Goal: Task Accomplishment & Management: Complete application form

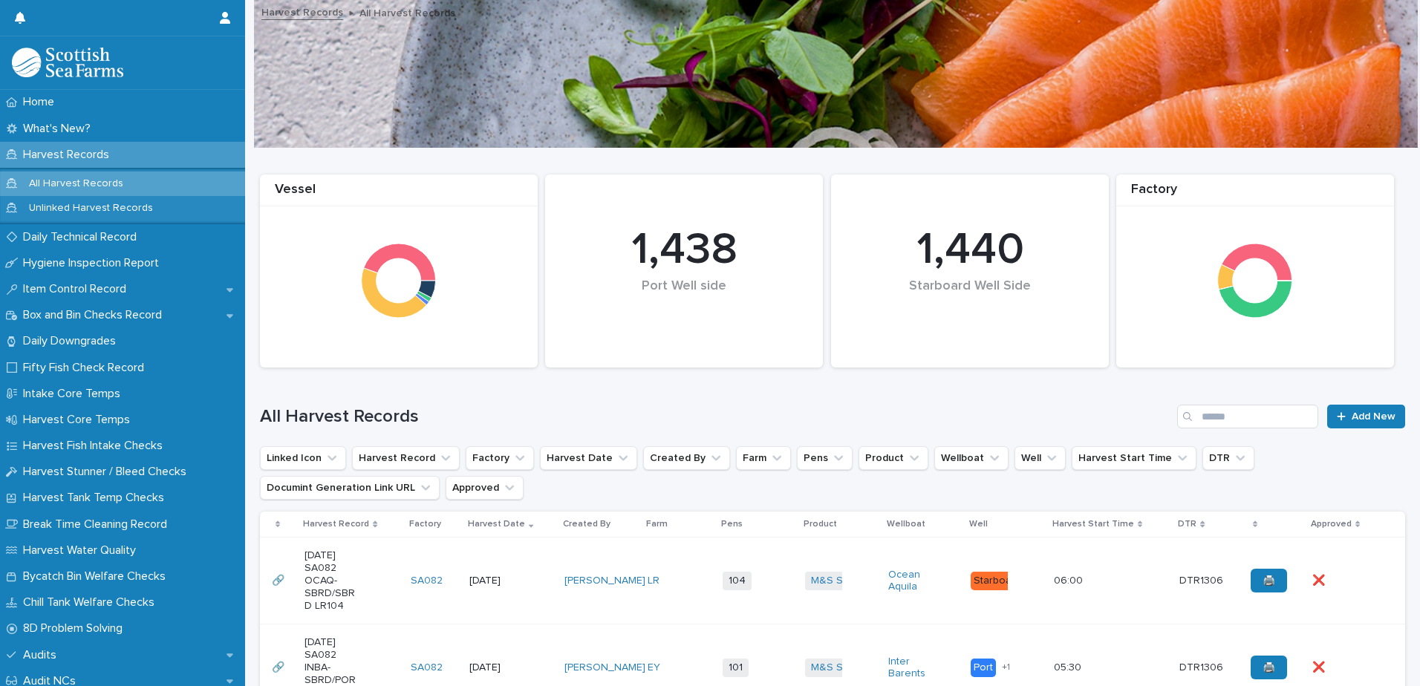
scroll to position [74, 0]
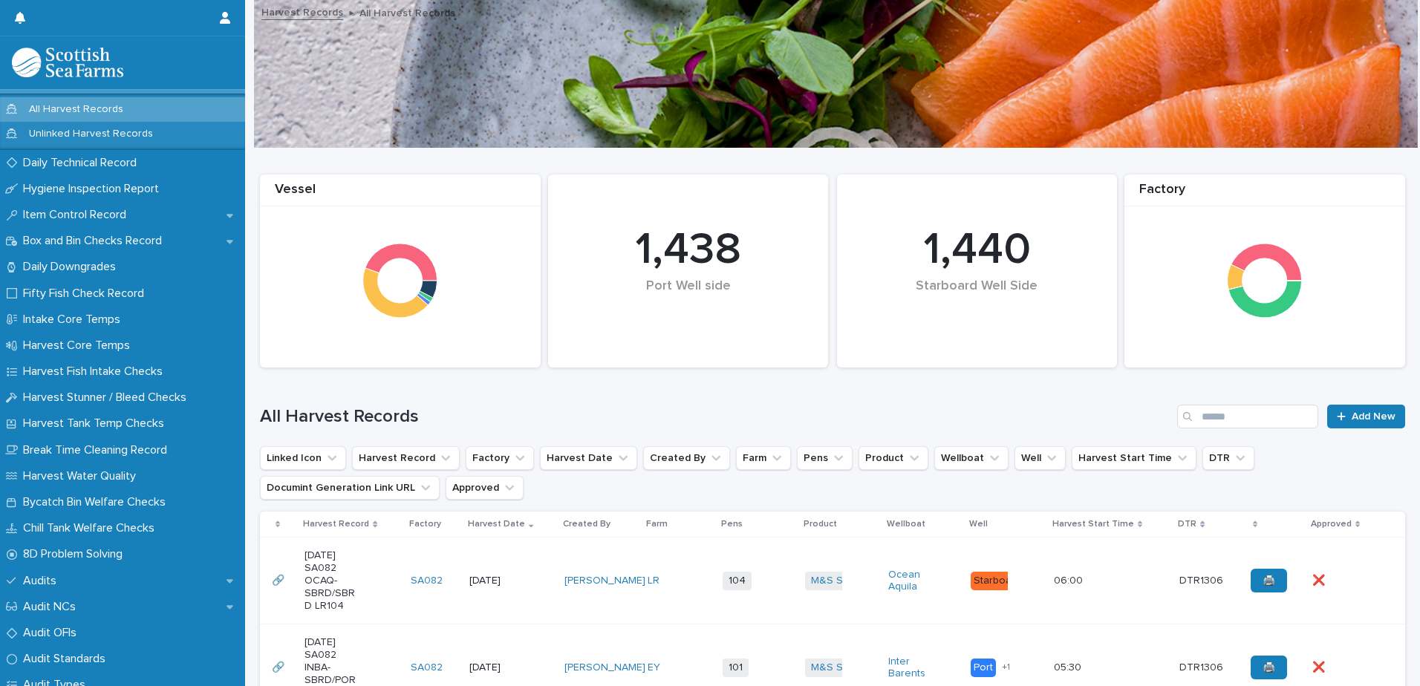
click at [56, 109] on p "All Harvest Records" at bounding box center [76, 109] width 118 height 13
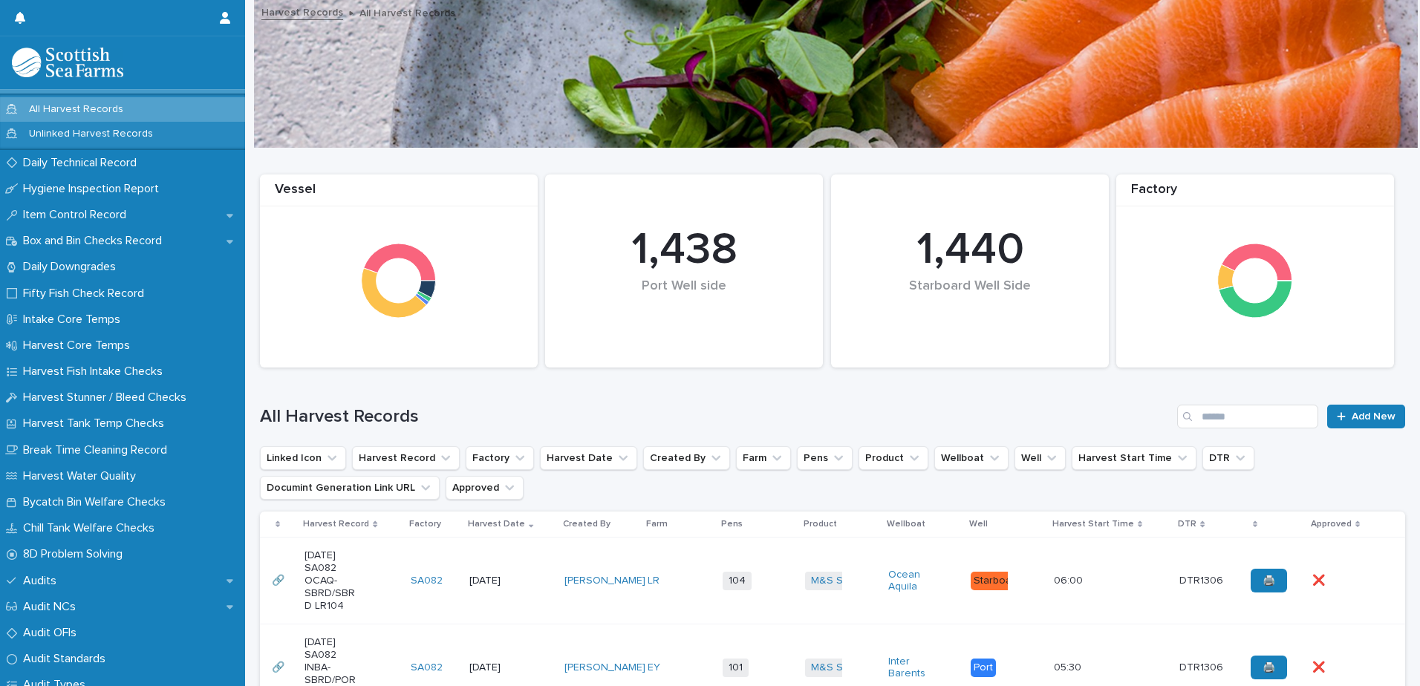
click at [799, 602] on td "M&S Select + 0" at bounding box center [840, 581] width 82 height 87
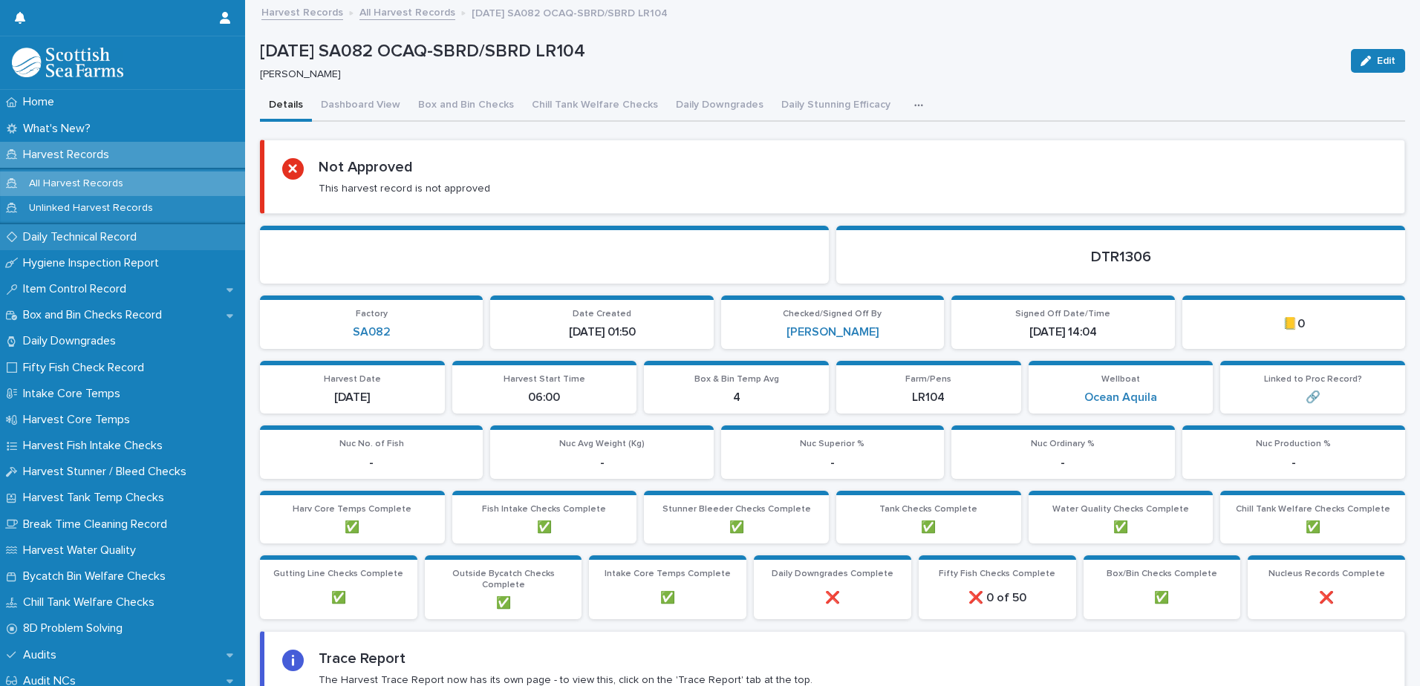
click at [687, 104] on button "Daily Downgrades" at bounding box center [719, 106] width 105 height 31
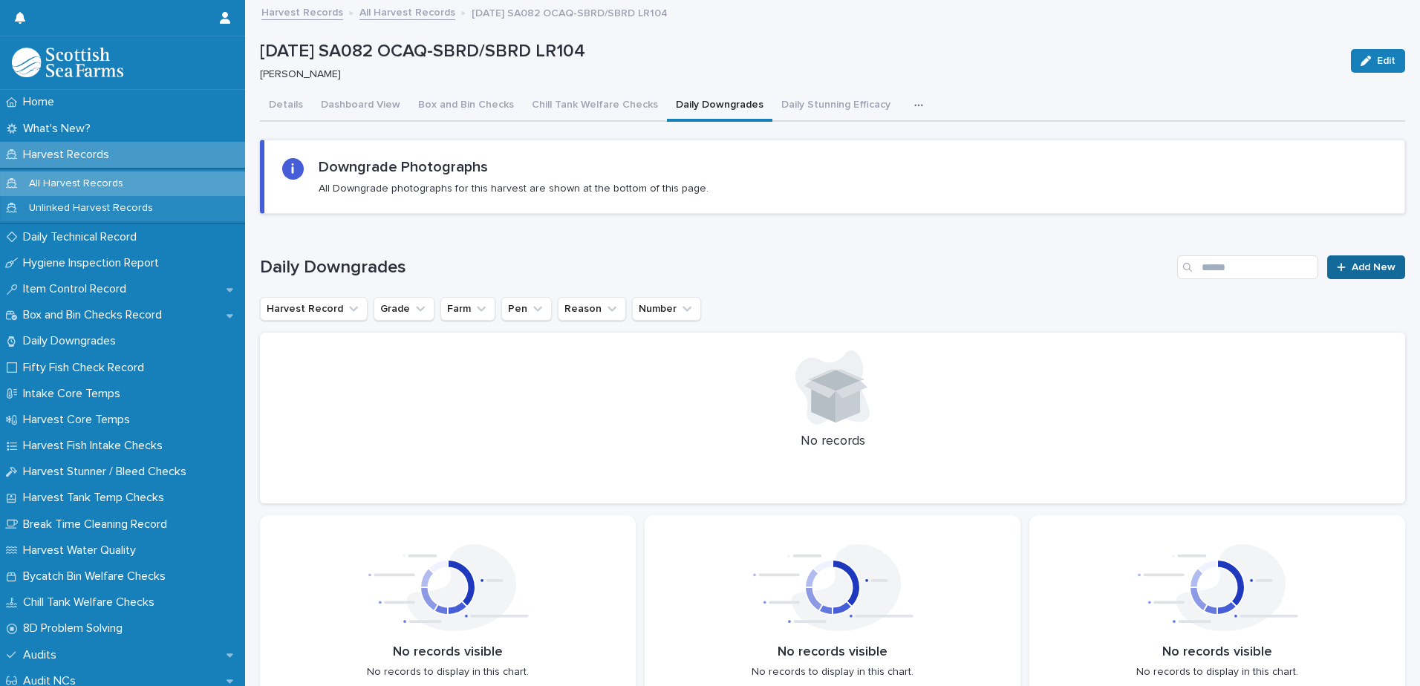
click at [1352, 264] on span "Add New" at bounding box center [1374, 267] width 44 height 10
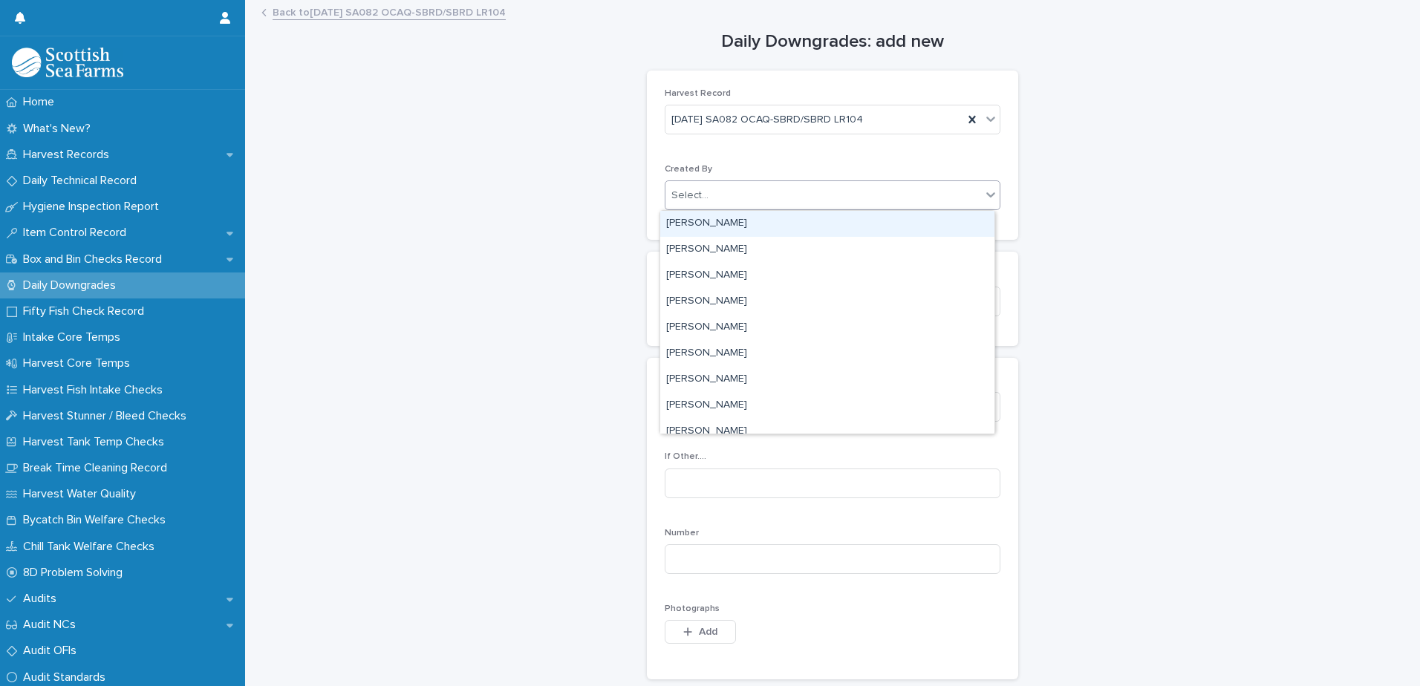
click at [737, 209] on div "Select..." at bounding box center [833, 195] width 336 height 30
type input "*****"
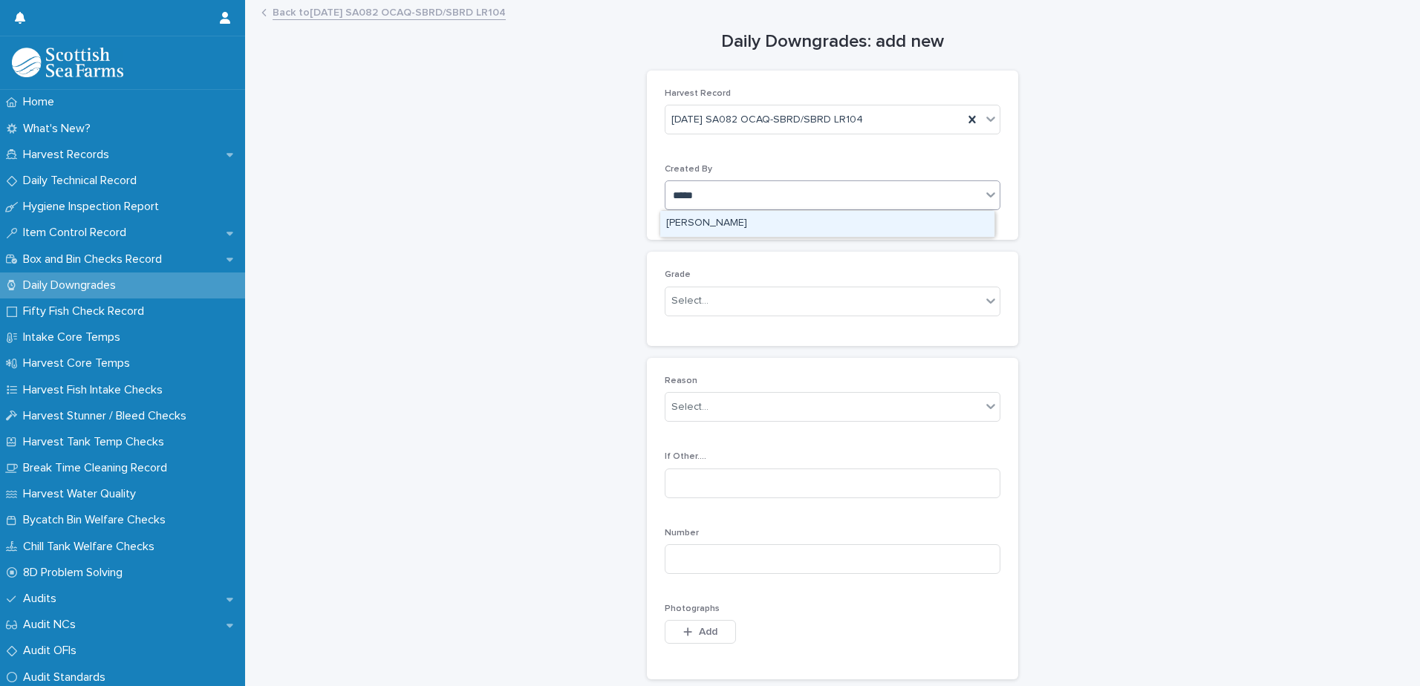
click at [688, 220] on div "Aniko Makai" at bounding box center [827, 224] width 334 height 26
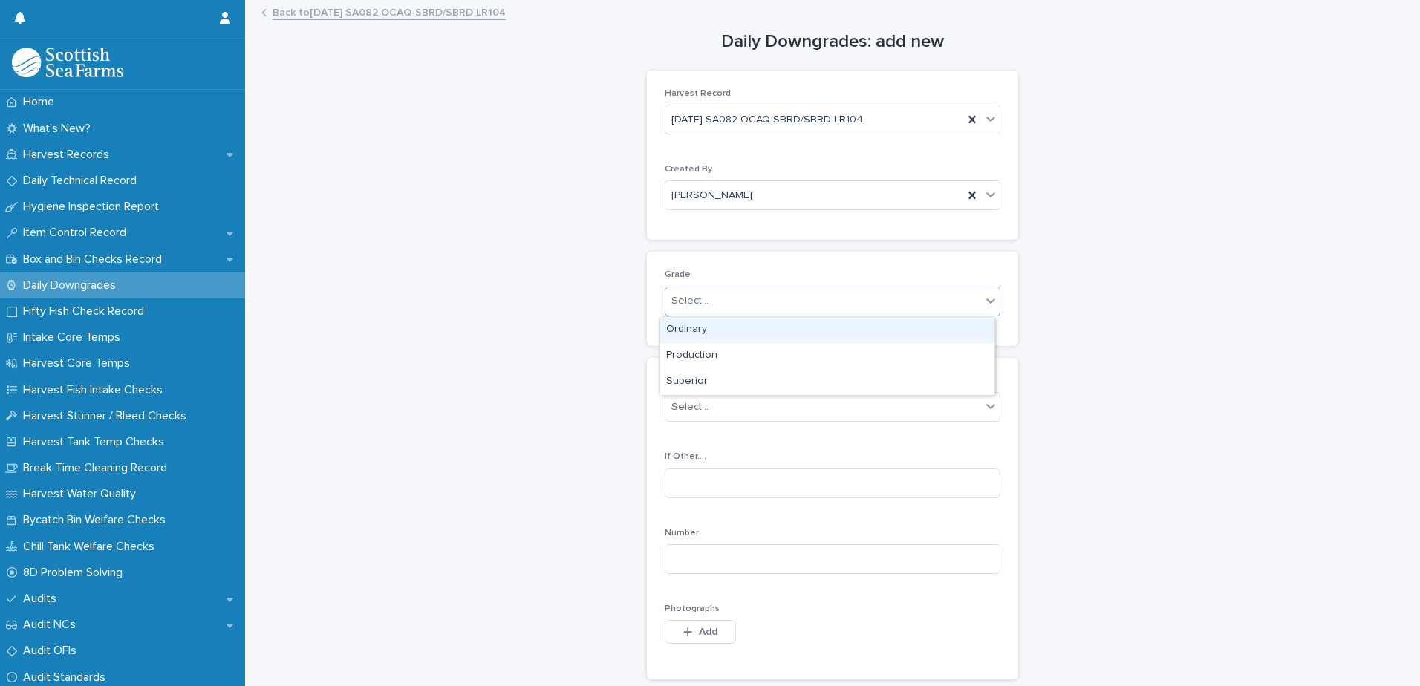
click at [694, 304] on div "Select..." at bounding box center [689, 301] width 37 height 16
click at [689, 327] on div "Ordinary" at bounding box center [827, 330] width 334 height 26
click at [697, 302] on span "Ordinary" at bounding box center [691, 301] width 41 height 16
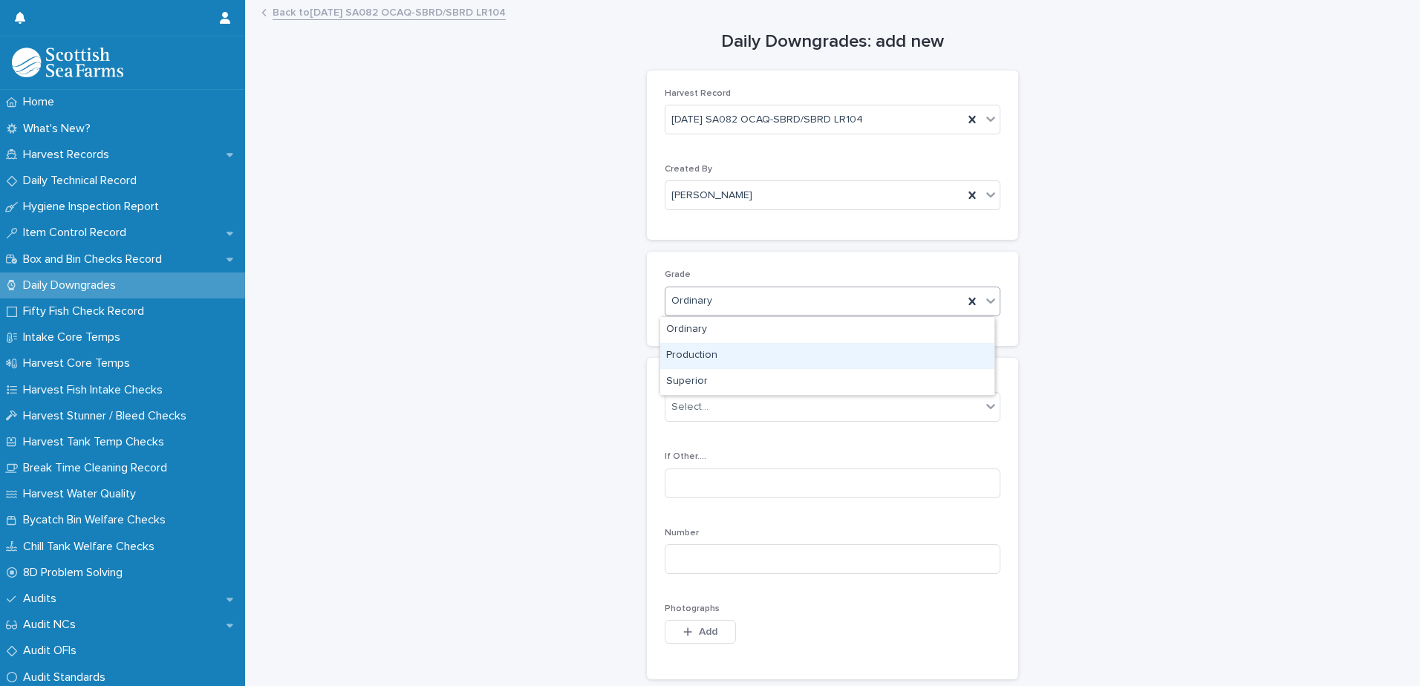
click at [690, 354] on div "Production" at bounding box center [827, 356] width 334 height 26
click at [681, 412] on div "Select..." at bounding box center [689, 408] width 37 height 16
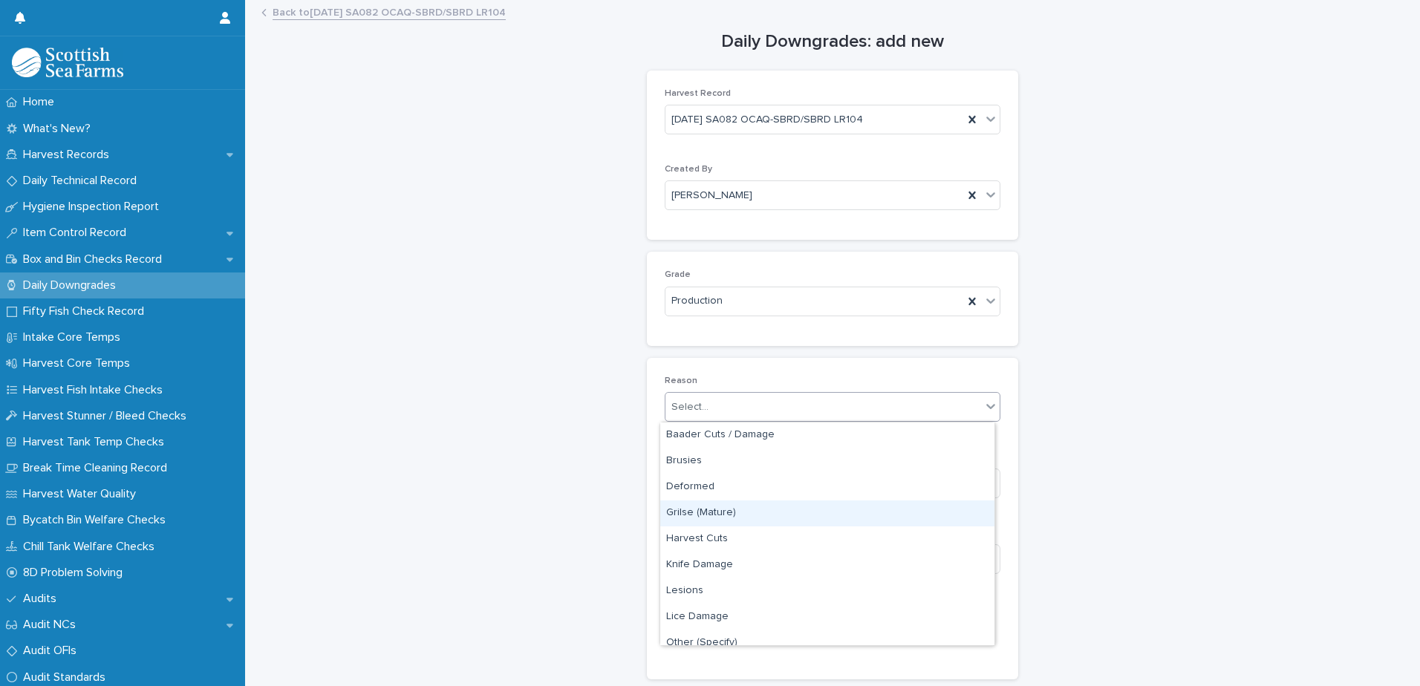
click at [707, 514] on div "Grilse (Mature)" at bounding box center [827, 514] width 334 height 26
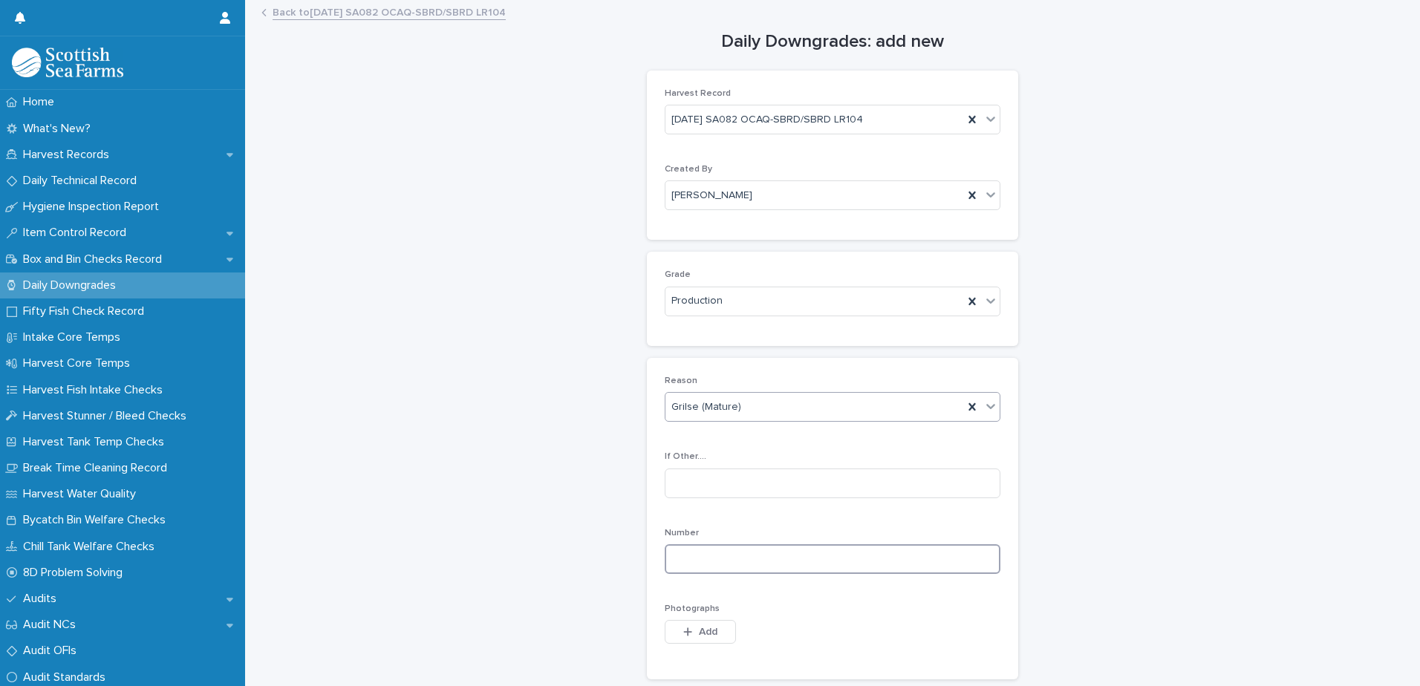
click at [688, 550] on input at bounding box center [833, 559] width 336 height 30
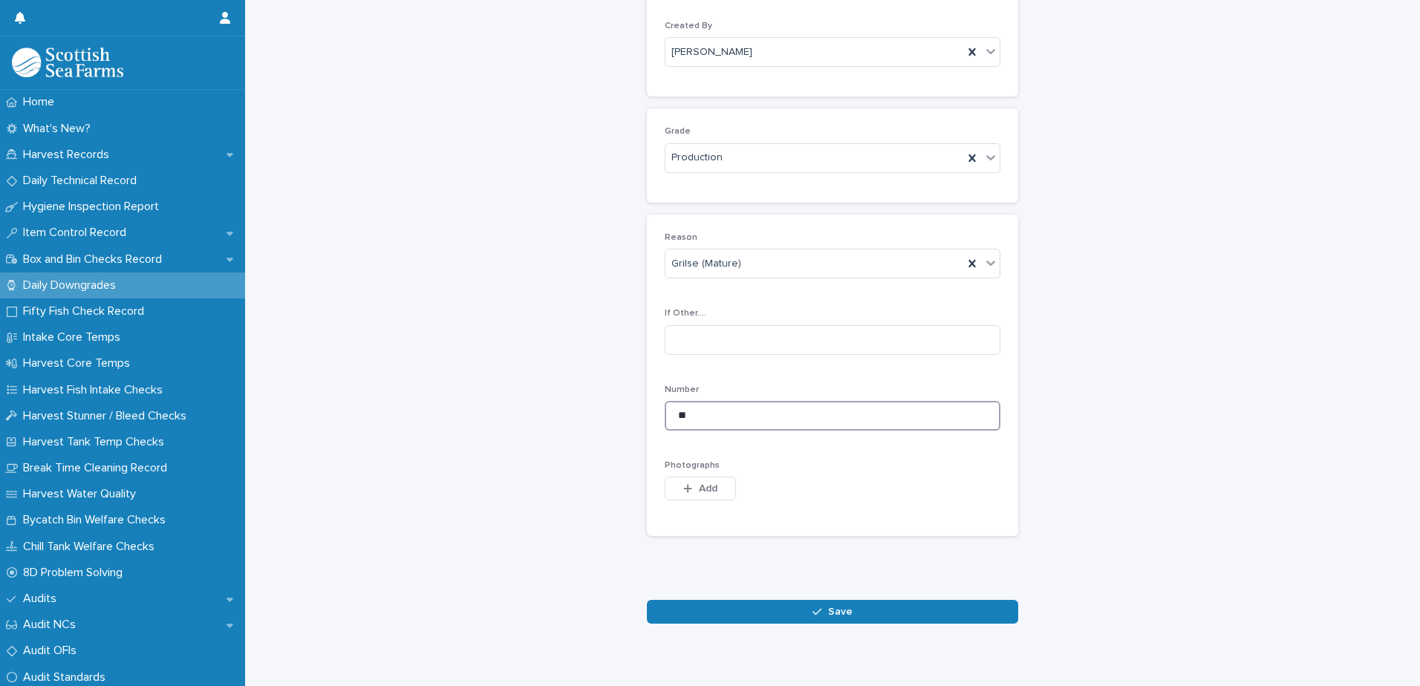
scroll to position [149, 0]
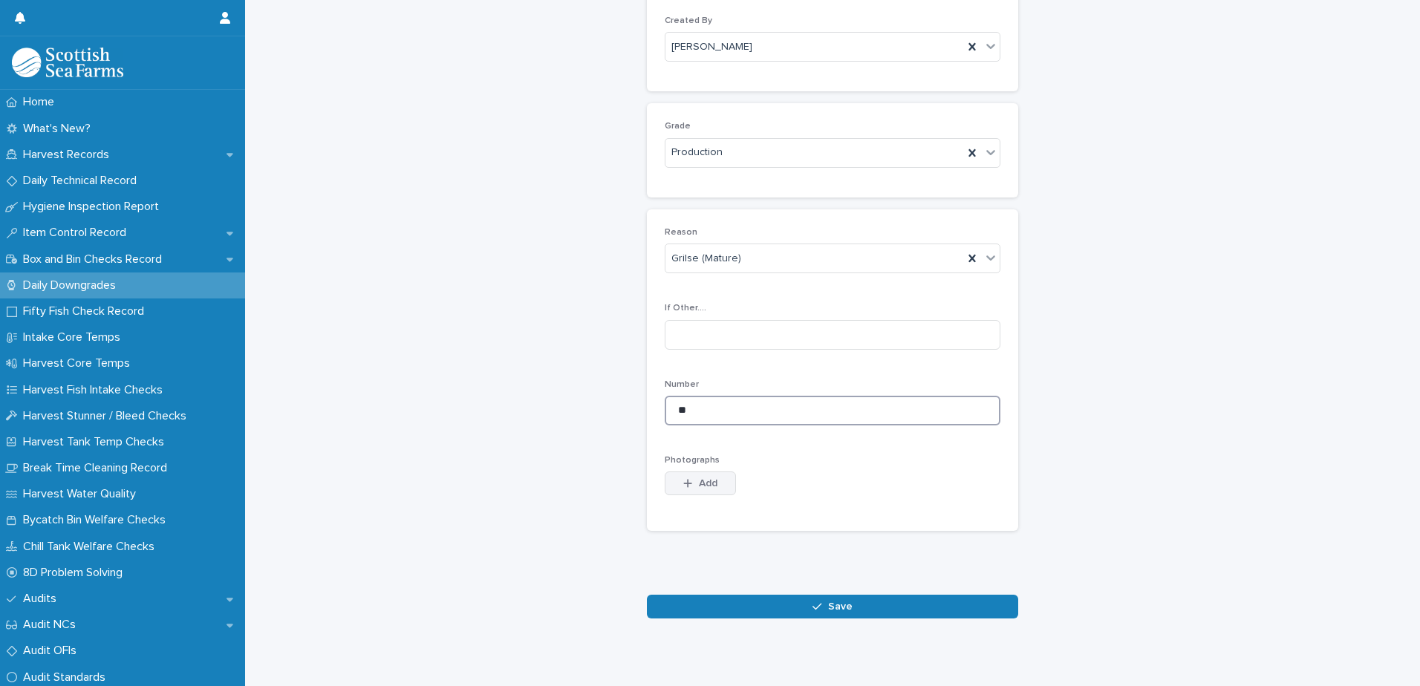
type input "**"
click at [703, 482] on span "Add" at bounding box center [708, 483] width 19 height 10
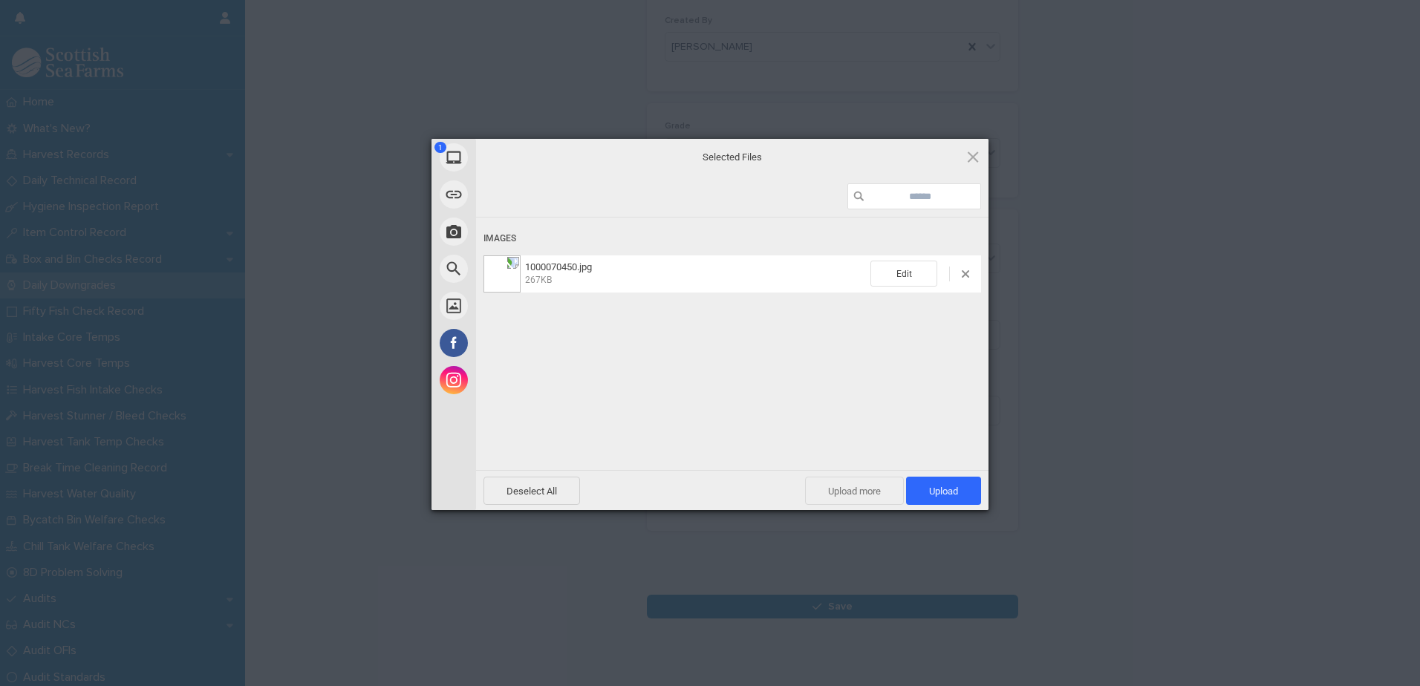
click at [830, 493] on span "Upload more" at bounding box center [854, 491] width 99 height 28
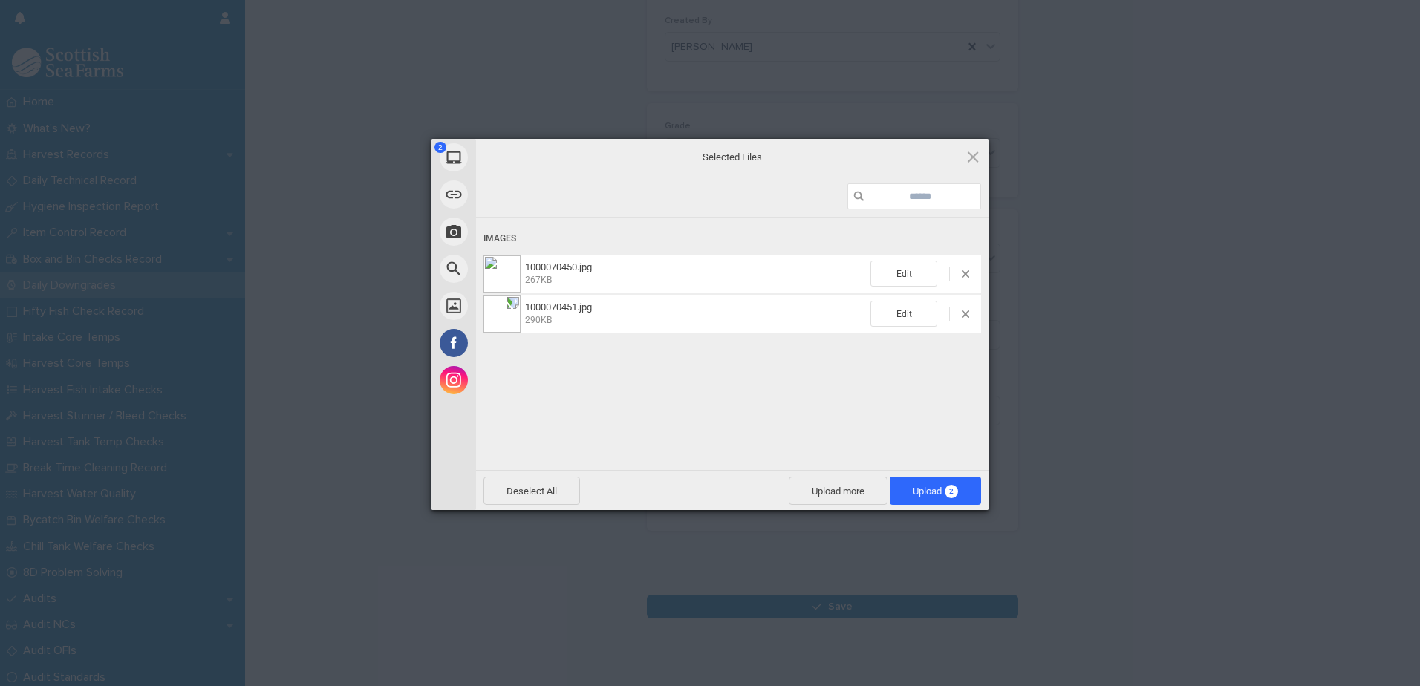
click at [817, 472] on div "Deselect All Upload more Upload 2" at bounding box center [732, 490] width 512 height 40
click at [813, 494] on span "Upload more" at bounding box center [838, 491] width 99 height 28
click at [497, 284] on div "Images 1000070450.jpg 267KB Edit 1000070451.jpg 290KB Edit 476009f0-6f84-4ff8-9…" at bounding box center [732, 343] width 512 height 250
drag, startPoint x: 915, startPoint y: 488, endPoint x: 841, endPoint y: 456, distance: 80.8
click at [916, 487] on span "Upload 3" at bounding box center [935, 491] width 45 height 11
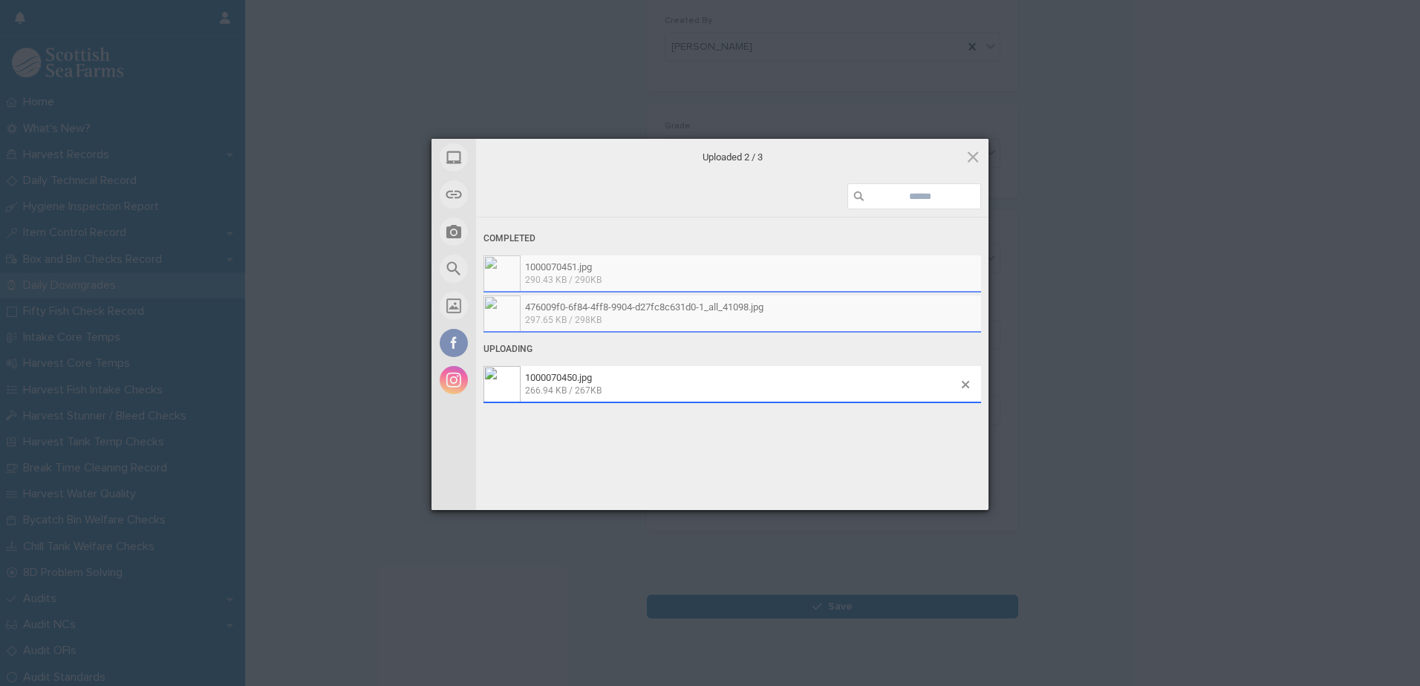
scroll to position [175, 0]
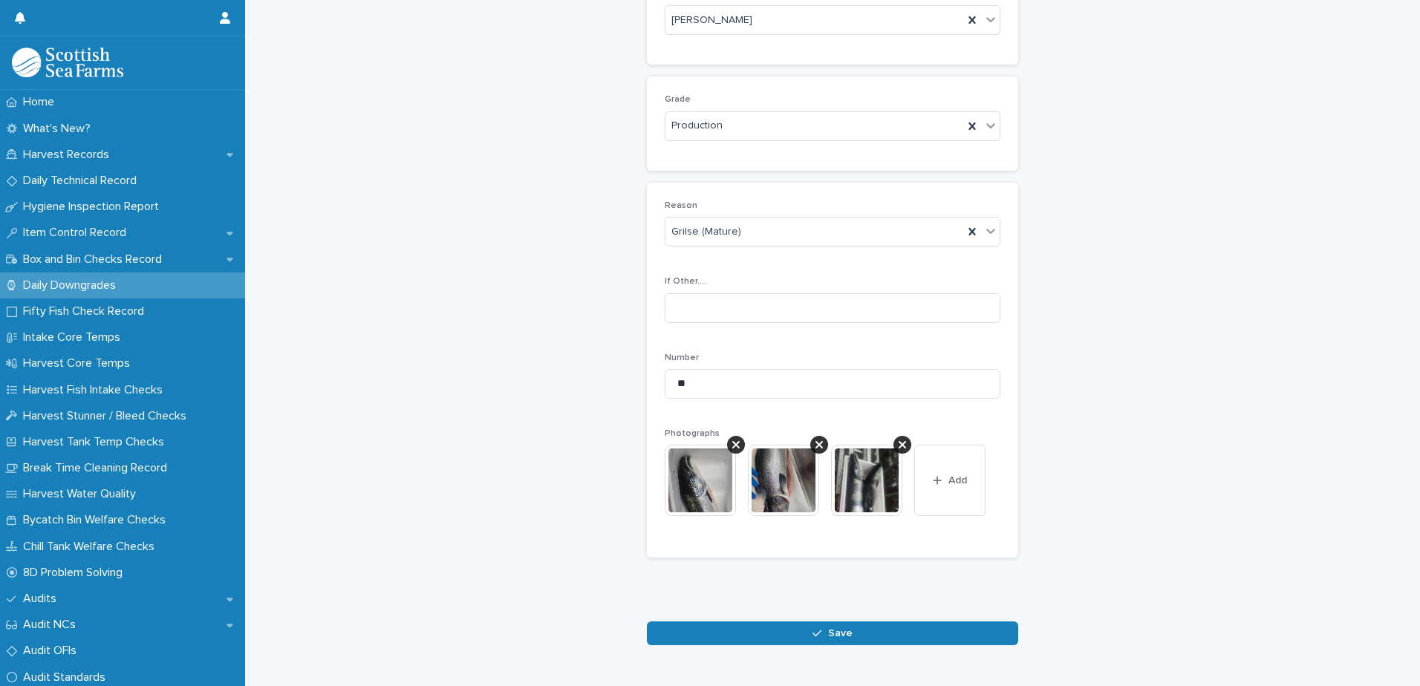
click at [717, 627] on button "Save" at bounding box center [832, 634] width 371 height 24
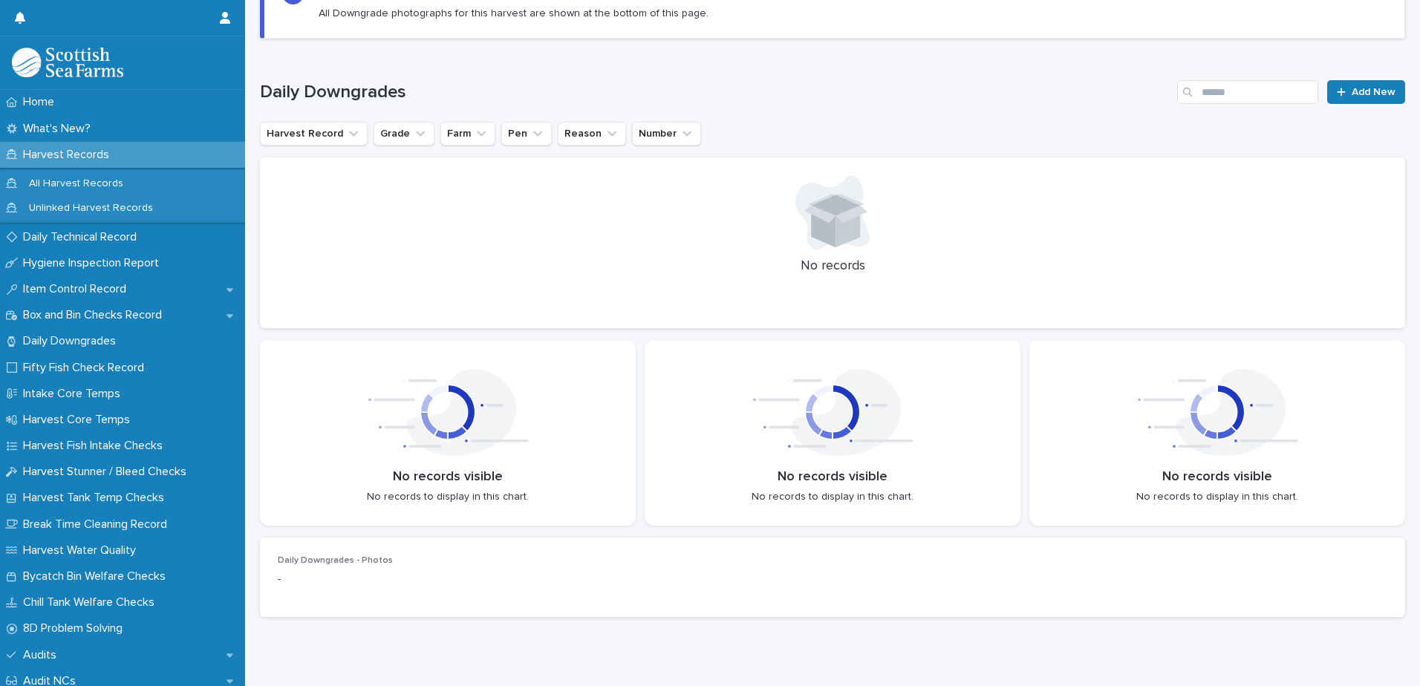
scroll to position [177, 0]
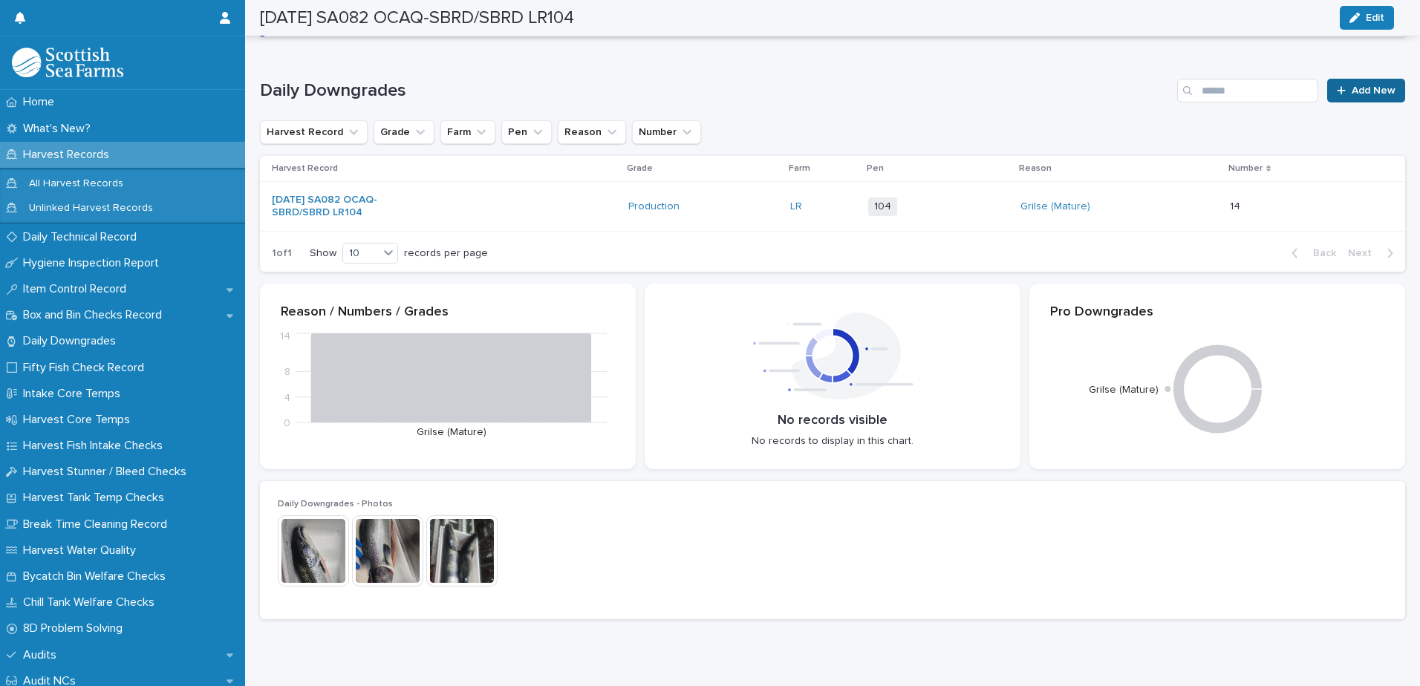
click at [1347, 85] on link "Add New" at bounding box center [1366, 91] width 78 height 24
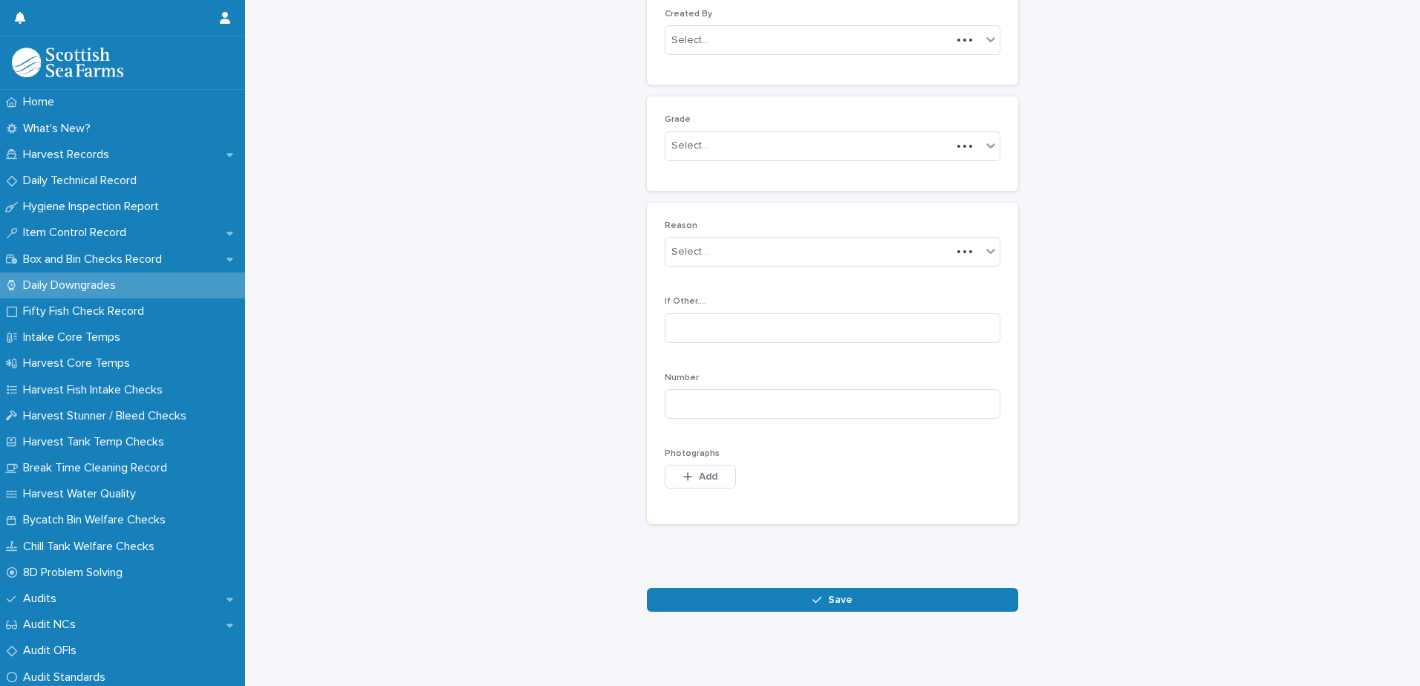
scroll to position [144, 0]
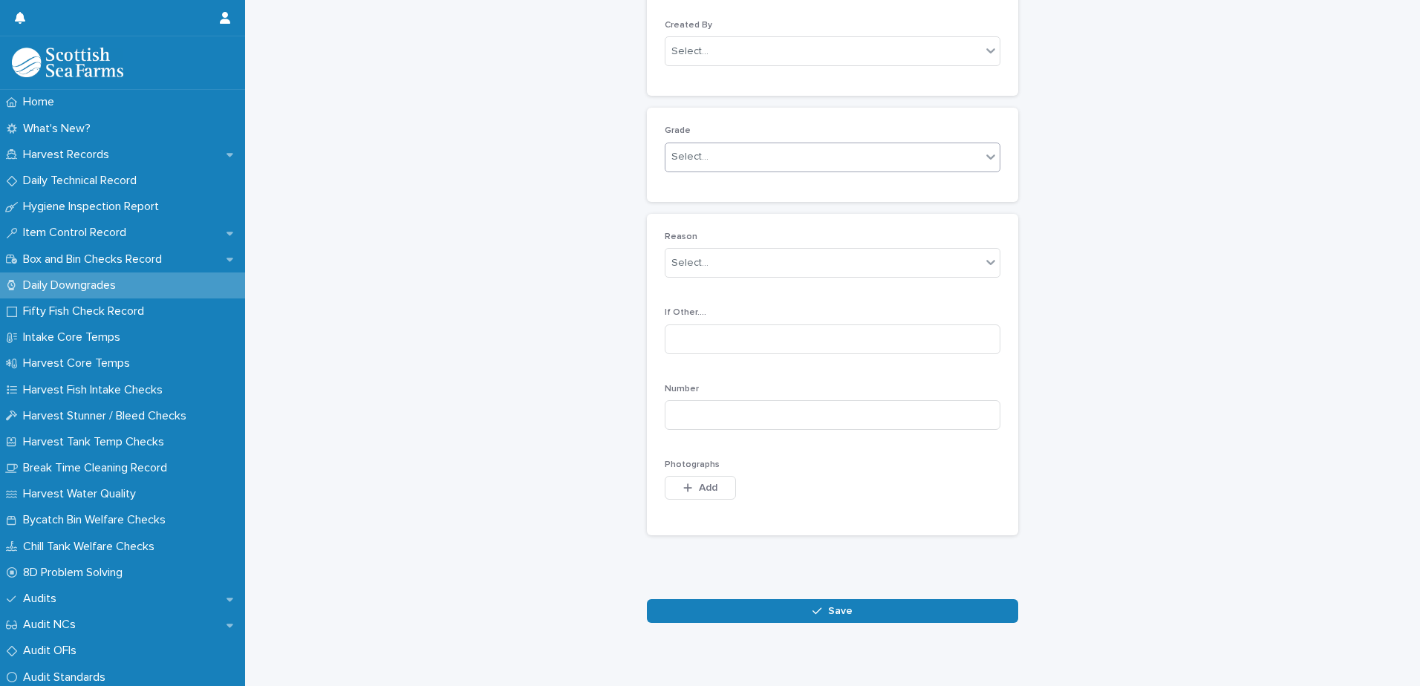
click at [672, 157] on div "Select..." at bounding box center [689, 157] width 37 height 16
click at [719, 186] on div "Ordinary" at bounding box center [827, 186] width 334 height 26
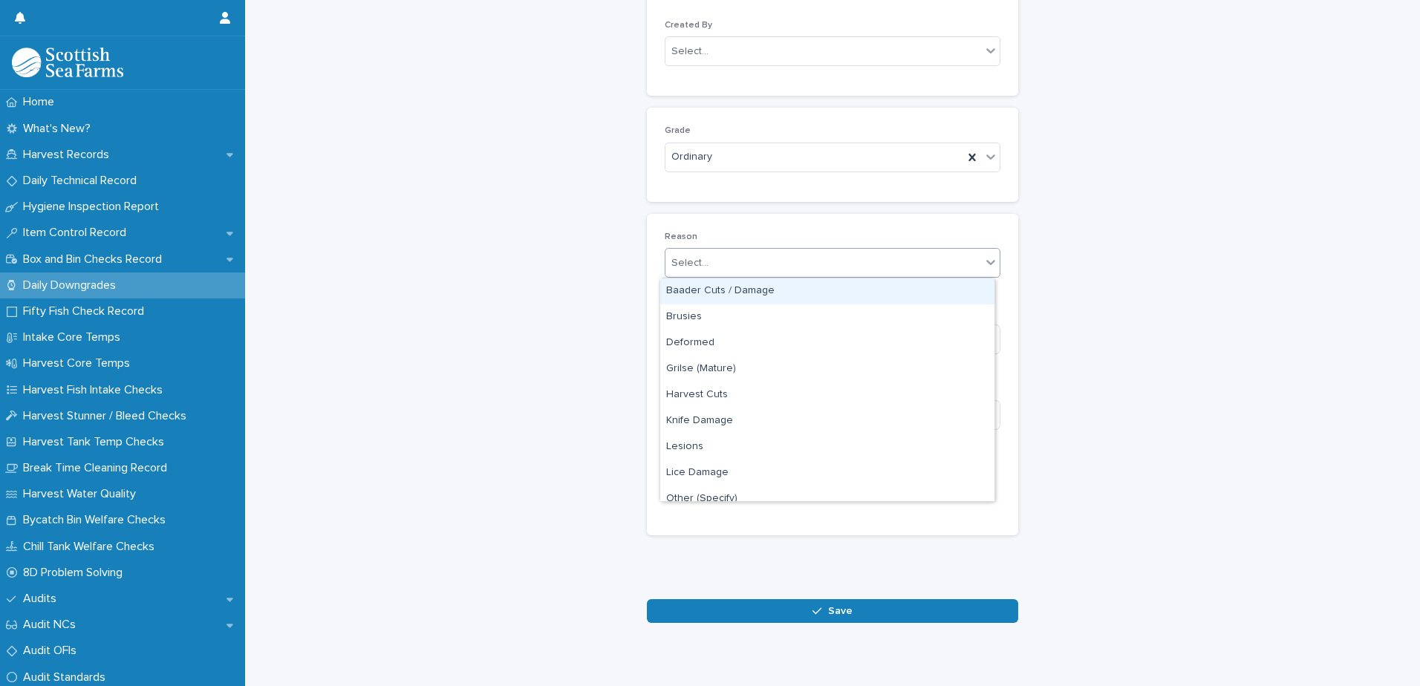
click at [691, 264] on div "Select..." at bounding box center [689, 263] width 37 height 16
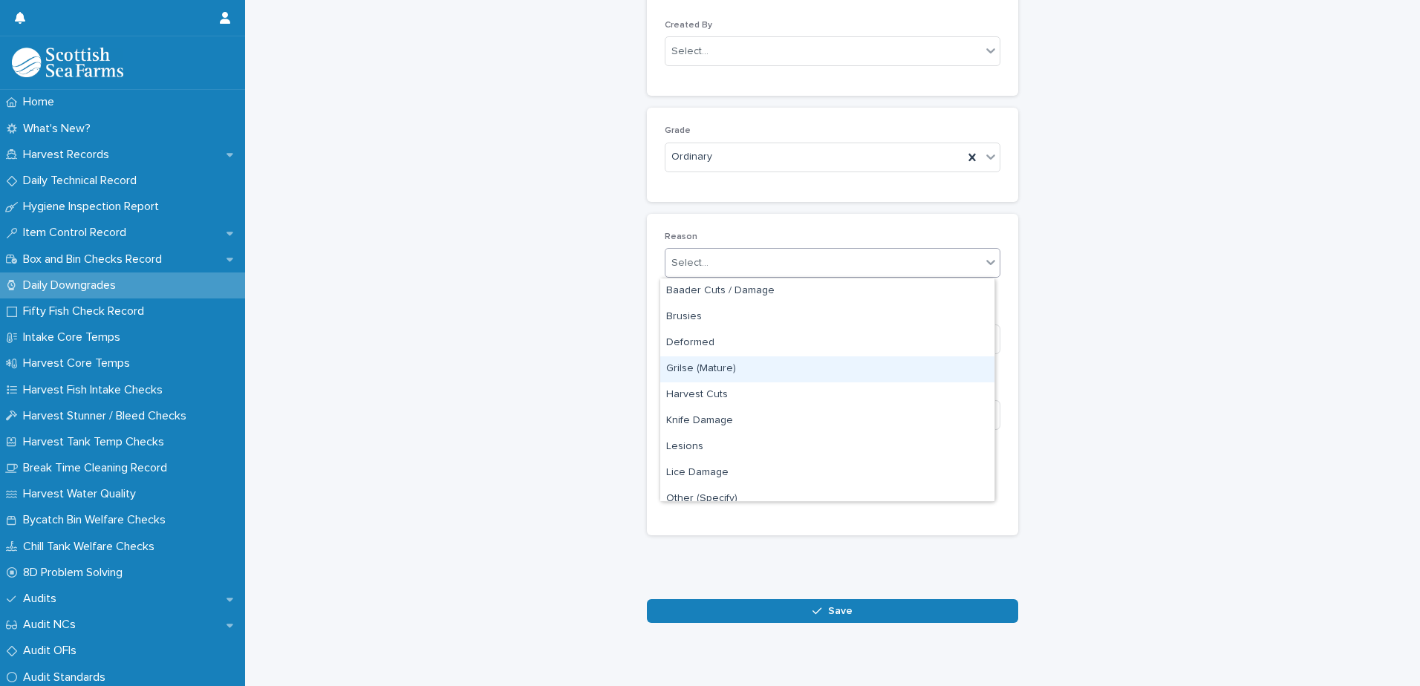
click at [703, 374] on div "Grilse (Mature)" at bounding box center [827, 369] width 334 height 26
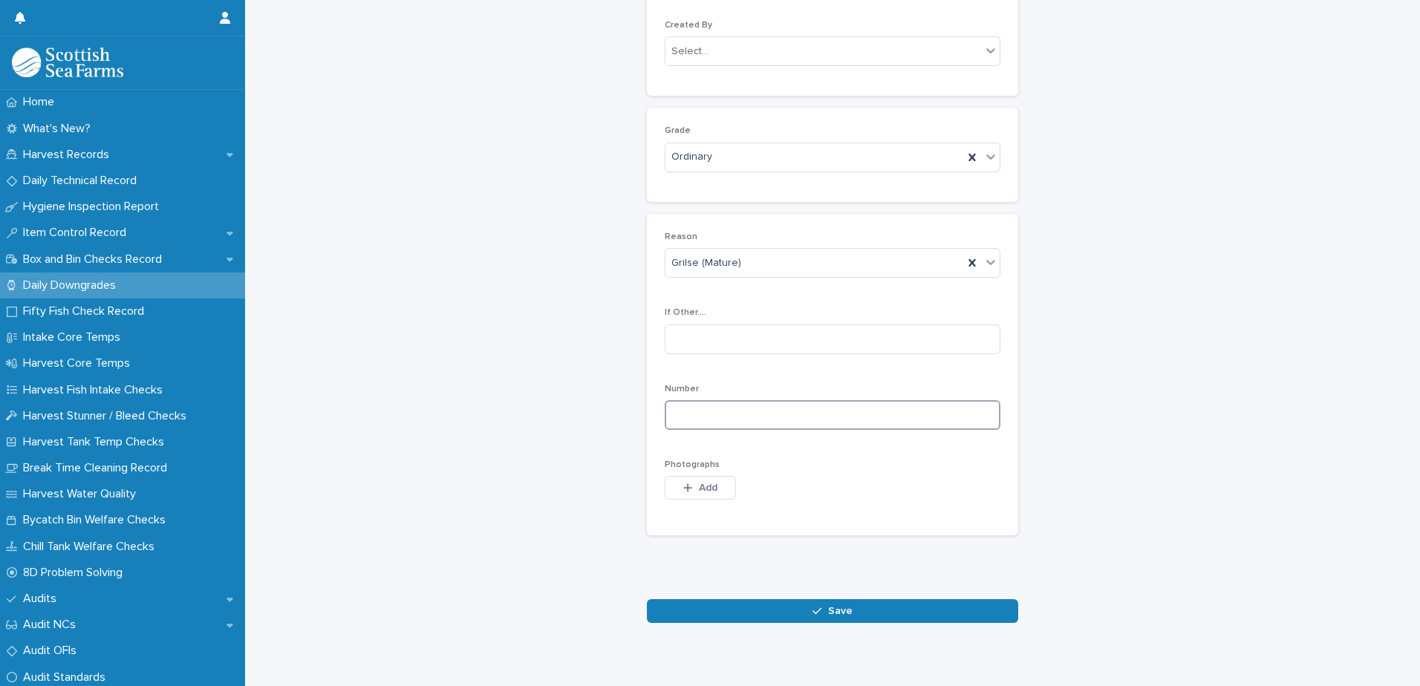
click at [696, 413] on input at bounding box center [833, 415] width 336 height 30
type input "*"
click at [696, 495] on button "Add" at bounding box center [700, 488] width 71 height 24
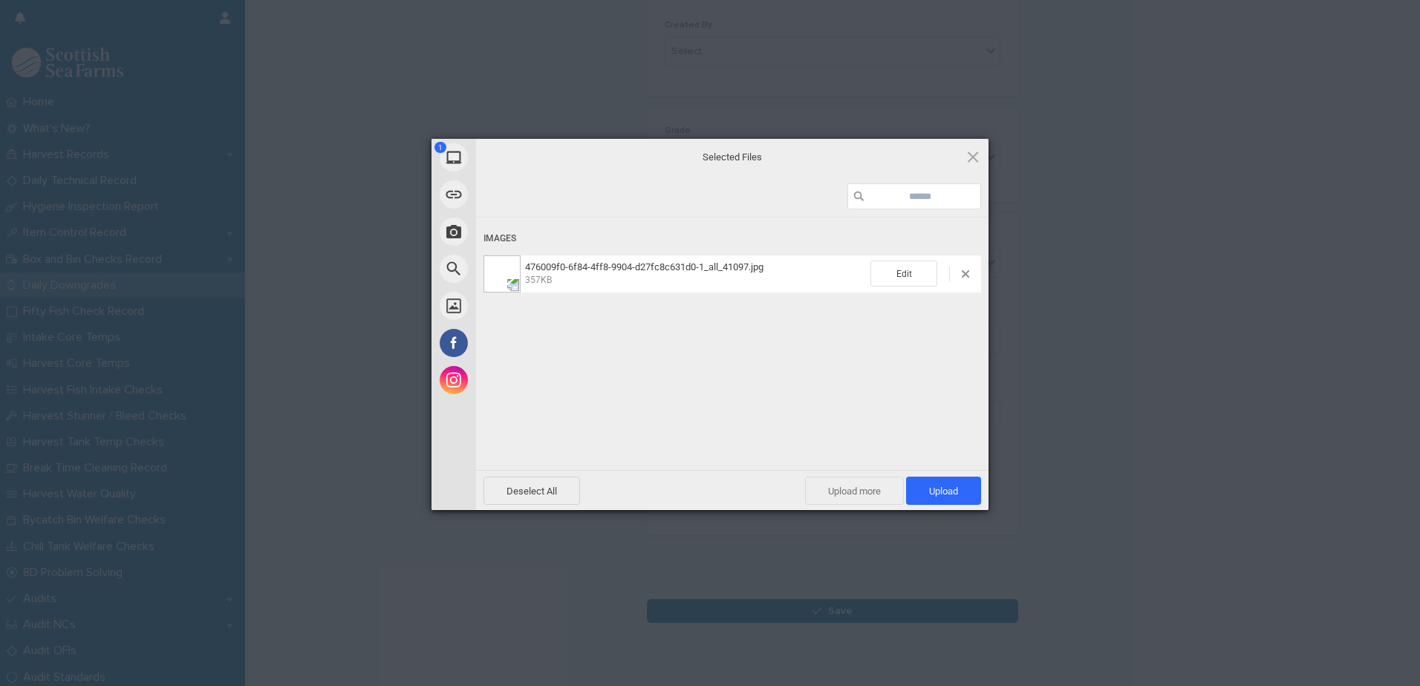
click at [874, 489] on span "Upload more" at bounding box center [854, 491] width 99 height 28
click at [808, 490] on span "Upload more" at bounding box center [838, 491] width 99 height 28
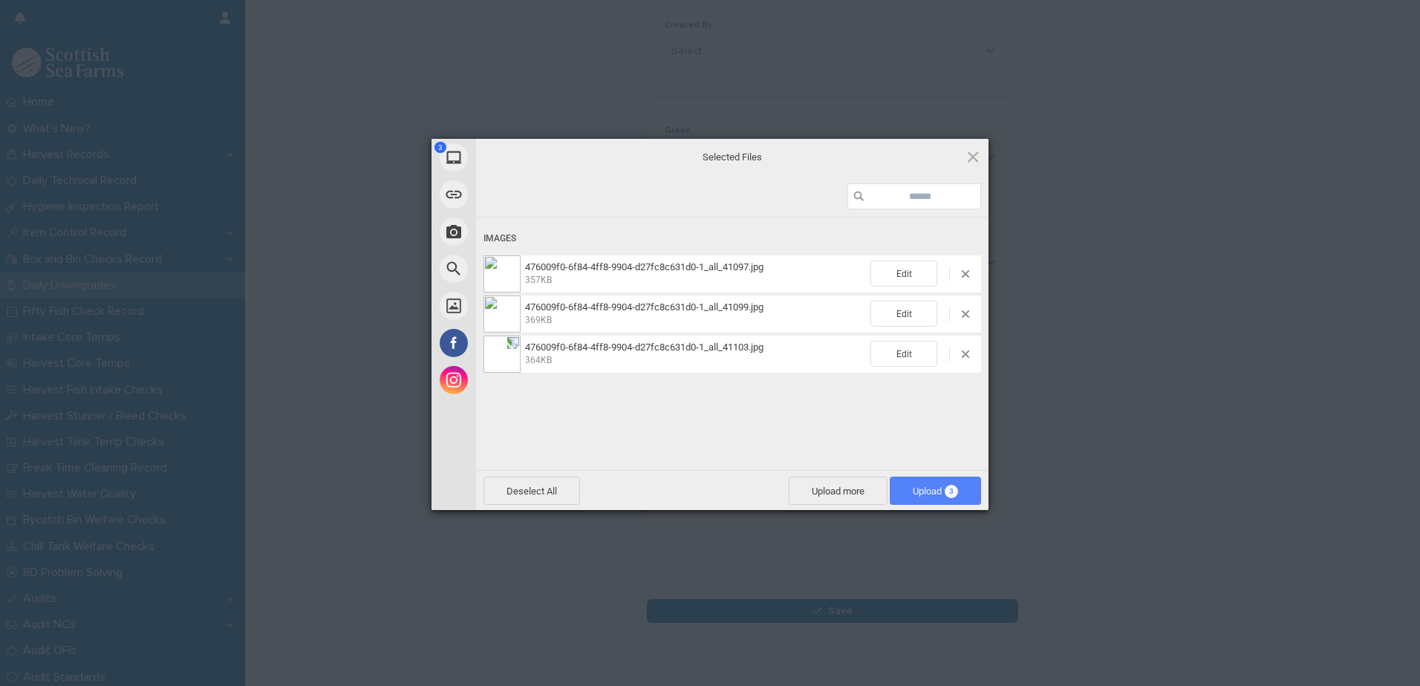
click at [936, 495] on span "Upload 3" at bounding box center [935, 491] width 45 height 11
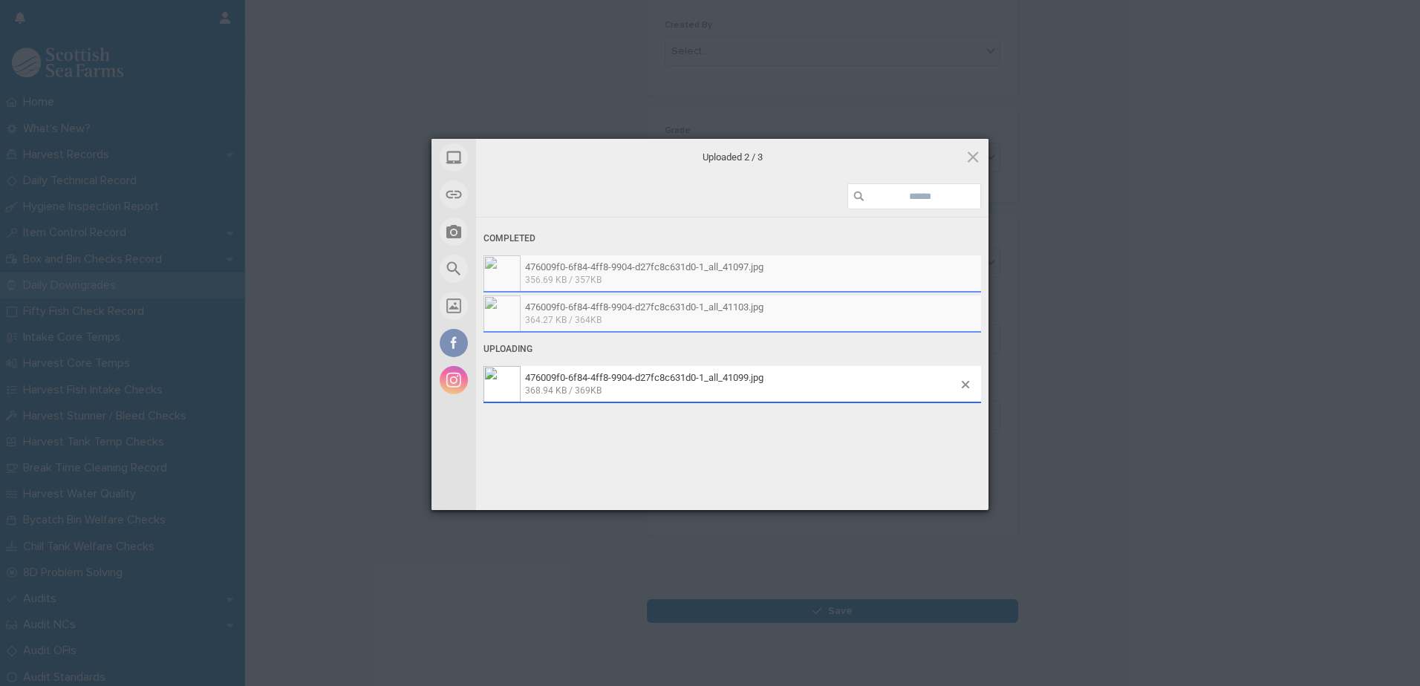
scroll to position [171, 0]
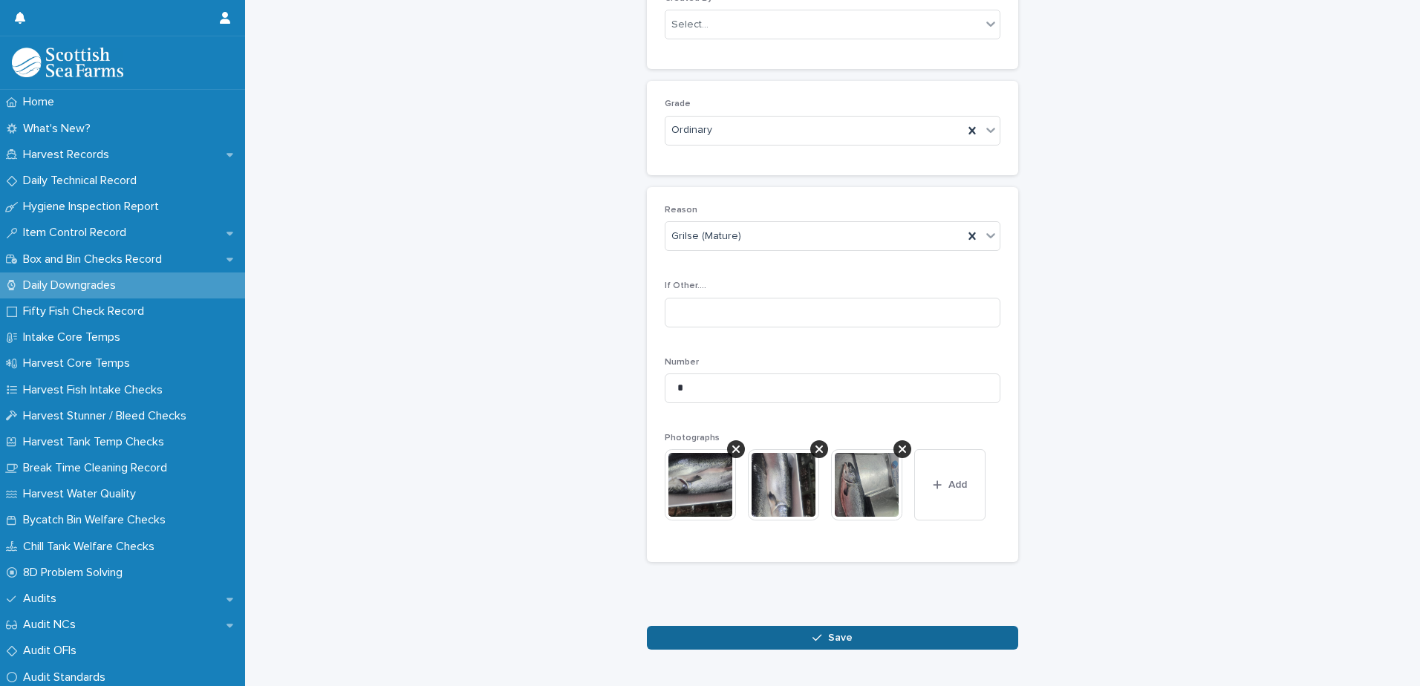
click at [681, 644] on button "Save" at bounding box center [832, 638] width 371 height 24
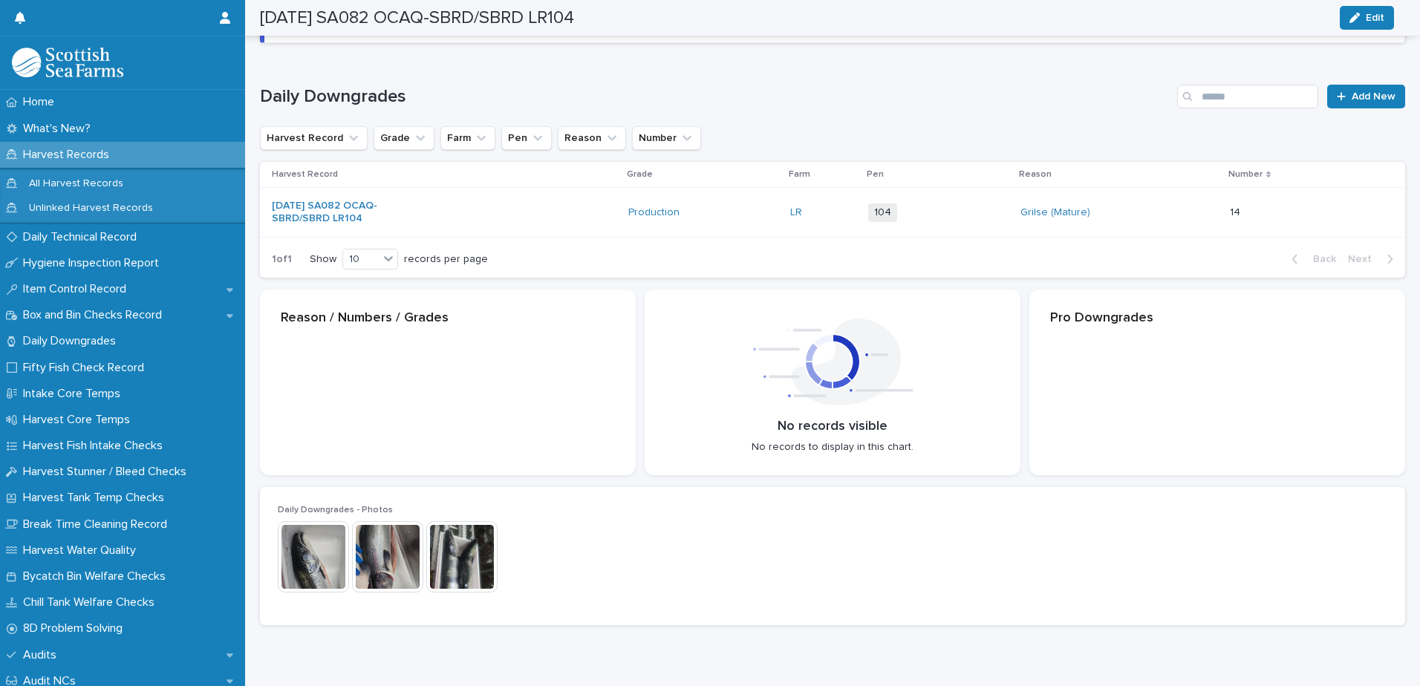
scroll to position [172, 0]
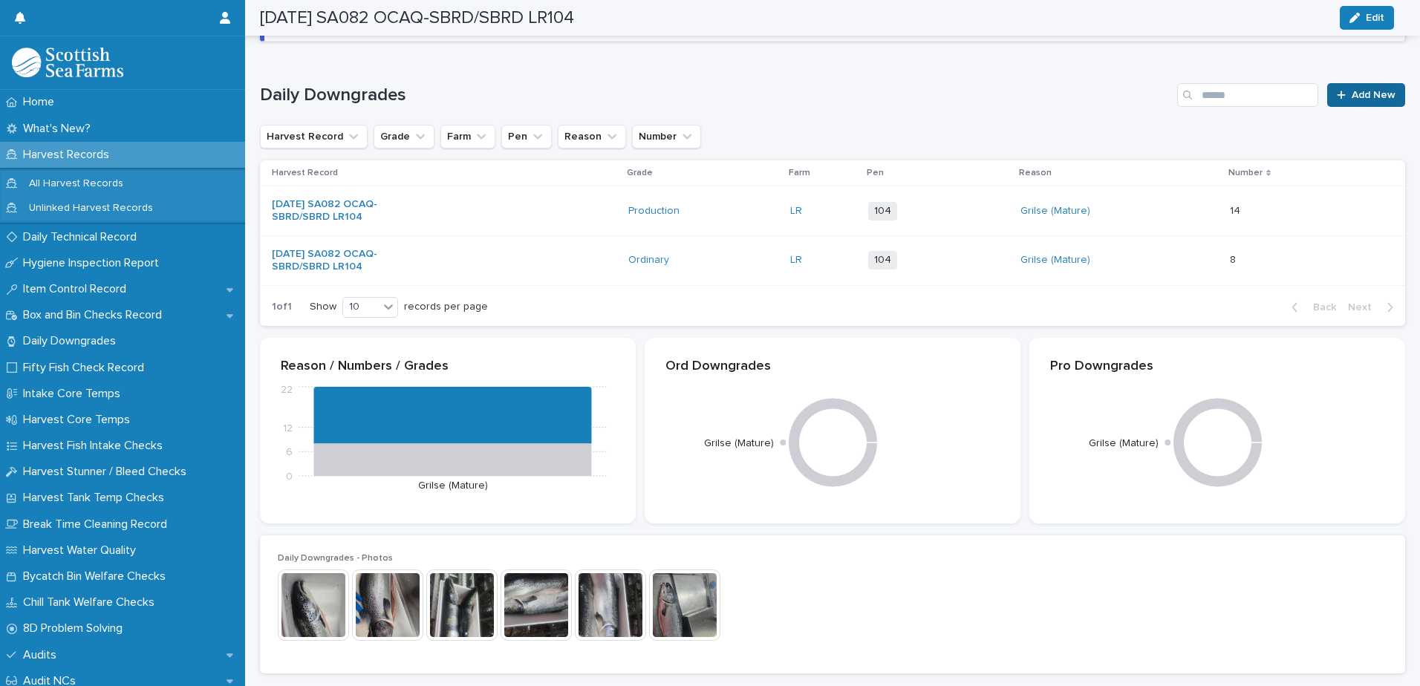
click at [1364, 101] on link "Add New" at bounding box center [1366, 95] width 78 height 24
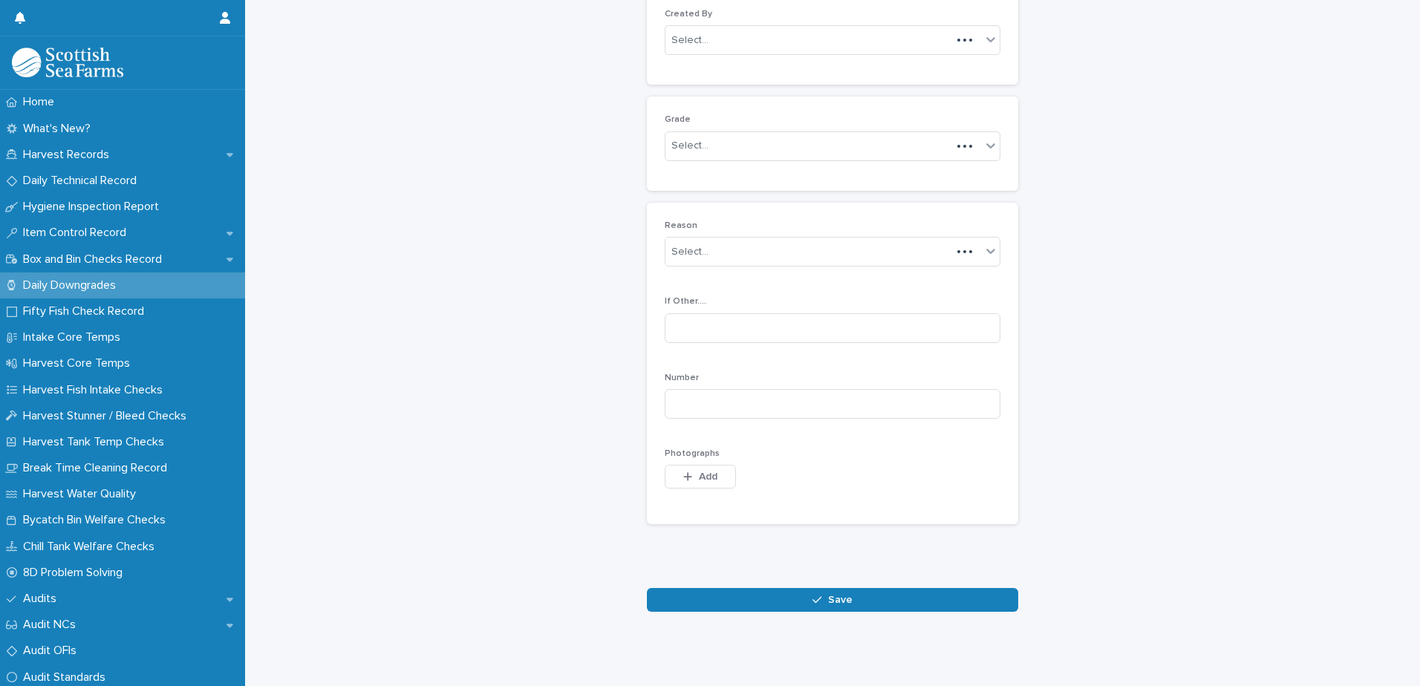
scroll to position [144, 0]
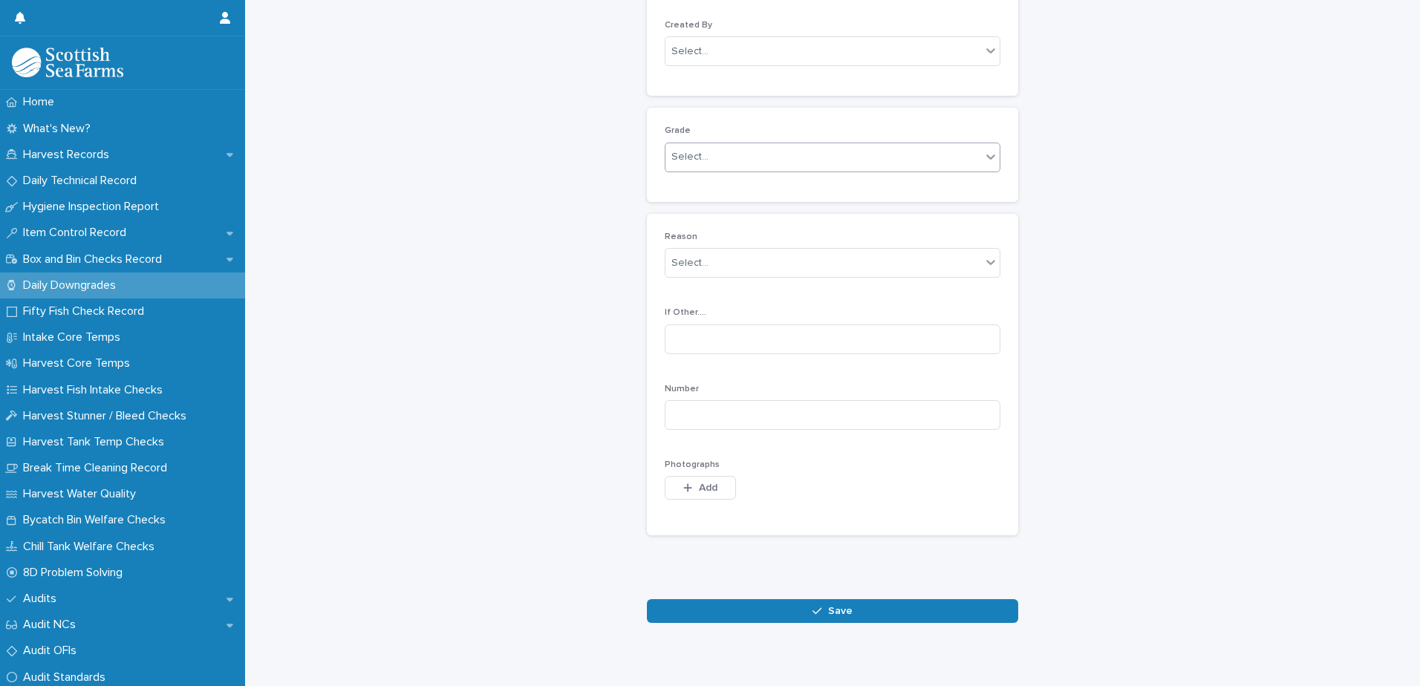
click at [678, 152] on div "Select..." at bounding box center [689, 157] width 37 height 16
click at [686, 211] on div "Production" at bounding box center [827, 212] width 334 height 26
drag, startPoint x: 669, startPoint y: 260, endPoint x: 675, endPoint y: 276, distance: 16.7
click at [671, 261] on div "Select..." at bounding box center [689, 263] width 37 height 16
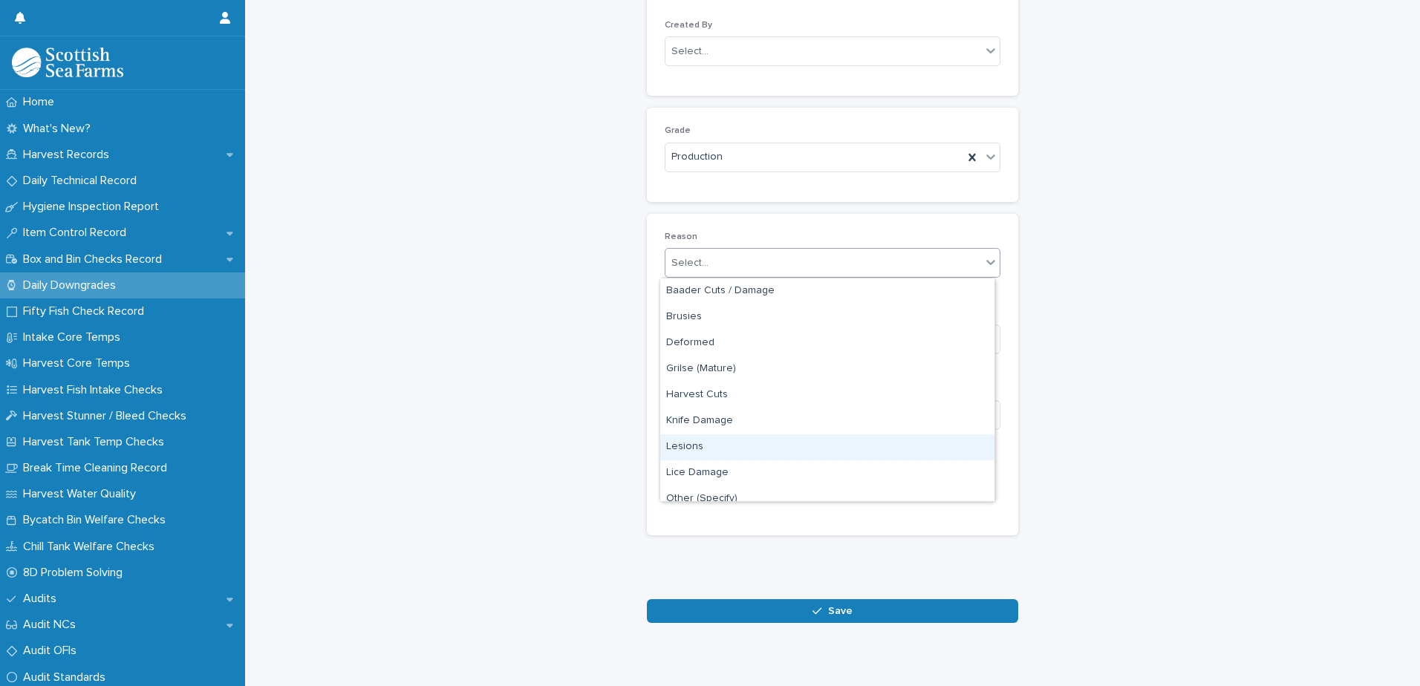
scroll to position [74, 0]
click at [691, 457] on div "Process Damage" at bounding box center [827, 451] width 334 height 26
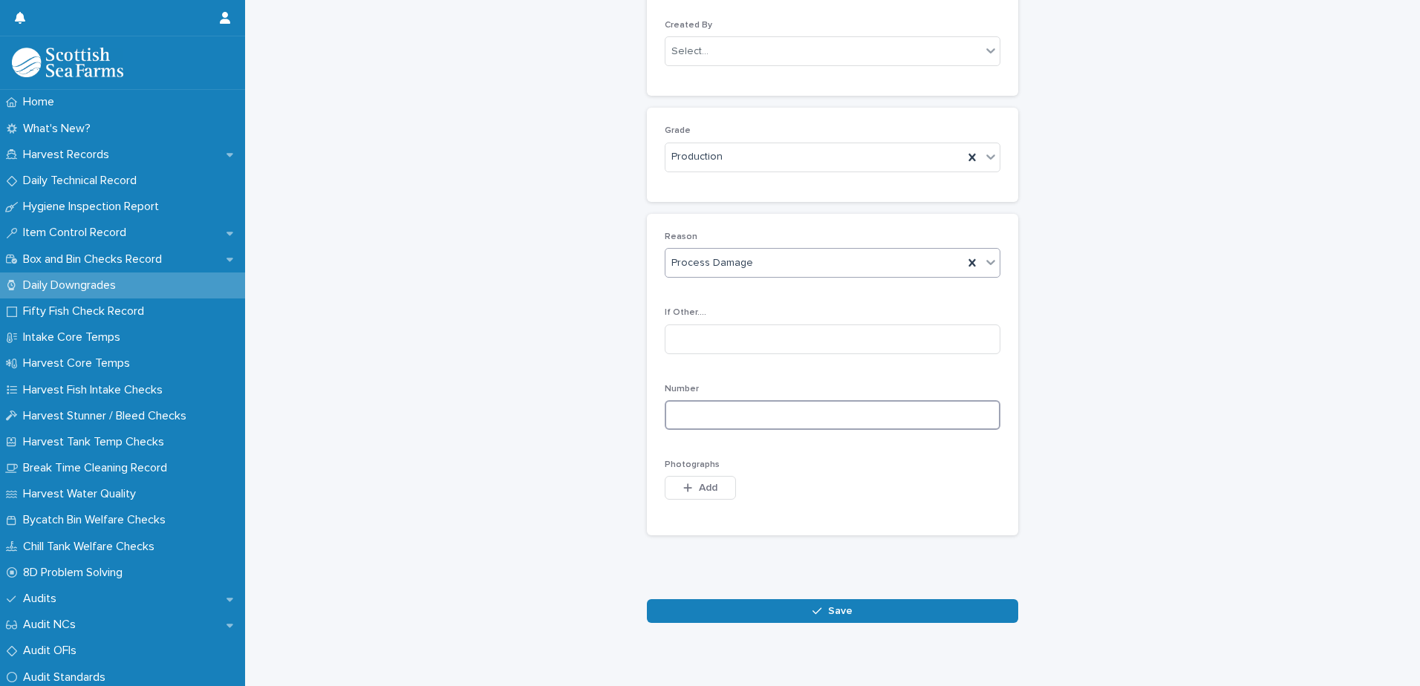
click at [683, 403] on input at bounding box center [833, 415] width 336 height 30
type input "*"
click at [680, 477] on button "Add" at bounding box center [700, 488] width 71 height 24
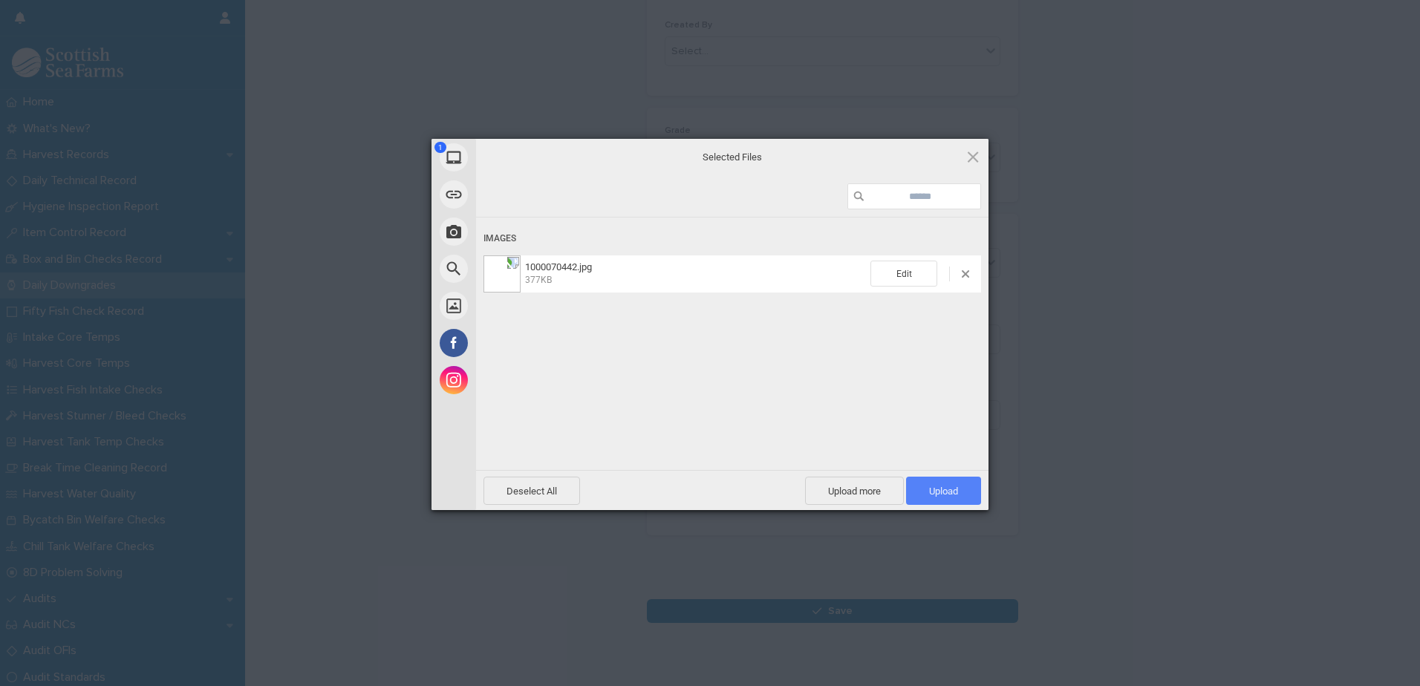
click at [931, 488] on span "Upload 1" at bounding box center [943, 491] width 29 height 11
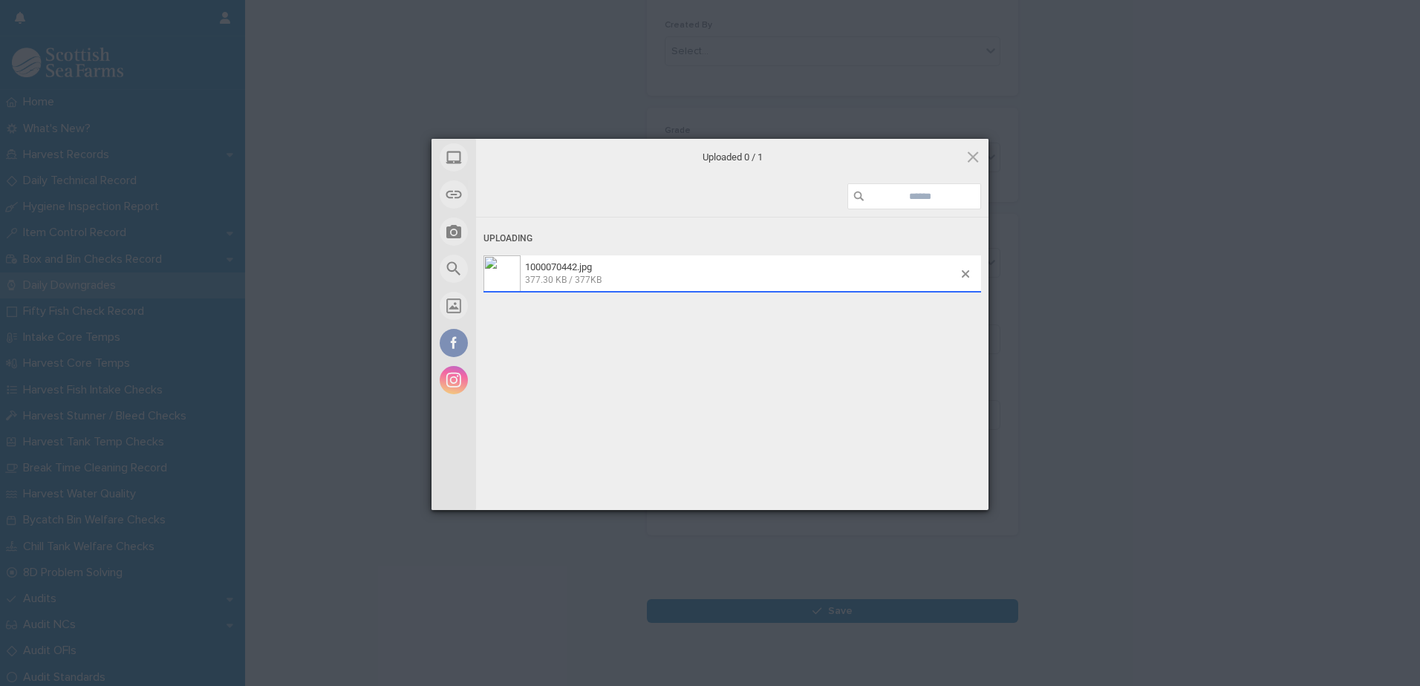
scroll to position [171, 0]
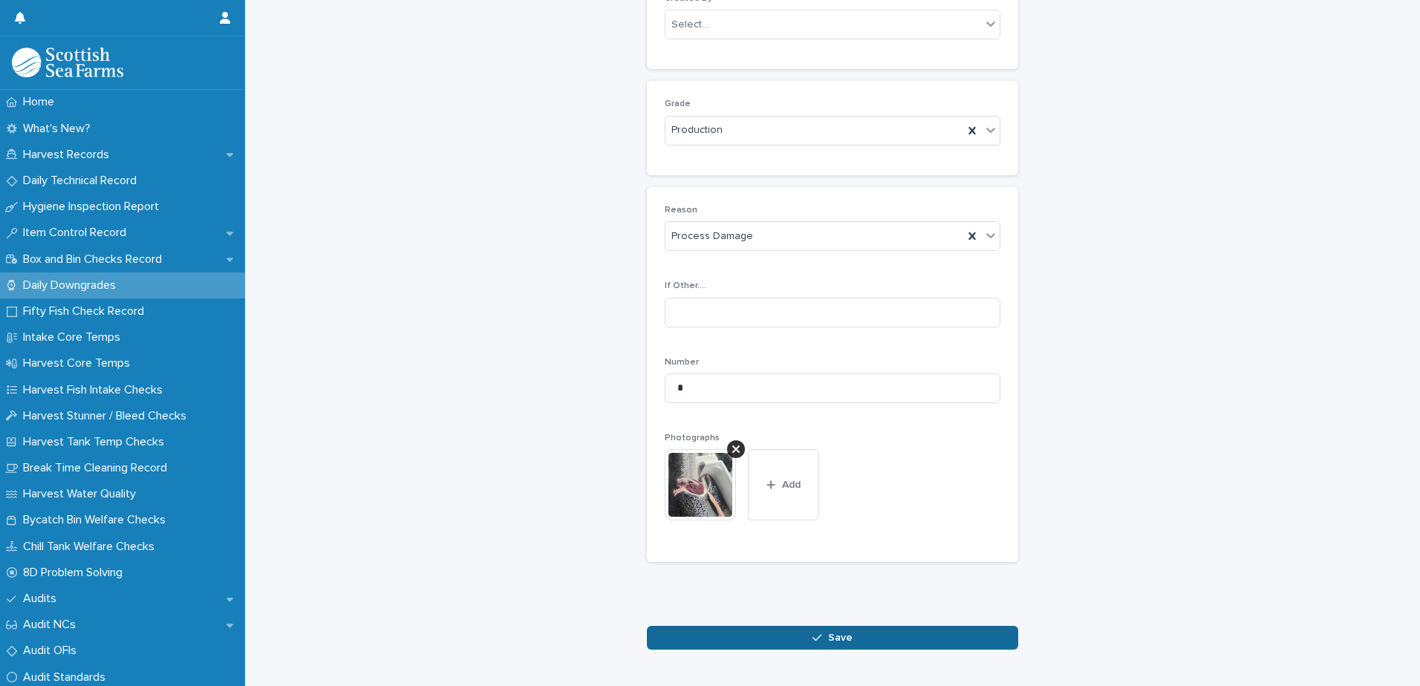
click at [708, 633] on button "Save" at bounding box center [832, 638] width 371 height 24
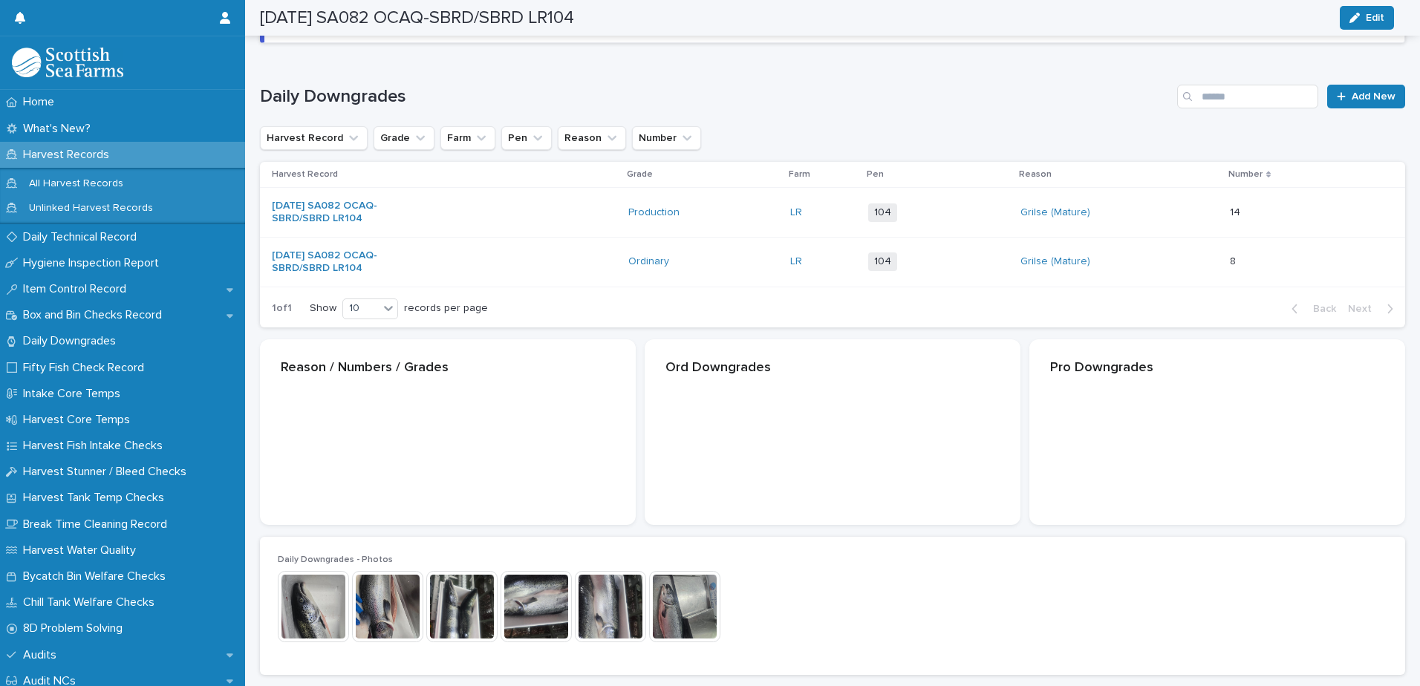
scroll to position [172, 0]
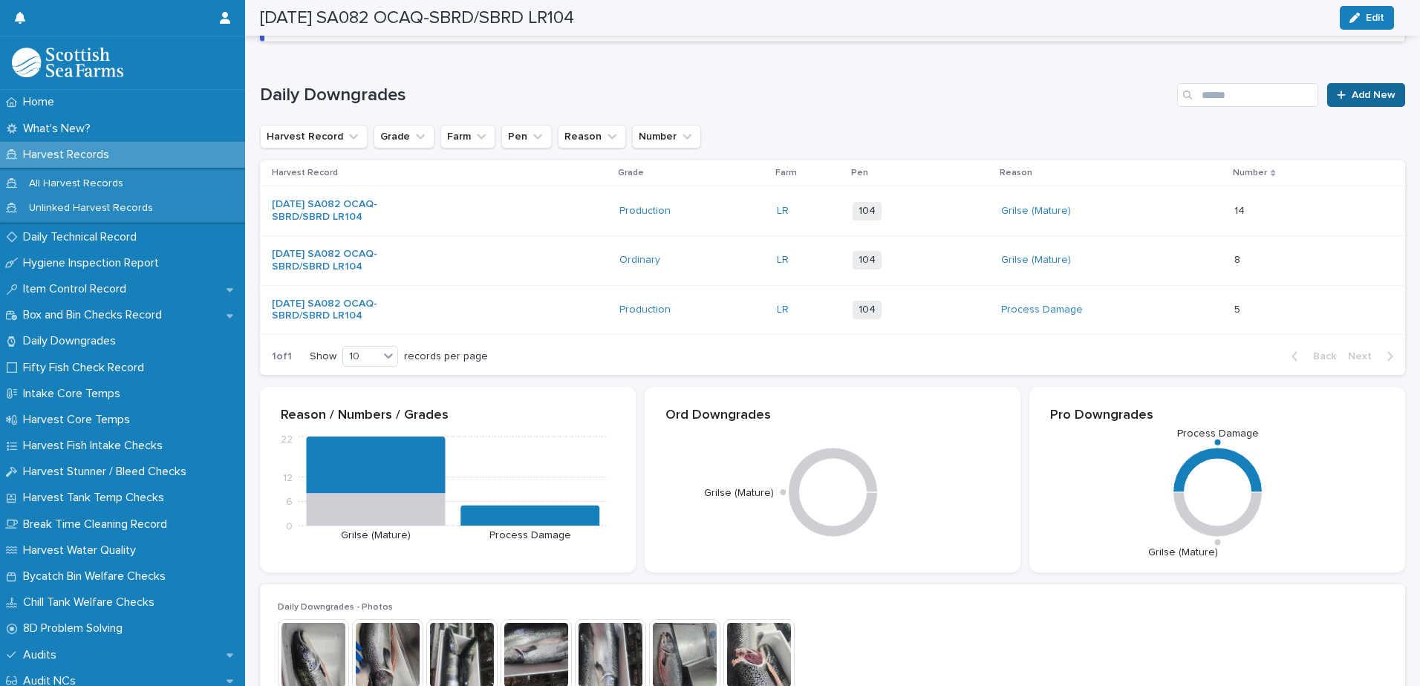
click at [1352, 94] on span "Add New" at bounding box center [1374, 95] width 44 height 10
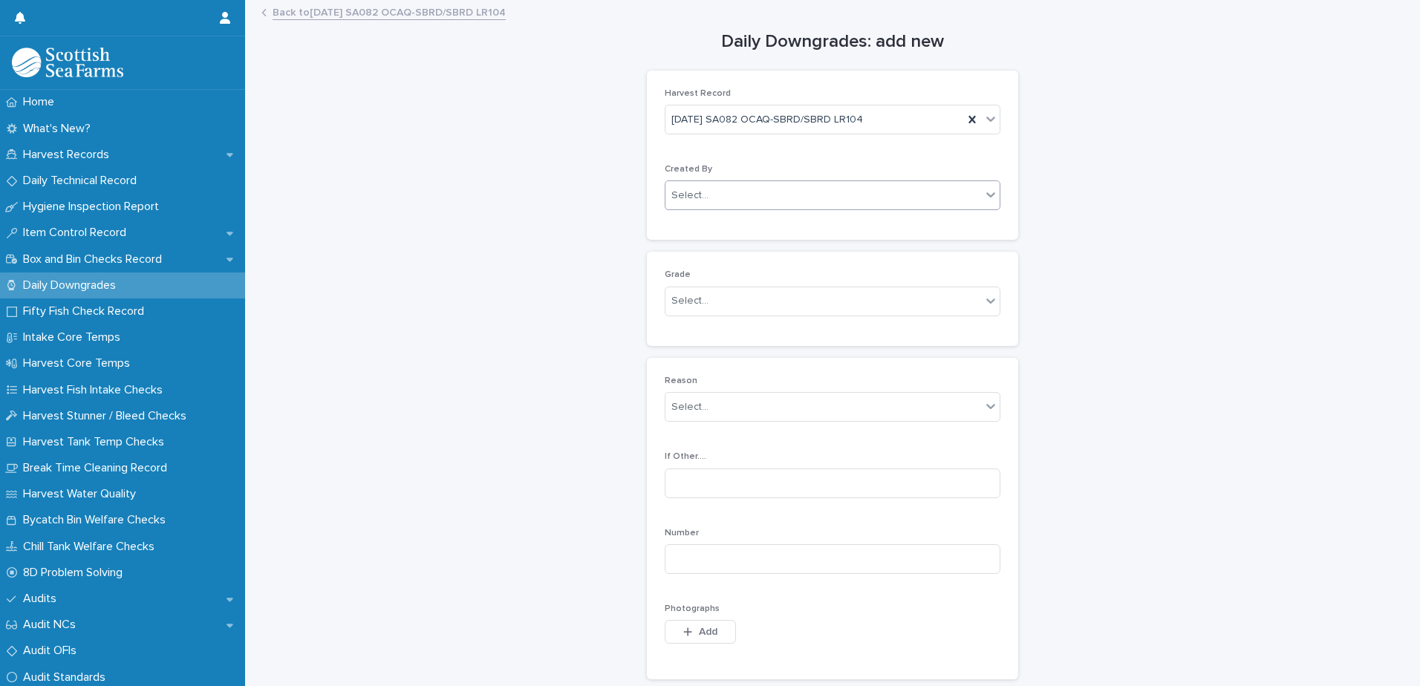
click at [698, 199] on div "Select..." at bounding box center [689, 196] width 37 height 16
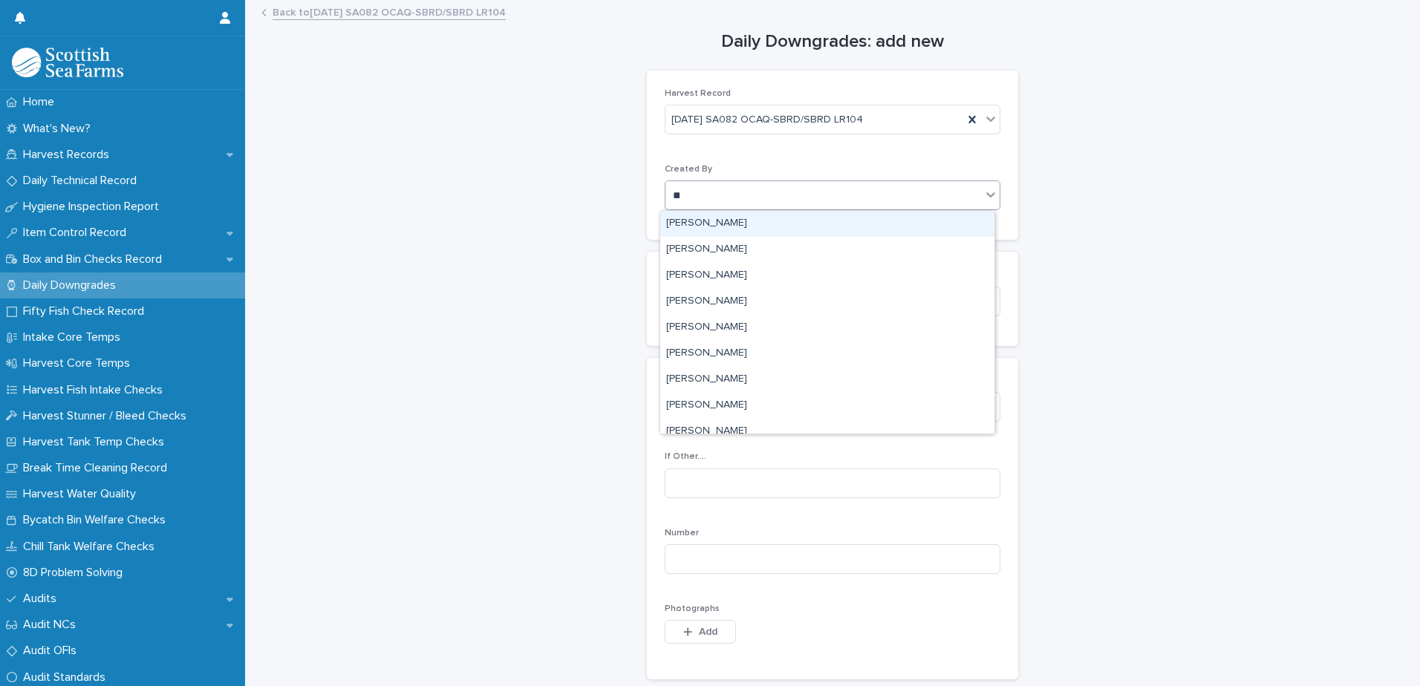
type input "***"
click at [697, 215] on div "Aniko Makai" at bounding box center [827, 224] width 334 height 26
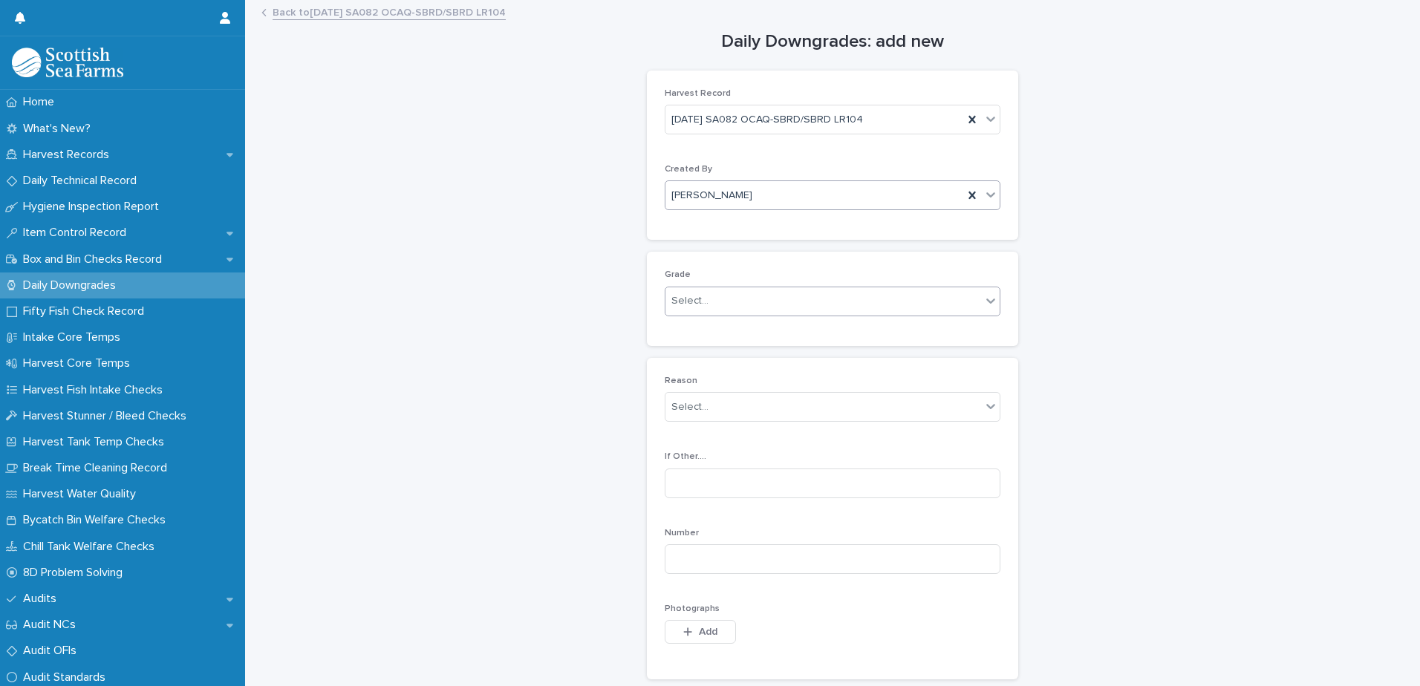
click at [688, 294] on div "Select..." at bounding box center [689, 301] width 37 height 16
click at [688, 327] on div "Ordinary" at bounding box center [827, 330] width 334 height 26
click at [677, 410] on div "Select..." at bounding box center [689, 408] width 37 height 16
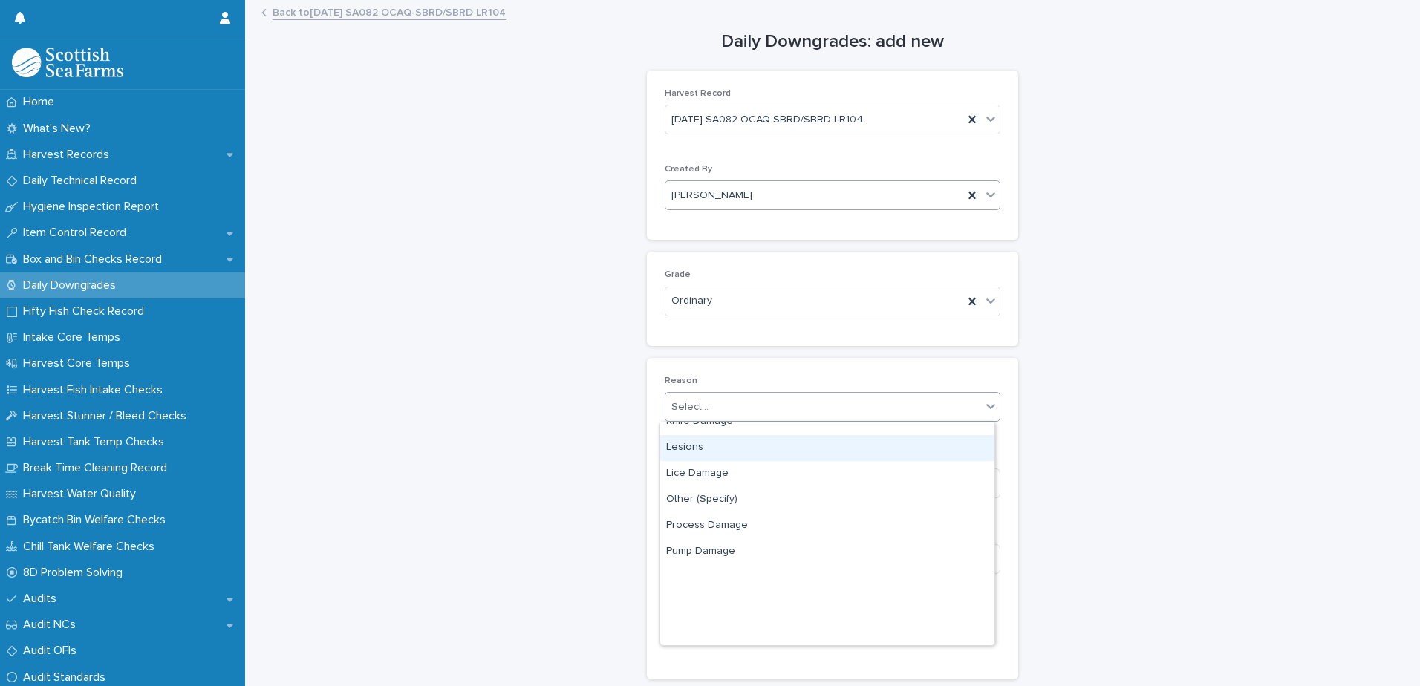
scroll to position [219, 0]
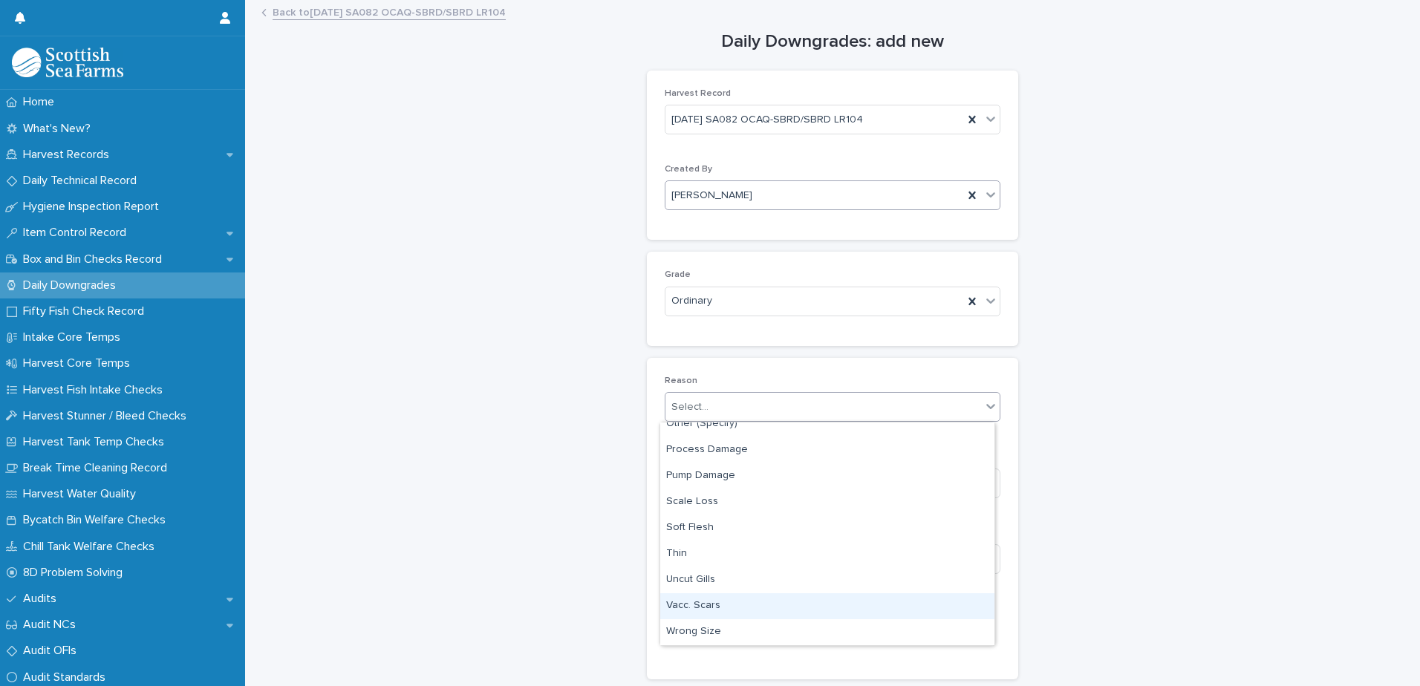
click at [697, 608] on div "Vacc. Scars" at bounding box center [827, 606] width 334 height 26
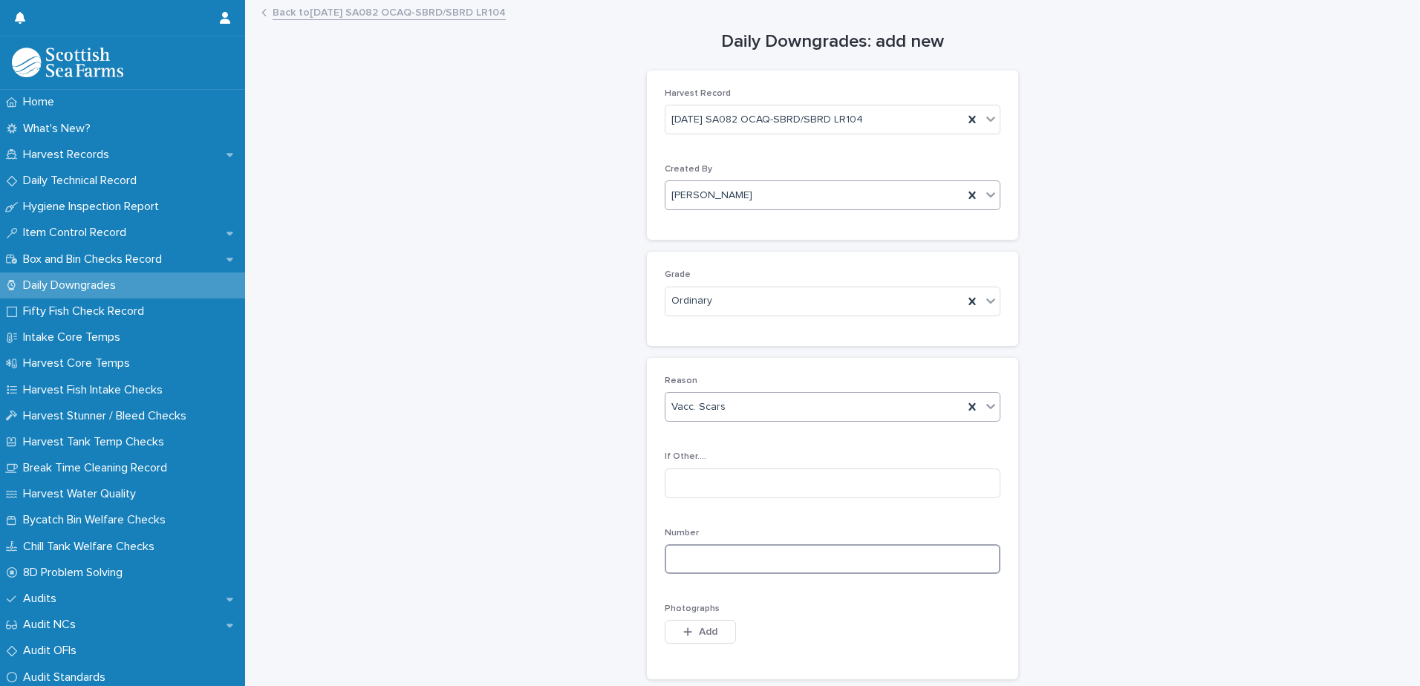
click at [680, 555] on input at bounding box center [833, 559] width 336 height 30
type input "*"
click at [691, 631] on div "button" at bounding box center [690, 632] width 15 height 10
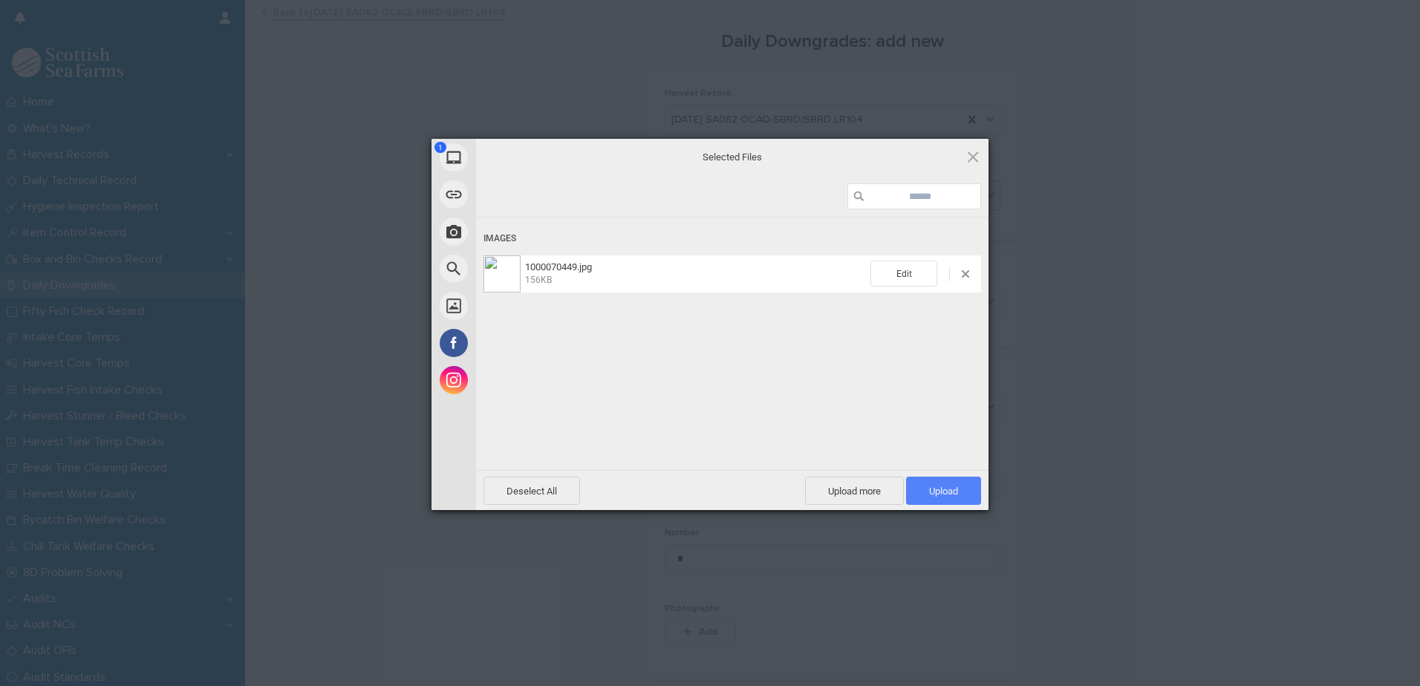
click at [946, 489] on span "Upload 1" at bounding box center [943, 491] width 29 height 11
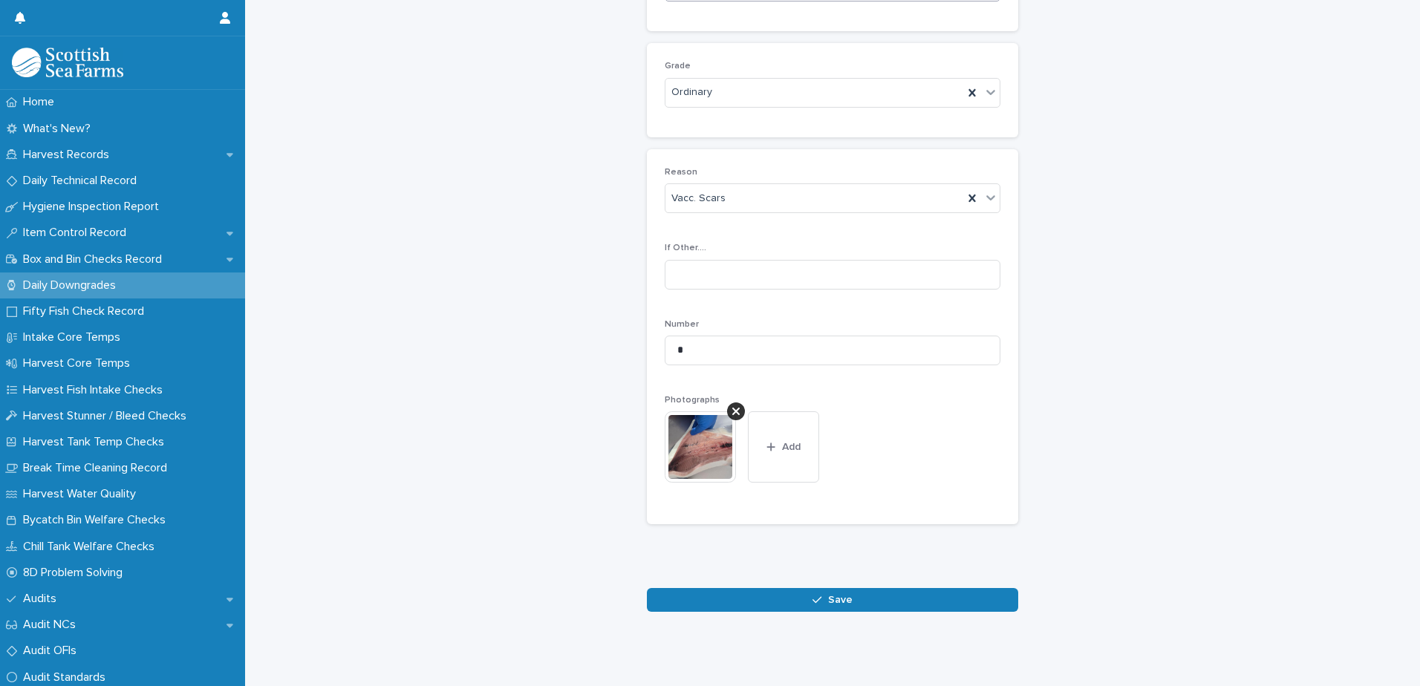
scroll to position [220, 0]
click at [806, 590] on button "Save" at bounding box center [832, 600] width 371 height 24
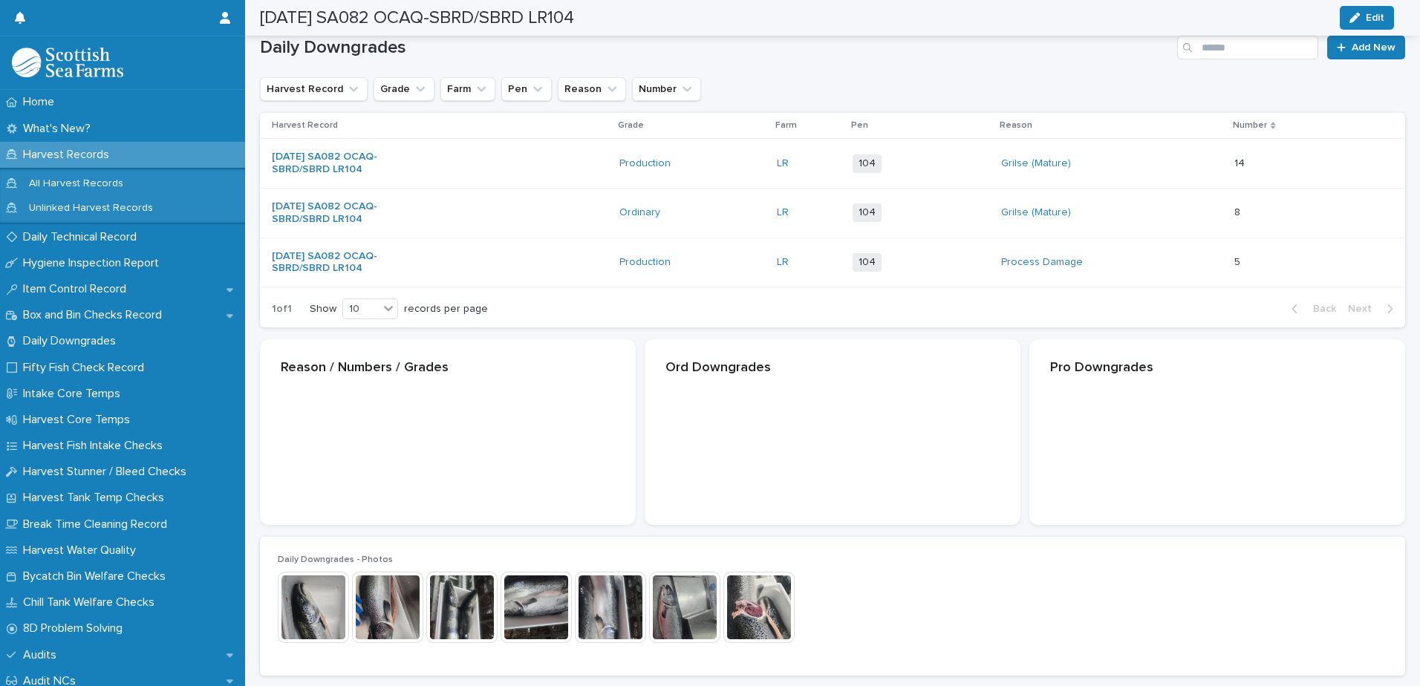
scroll to position [221, 0]
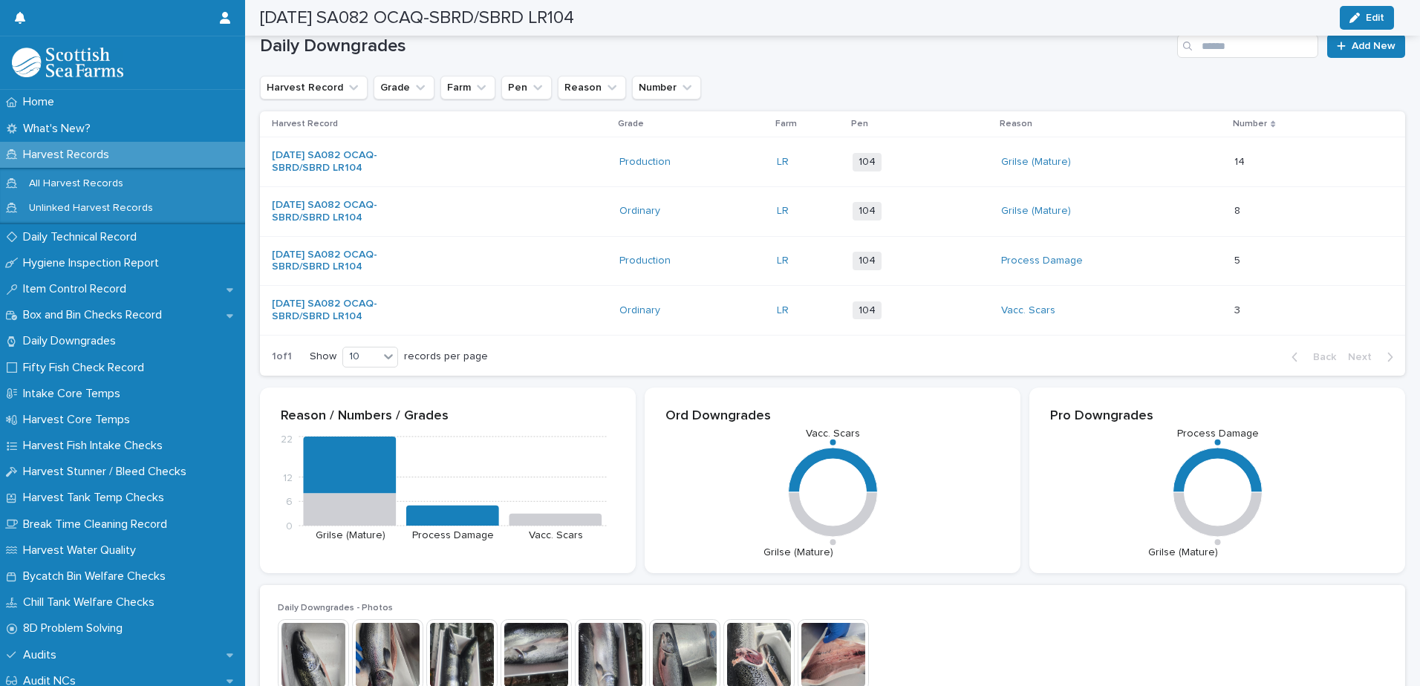
click at [1276, 158] on p at bounding box center [1265, 162] width 62 height 13
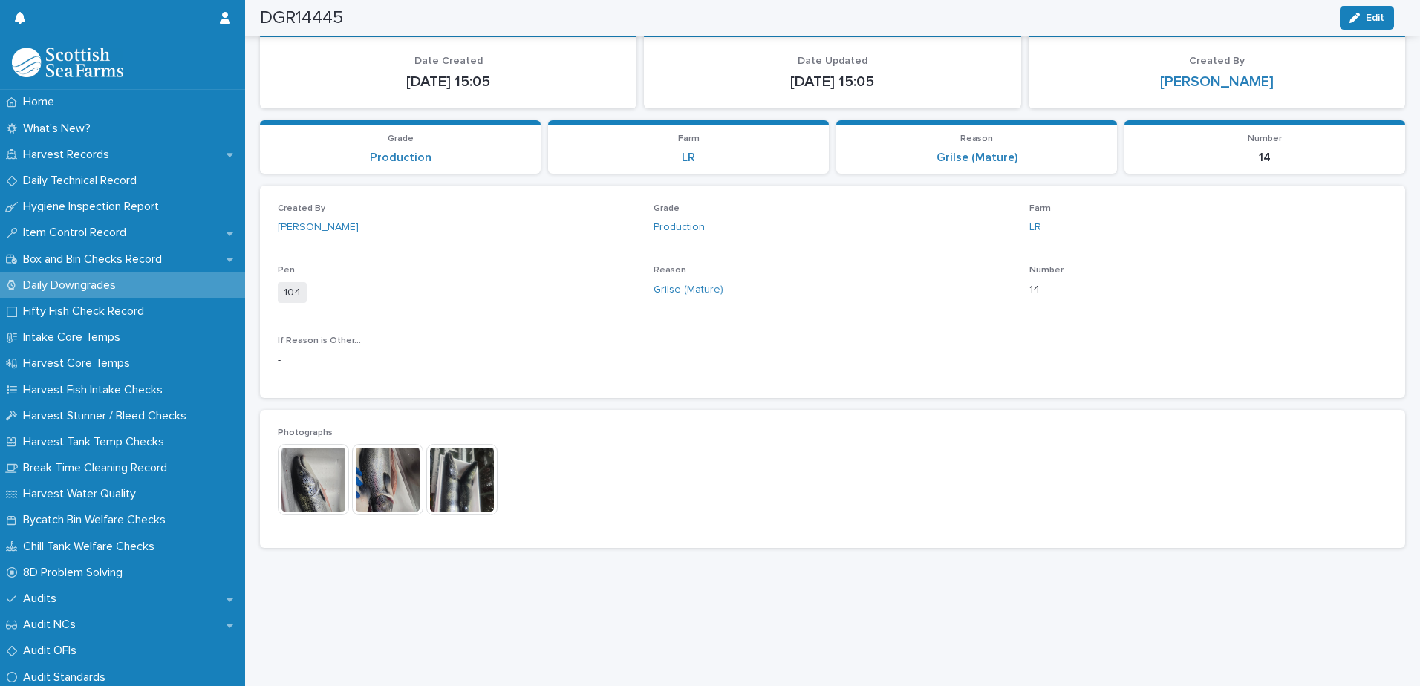
scroll to position [99, 0]
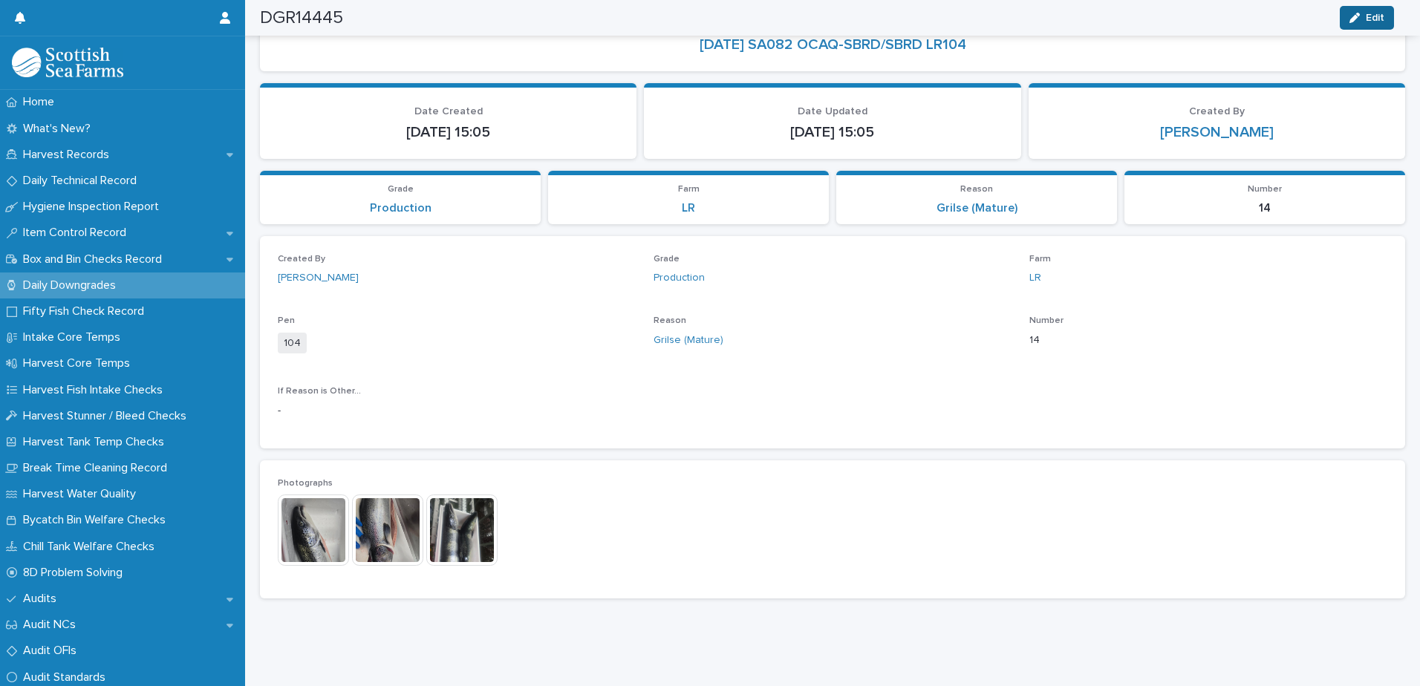
click at [1371, 10] on button "Edit" at bounding box center [1367, 18] width 54 height 24
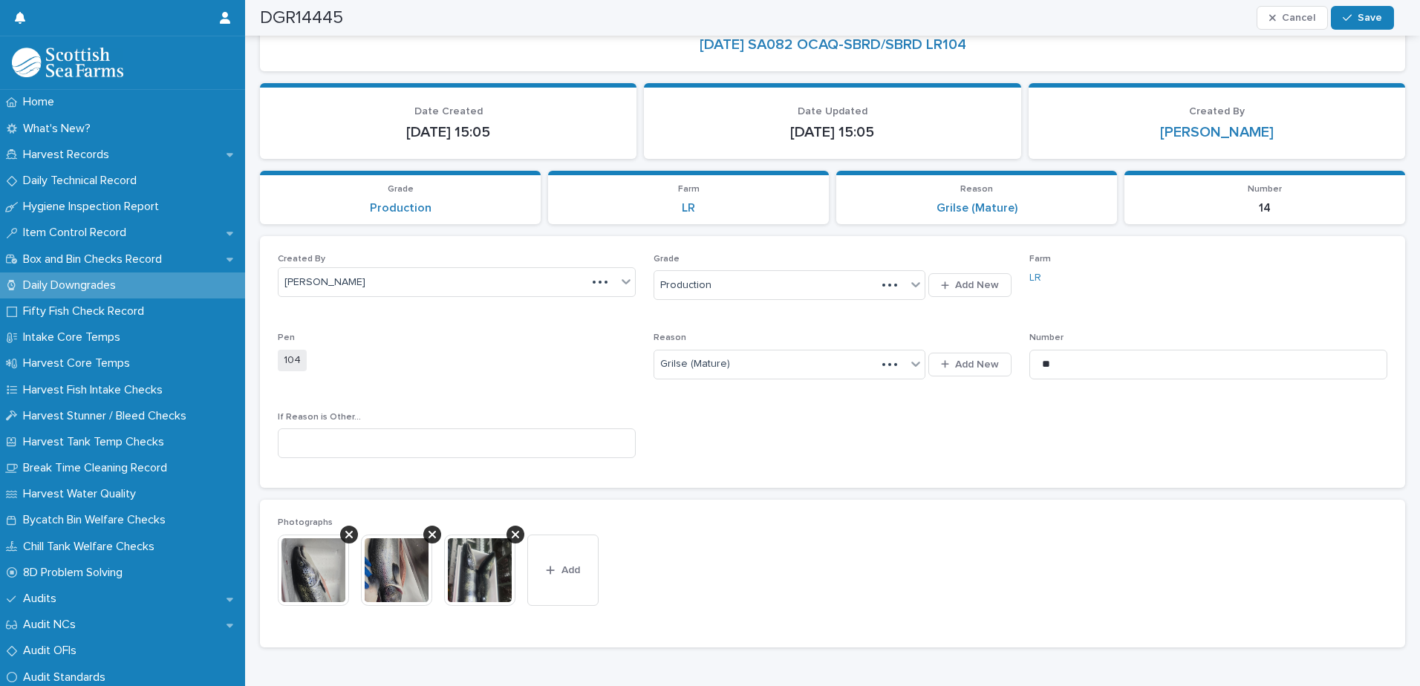
scroll to position [123, 0]
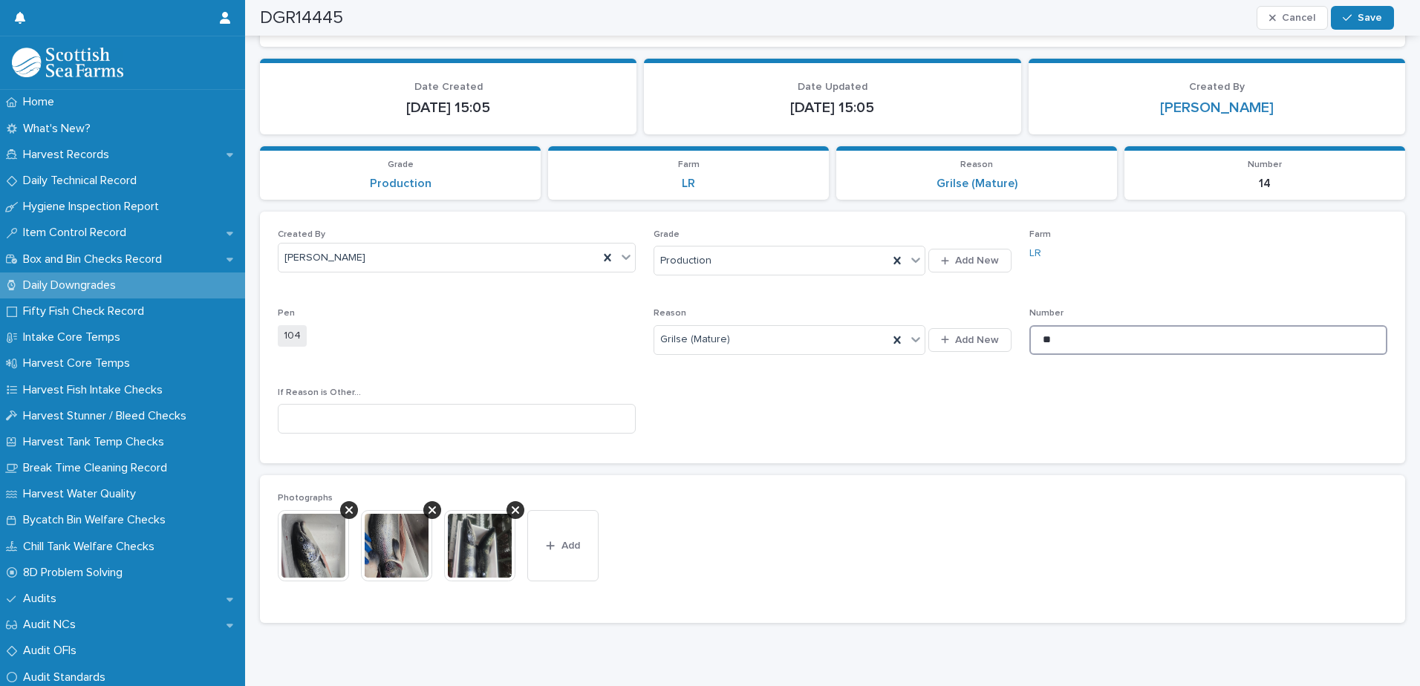
click at [1038, 342] on input "**" at bounding box center [1208, 340] width 358 height 30
click at [1067, 333] on input "**" at bounding box center [1208, 340] width 358 height 30
type input "*"
type input "**"
click at [1365, 13] on span "Save" at bounding box center [1370, 18] width 25 height 10
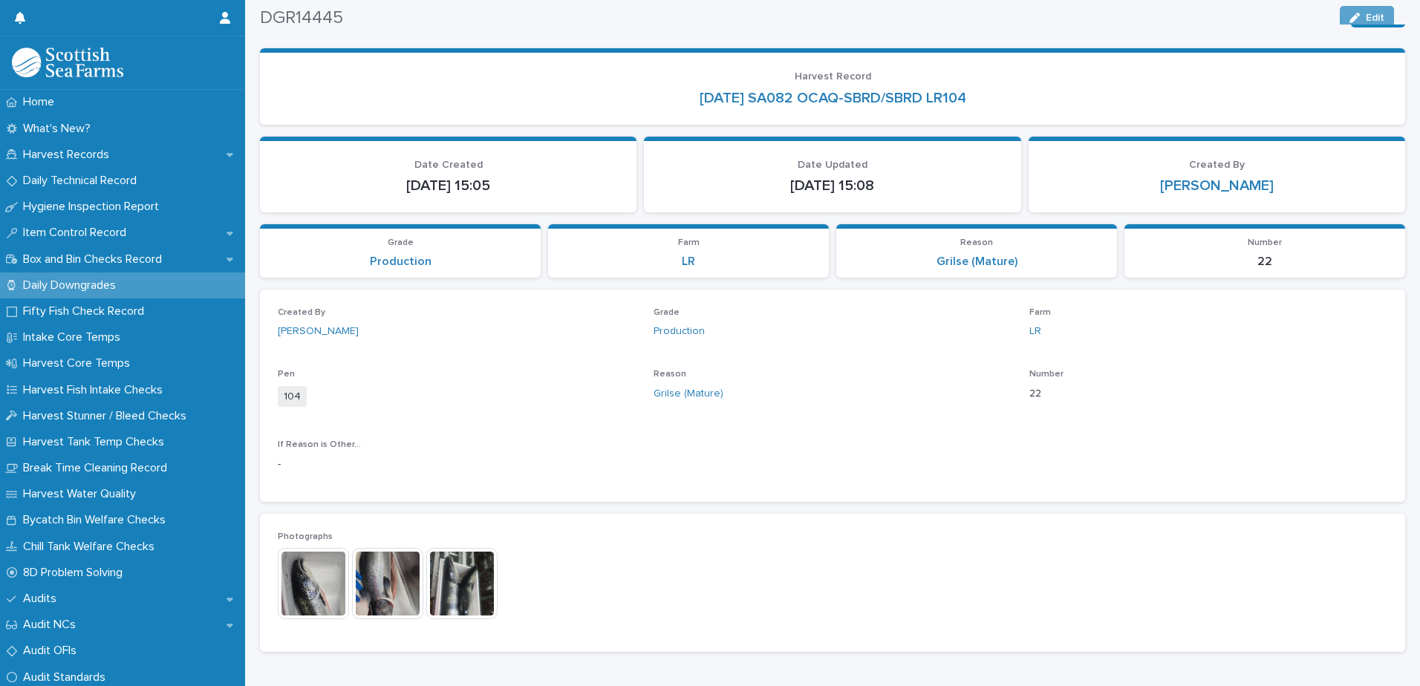
scroll to position [0, 0]
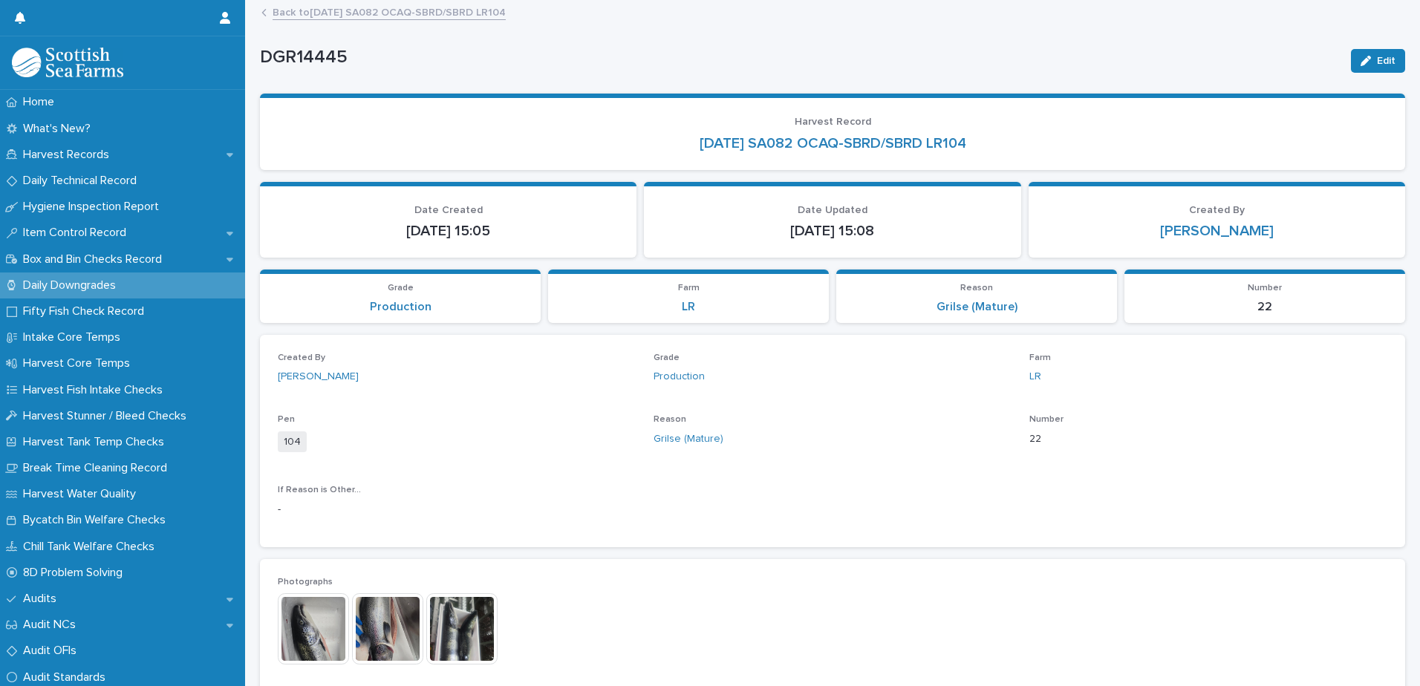
drag, startPoint x: 1366, startPoint y: 63, endPoint x: 542, endPoint y: 166, distance: 830.7
click at [1377, 63] on span "Edit" at bounding box center [1386, 61] width 19 height 10
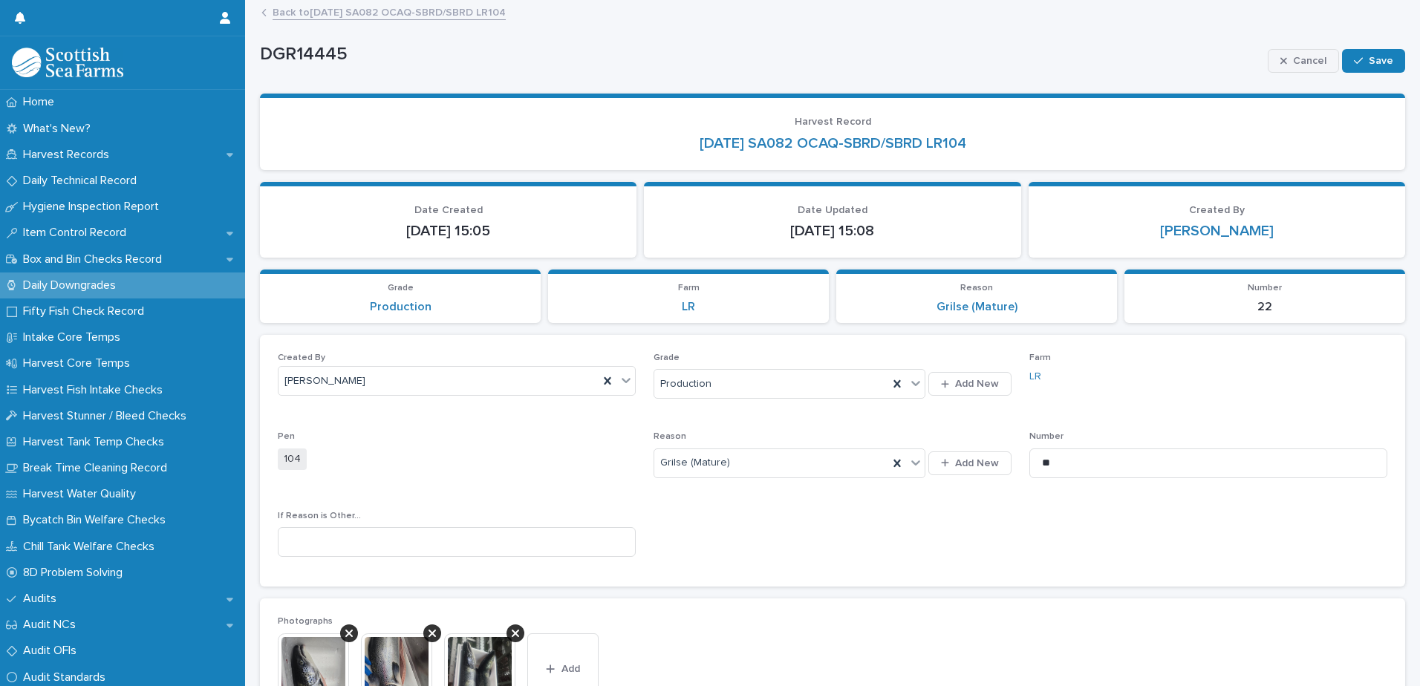
click at [1297, 62] on span "Cancel" at bounding box center [1309, 61] width 33 height 10
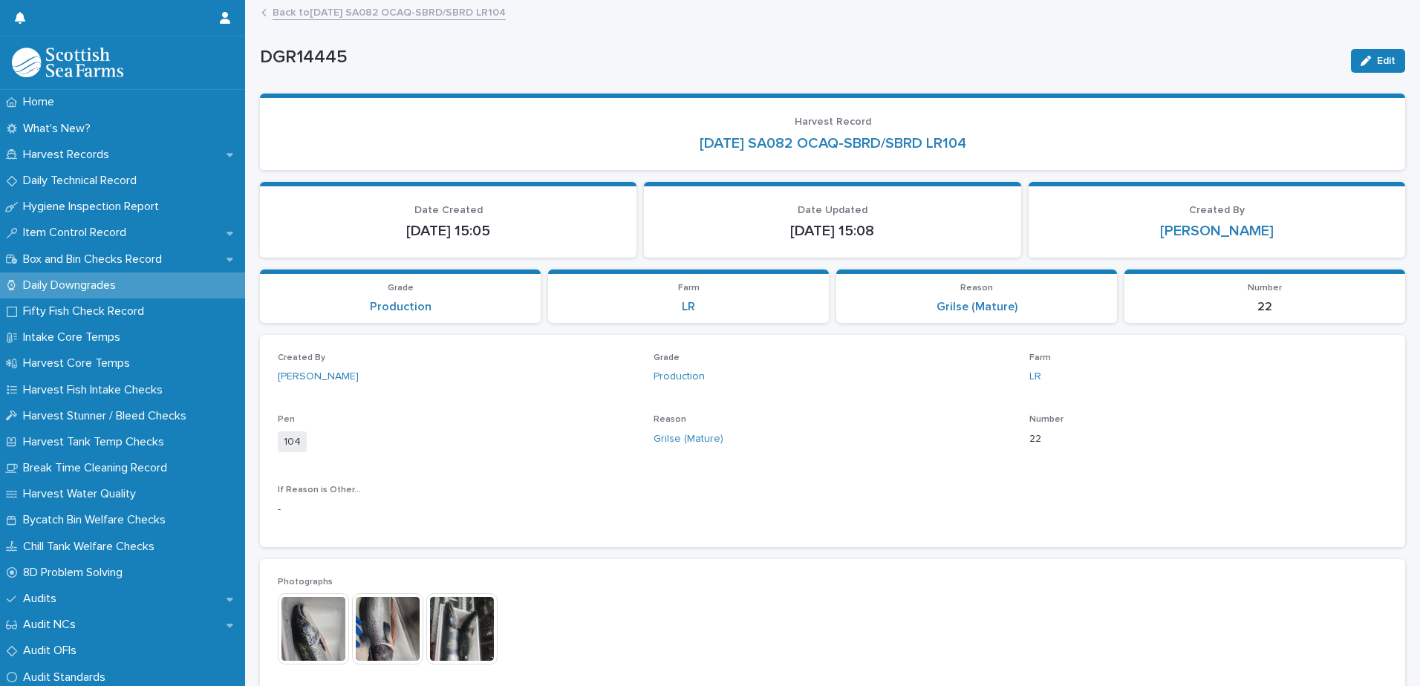
click at [296, 19] on link "Back to 13-08-2025 SA082 OCAQ-SBRD/SBRD LR104" at bounding box center [389, 11] width 233 height 17
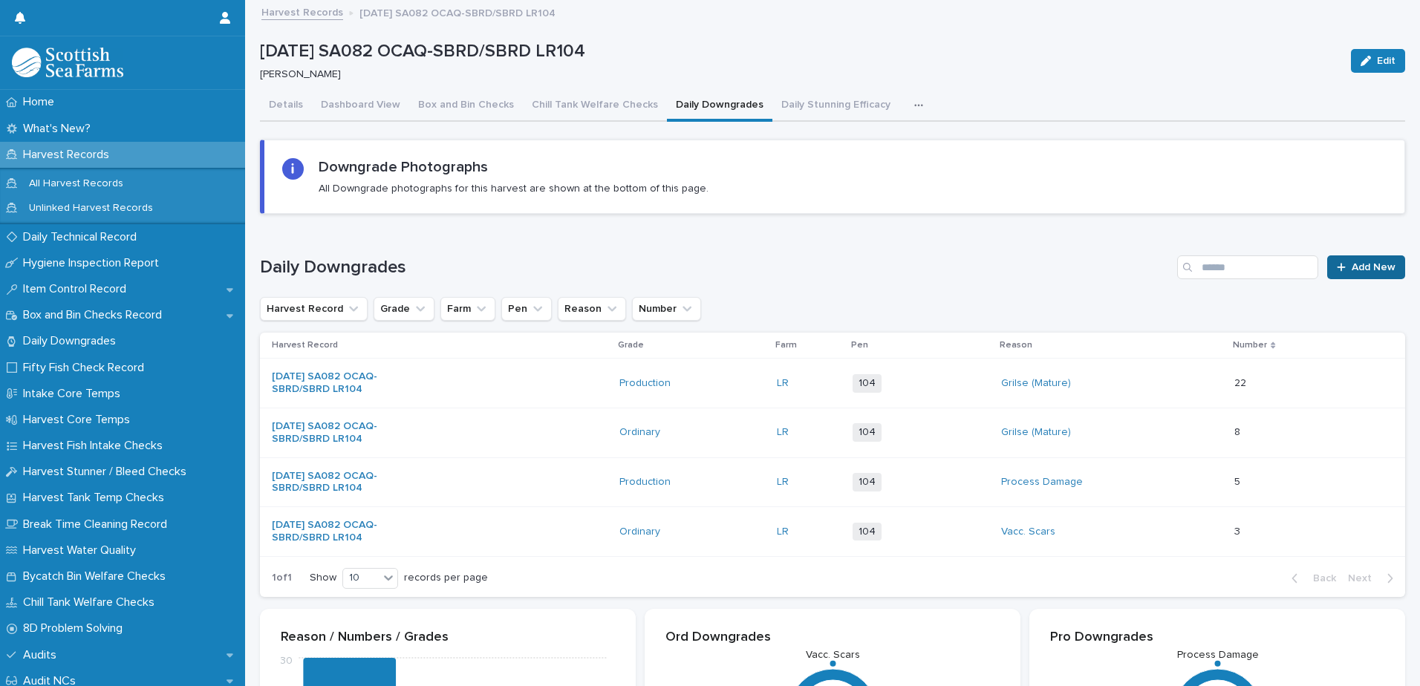
click at [1352, 262] on span "Add New" at bounding box center [1374, 267] width 44 height 10
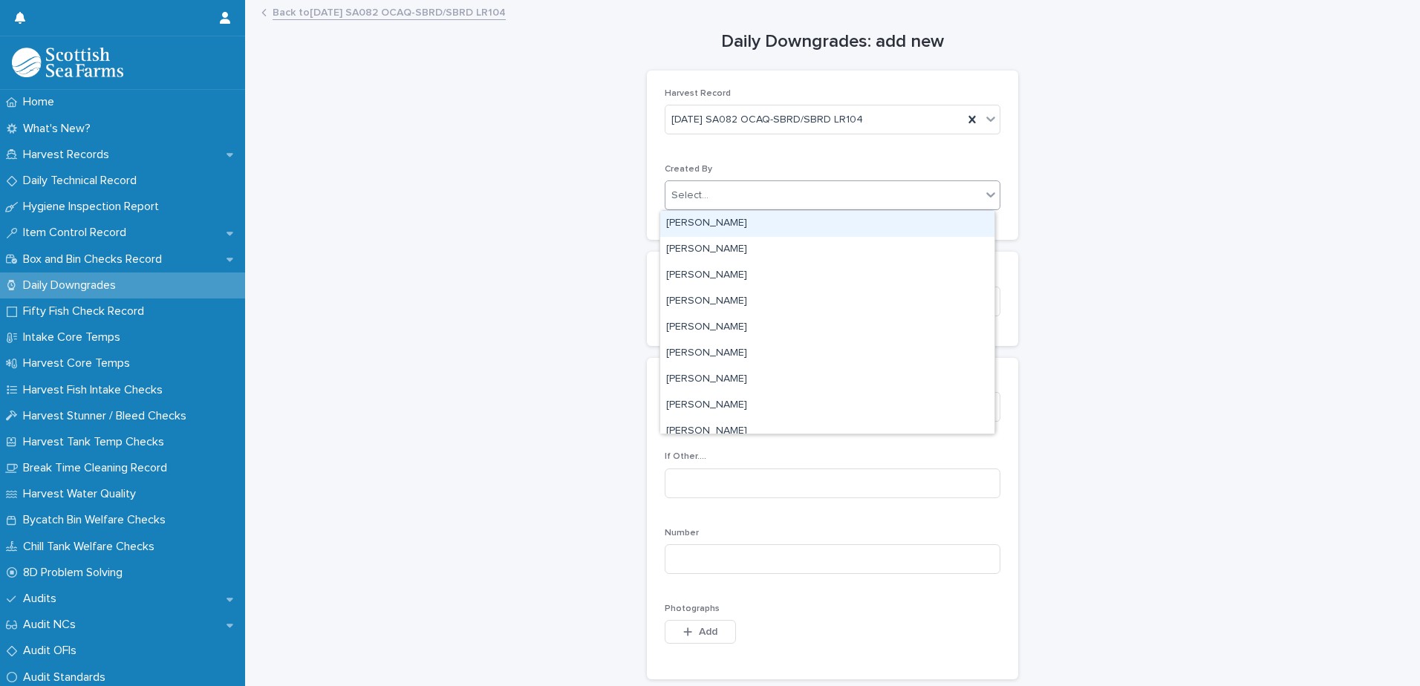
click at [714, 200] on div "Select..." at bounding box center [823, 195] width 316 height 25
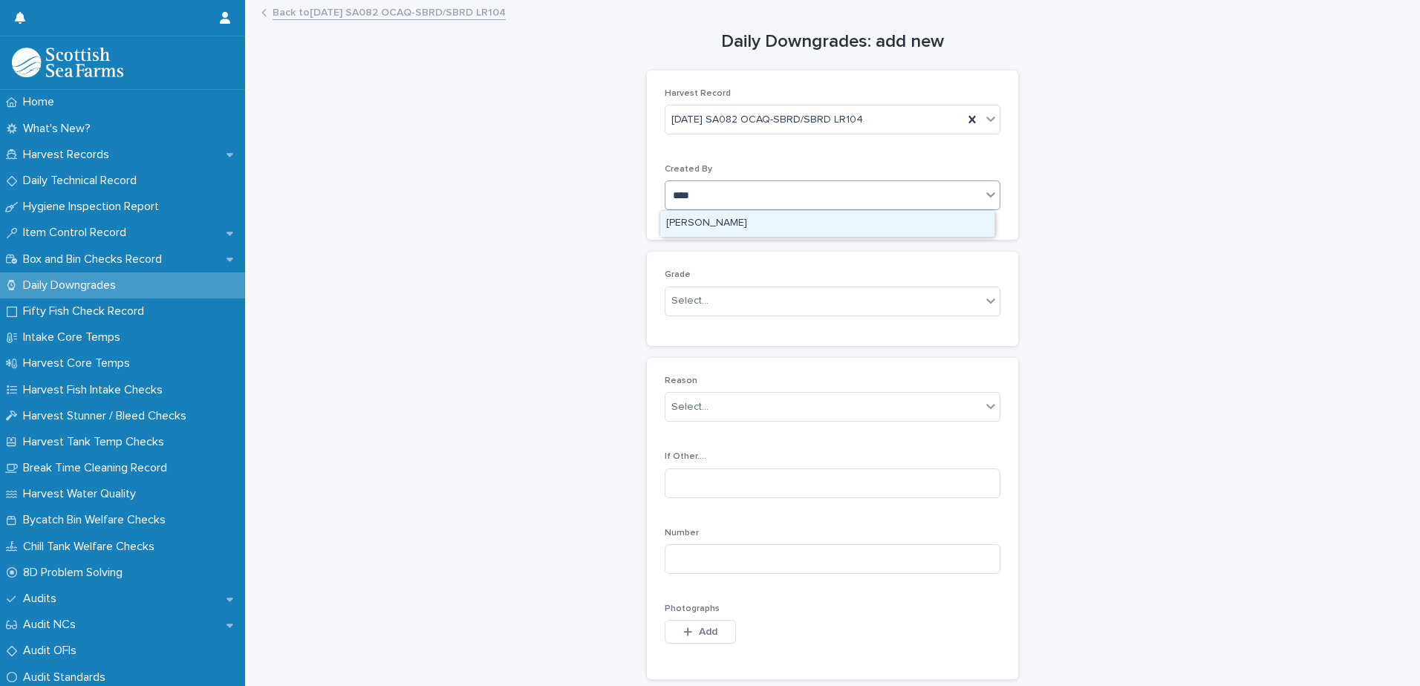
type input "*****"
click at [735, 226] on div "Aniko Makai" at bounding box center [827, 224] width 334 height 26
click at [694, 298] on div "Select..." at bounding box center [689, 301] width 37 height 16
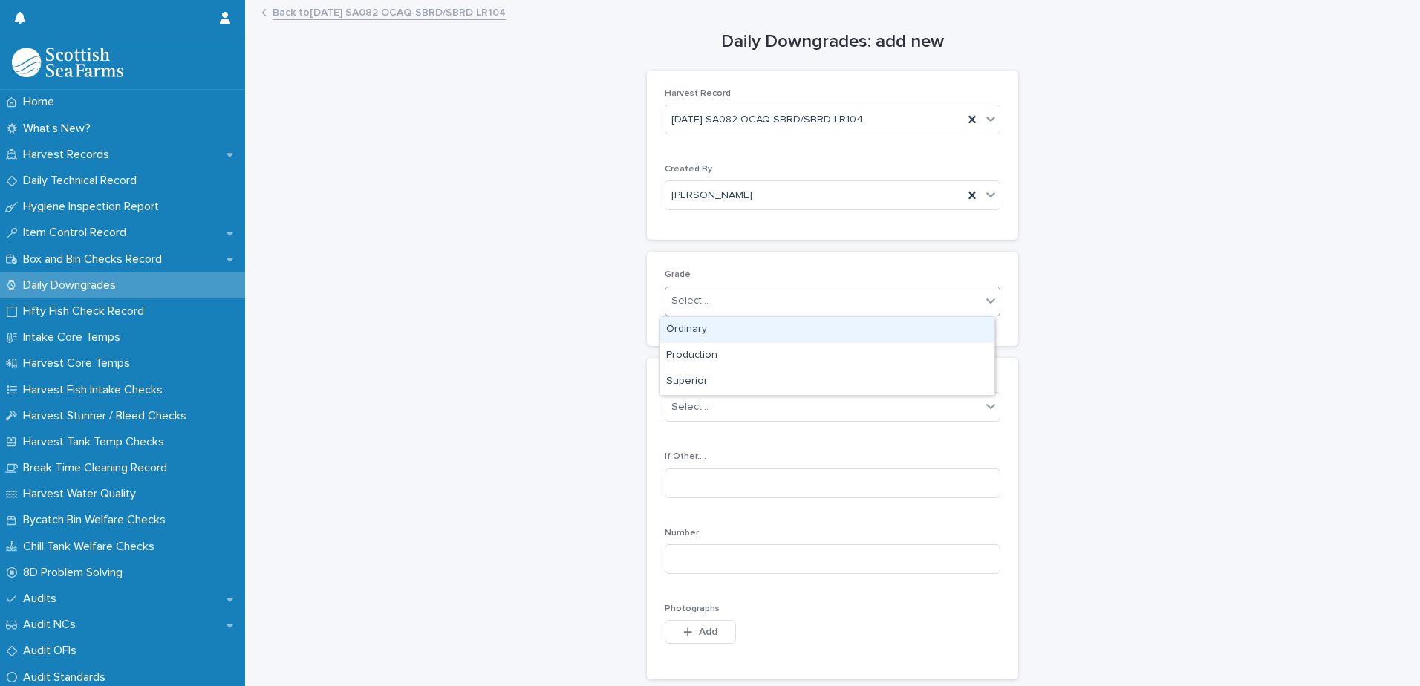
click at [697, 332] on div "Ordinary" at bounding box center [827, 330] width 334 height 26
click at [695, 415] on div "Select..." at bounding box center [823, 407] width 316 height 25
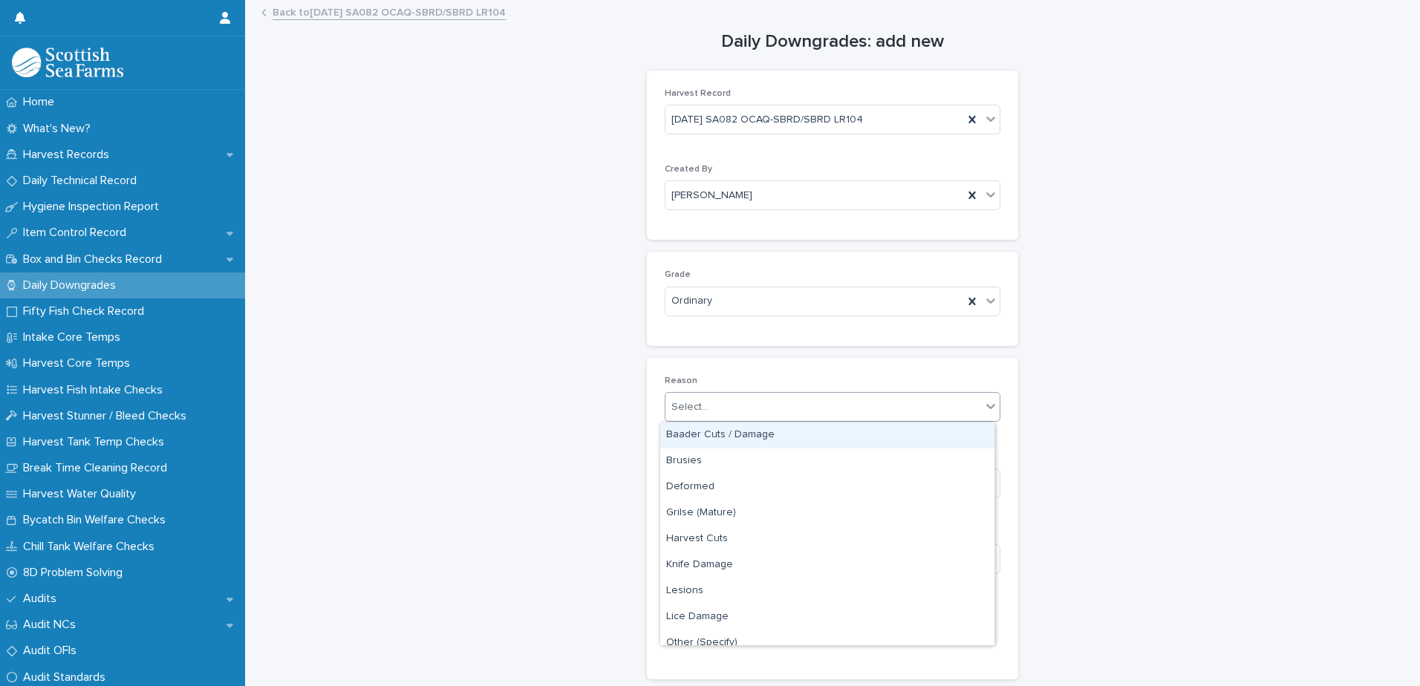
click at [700, 443] on div "Baader Cuts / Damage" at bounding box center [827, 436] width 334 height 26
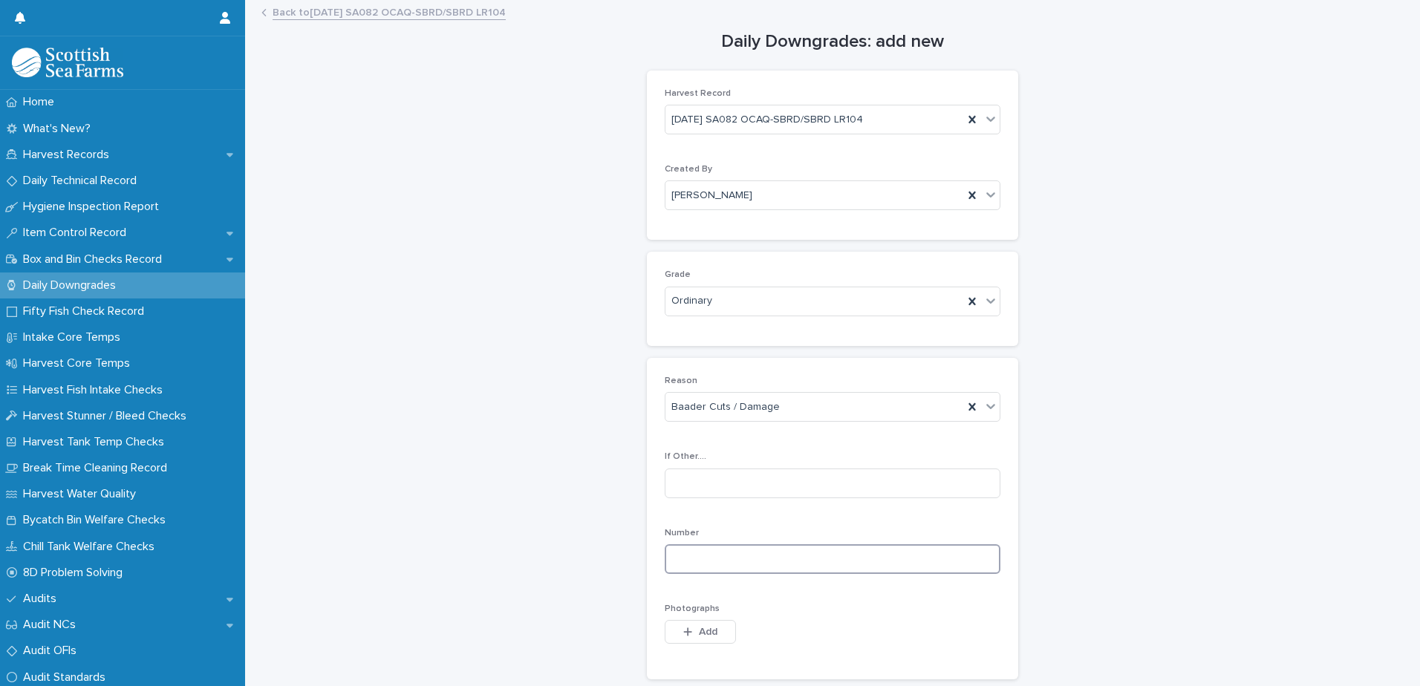
click at [682, 564] on input at bounding box center [833, 559] width 336 height 30
click at [703, 557] on input at bounding box center [833, 559] width 336 height 30
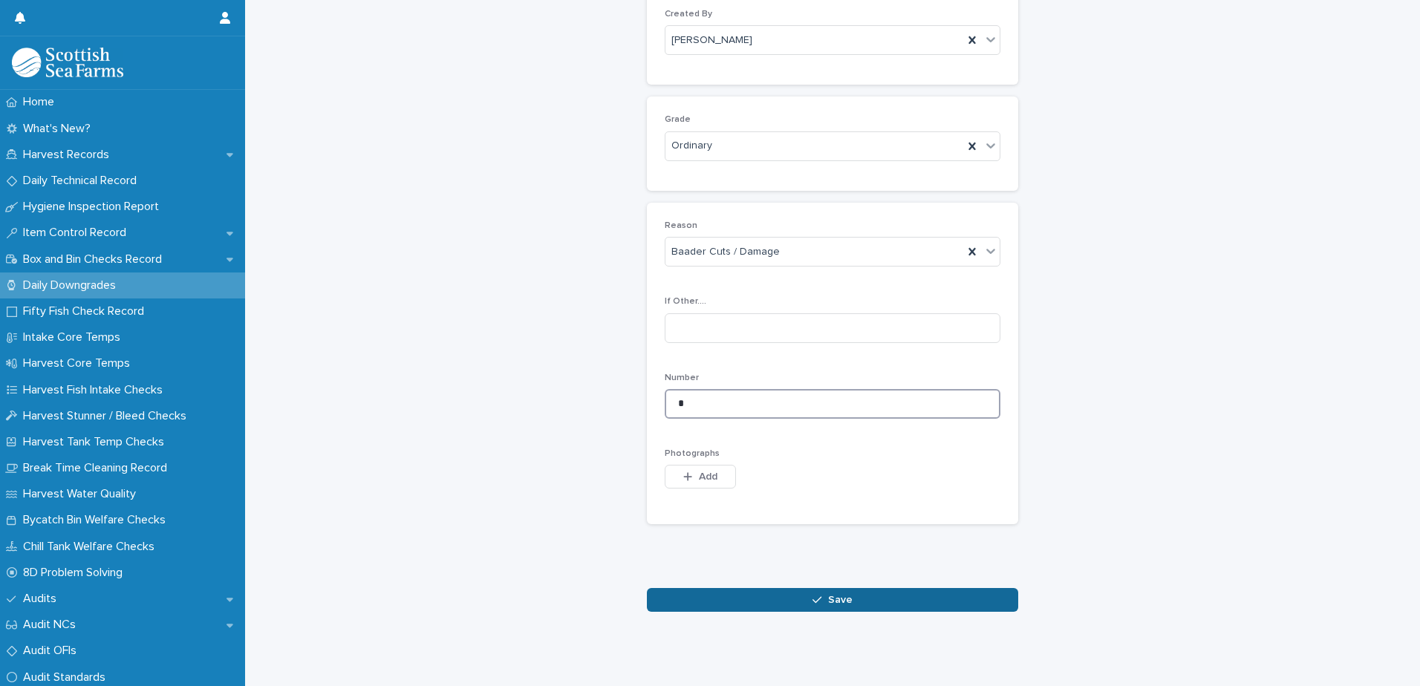
type input "*"
click at [707, 588] on button "Save" at bounding box center [832, 600] width 371 height 24
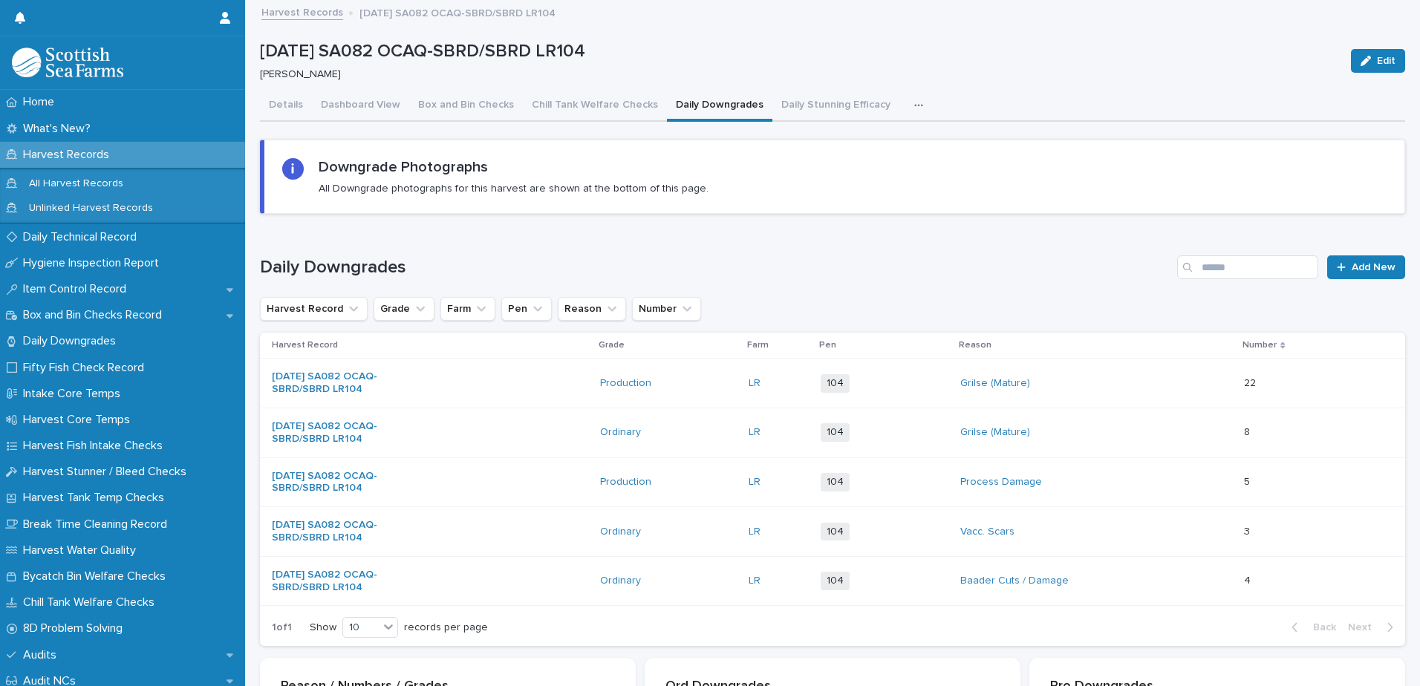
click at [914, 103] on div "button" at bounding box center [921, 105] width 15 height 10
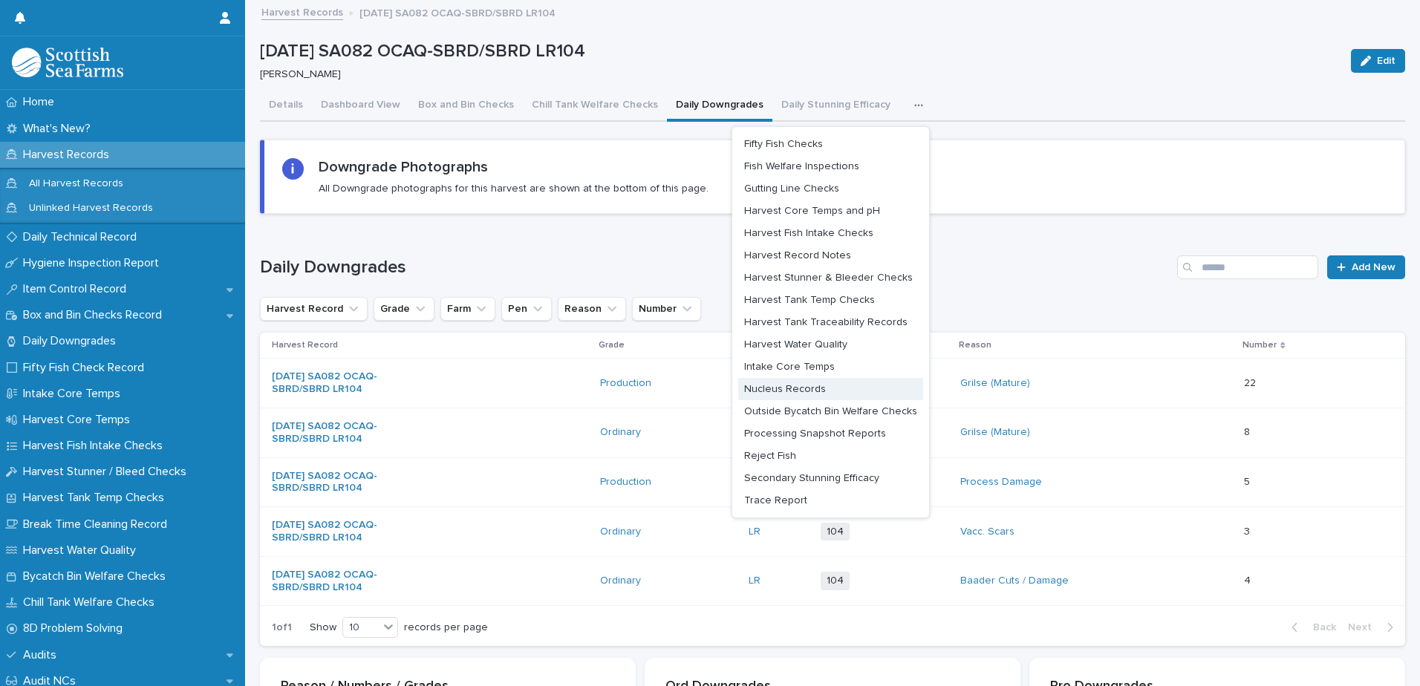
click at [769, 391] on span "Nucleus Records" at bounding box center [785, 389] width 82 height 10
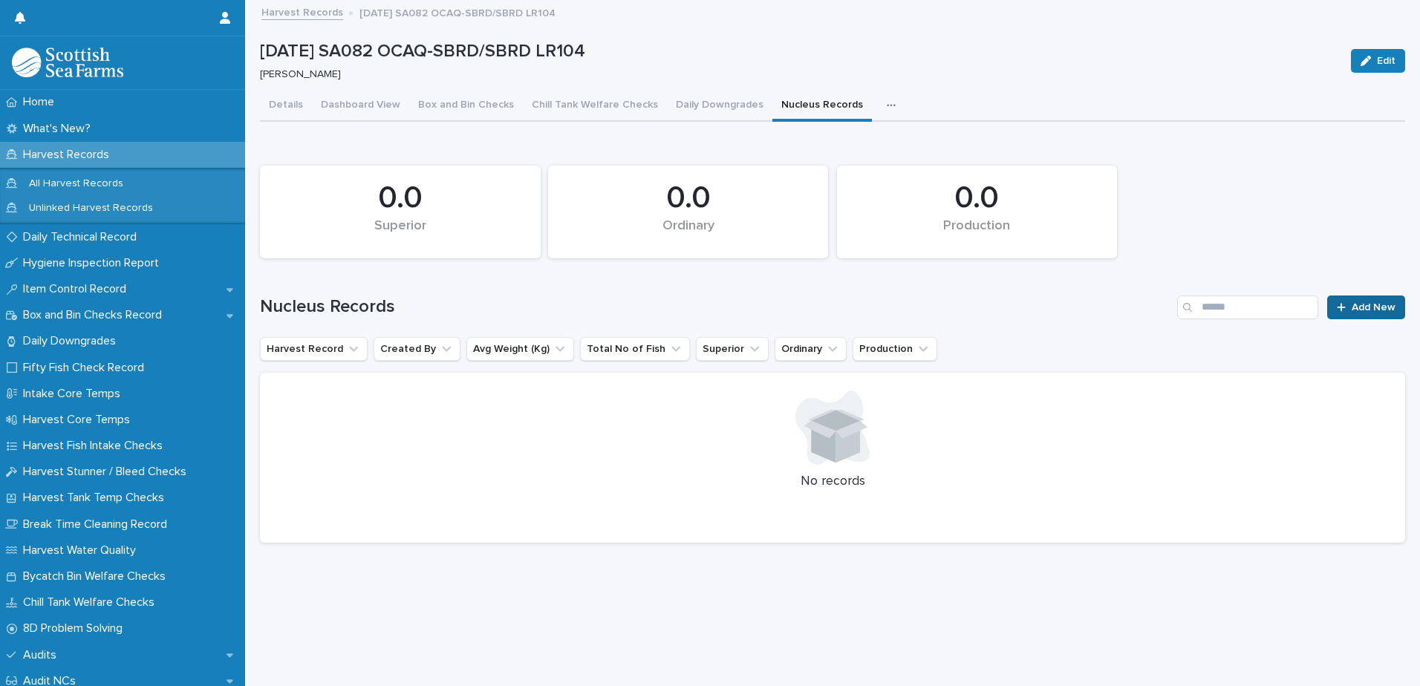
click at [1360, 305] on span "Add New" at bounding box center [1374, 307] width 44 height 10
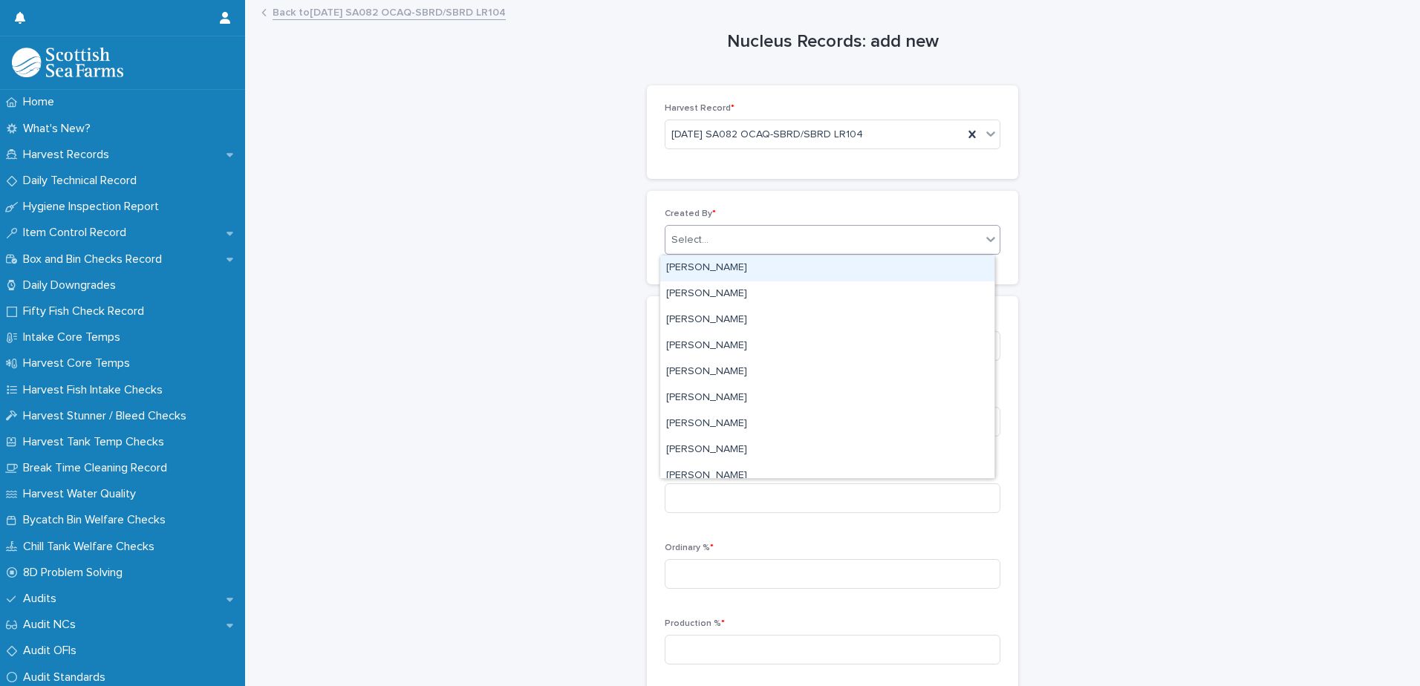
click at [680, 242] on div "Select..." at bounding box center [689, 240] width 37 height 16
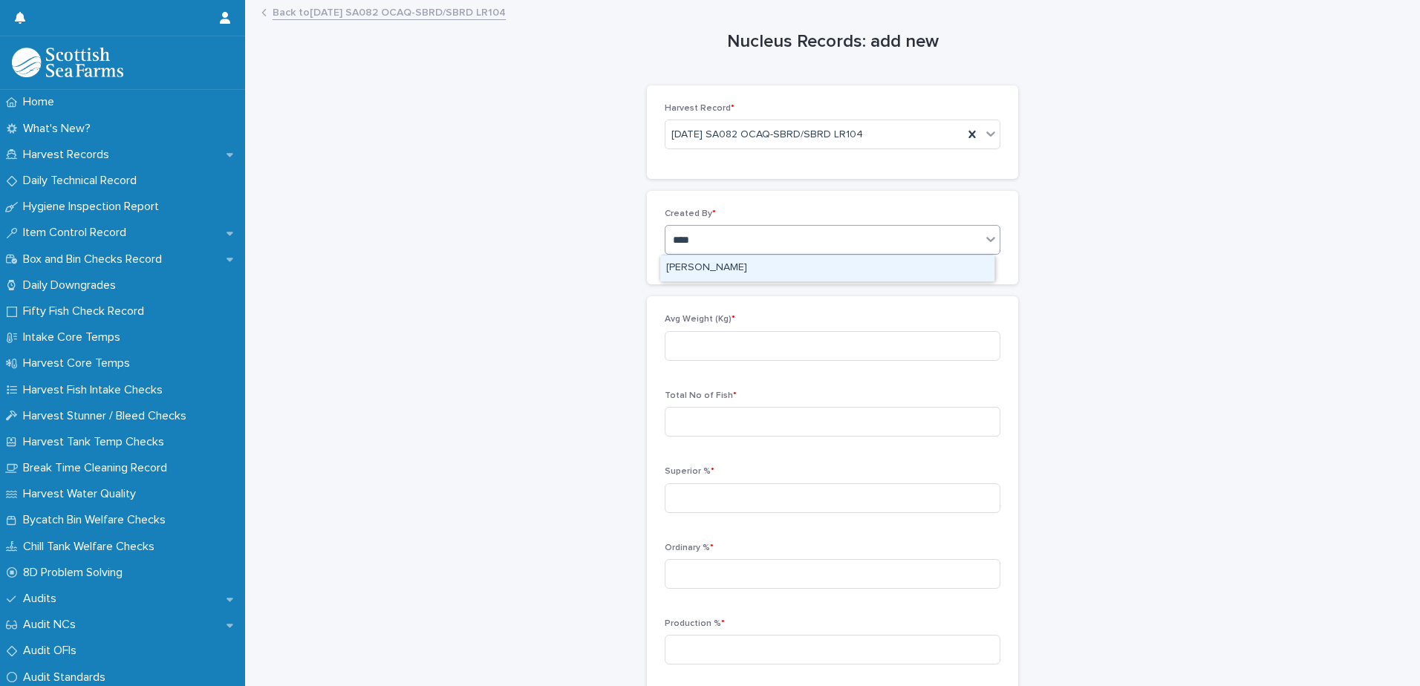
type input "*****"
click at [697, 261] on div "Aniko Makai" at bounding box center [827, 268] width 334 height 26
click at [689, 340] on input at bounding box center [833, 346] width 336 height 30
type input "****"
click at [685, 428] on input at bounding box center [833, 422] width 336 height 30
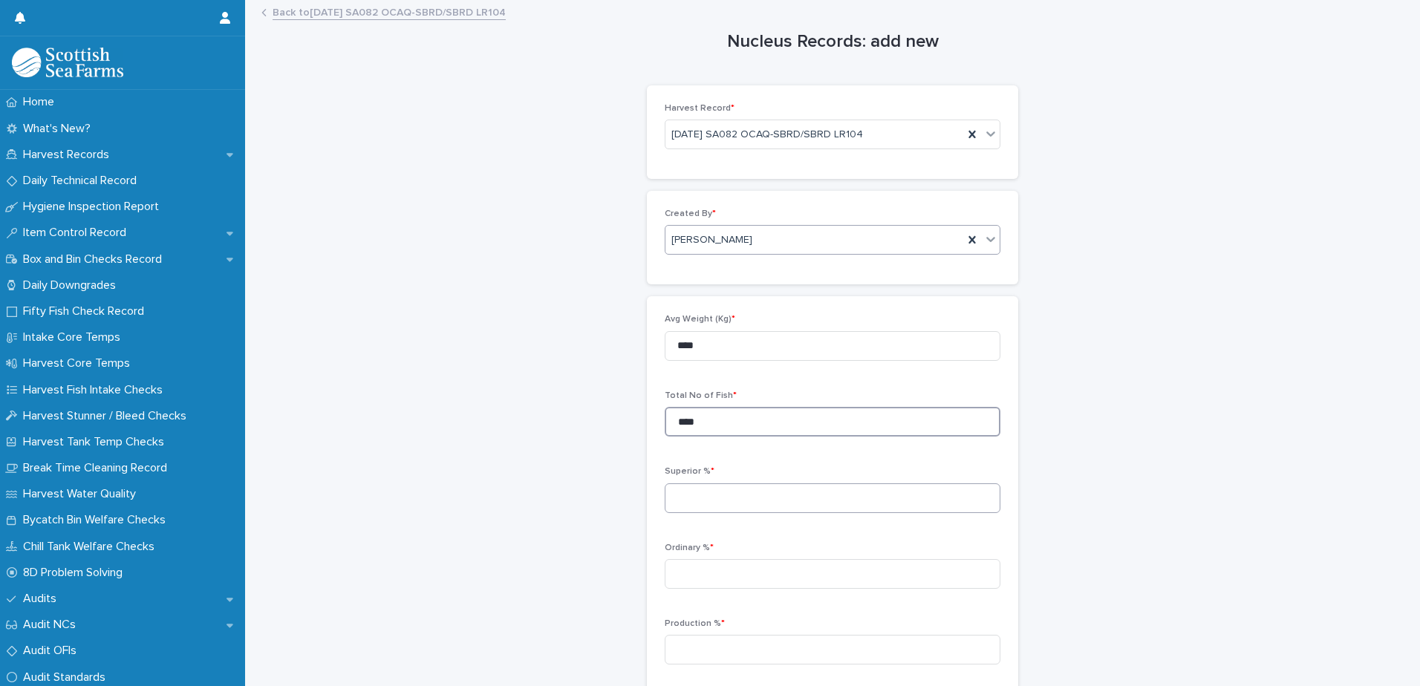
type input "****"
click at [686, 506] on input at bounding box center [833, 498] width 336 height 30
type input "*****"
click at [689, 581] on input at bounding box center [833, 574] width 336 height 30
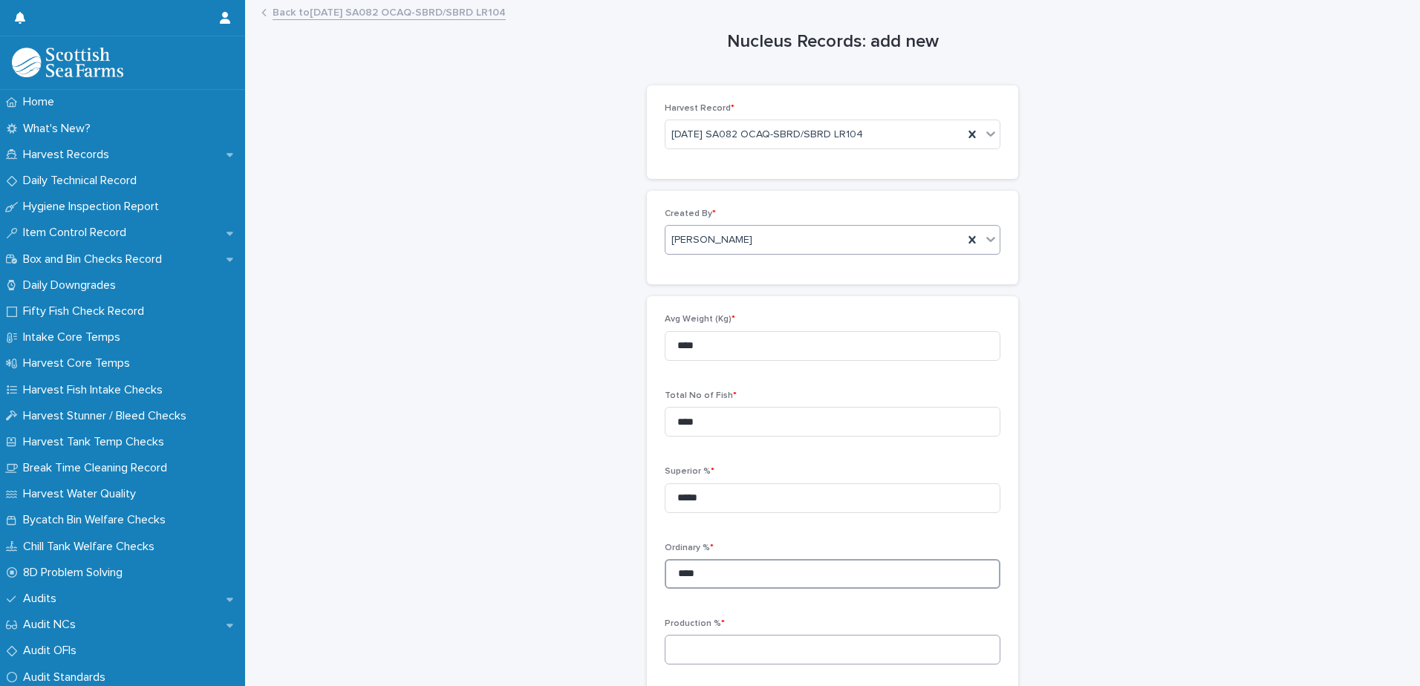
type input "****"
click at [688, 651] on input at bounding box center [833, 650] width 336 height 30
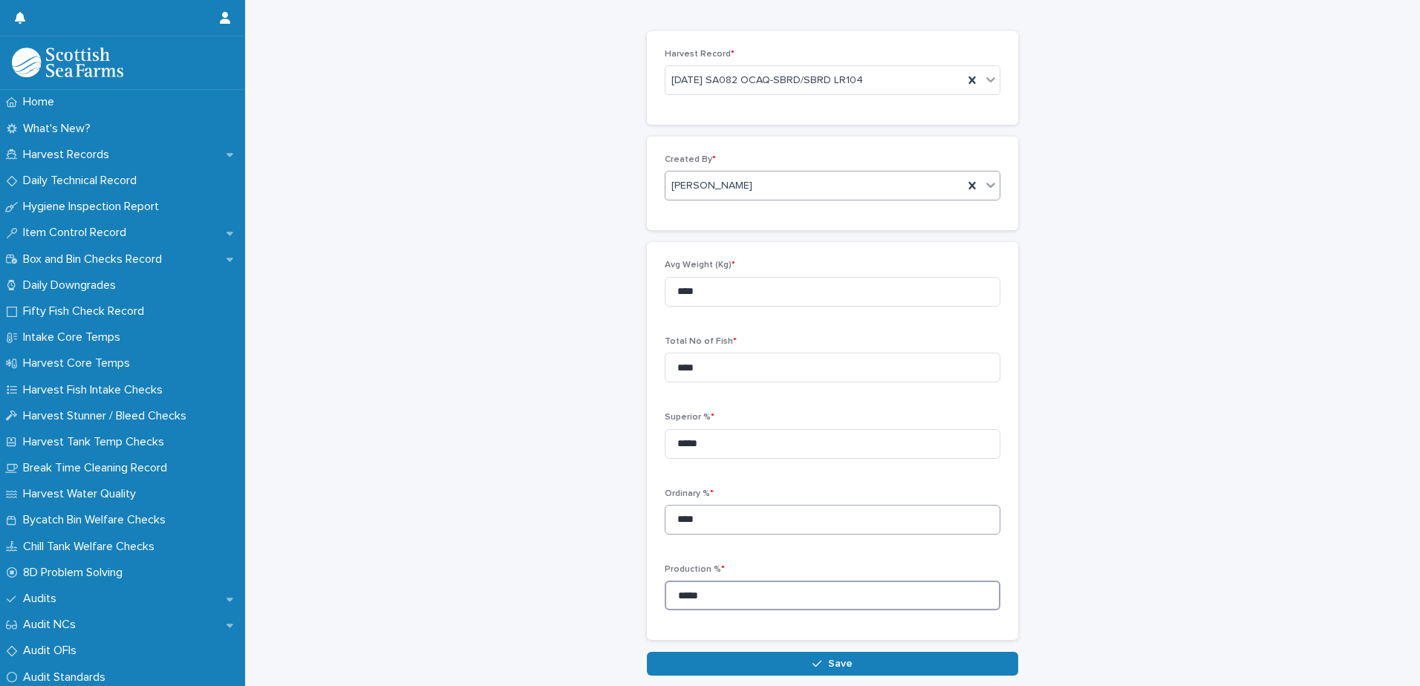
scroll to position [129, 0]
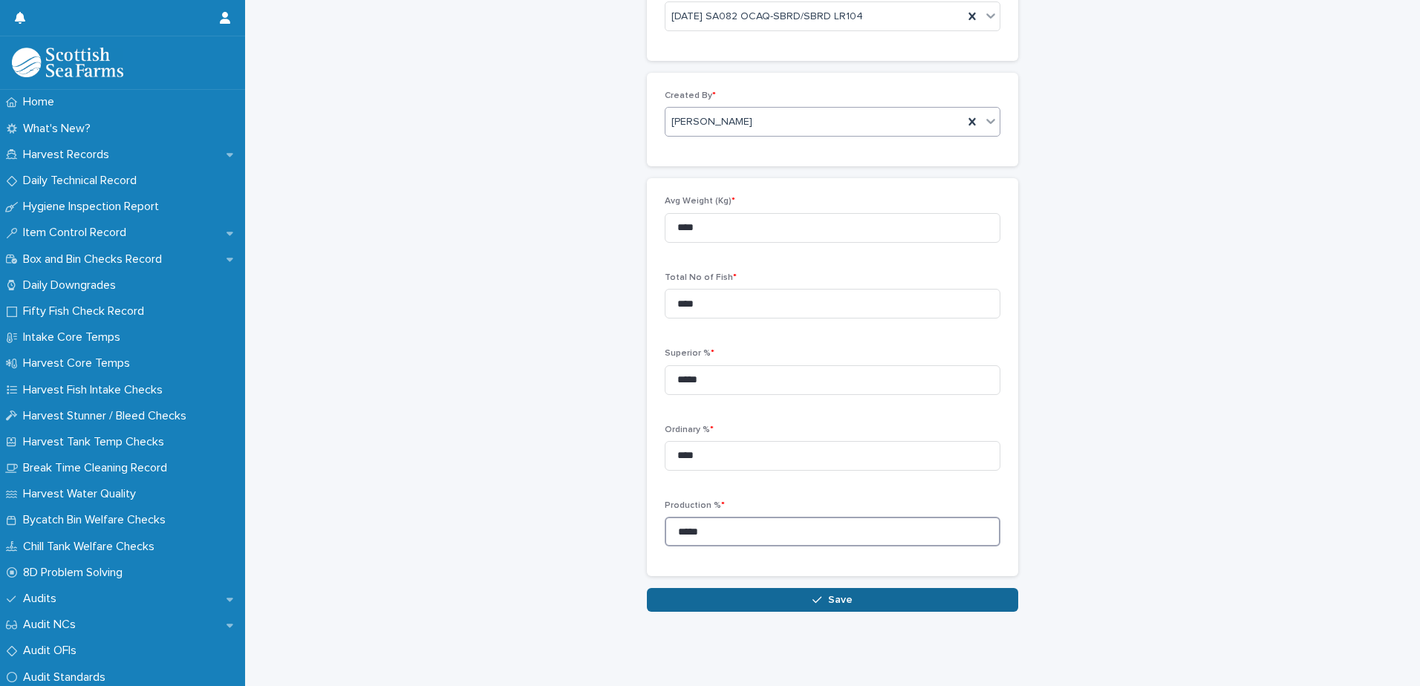
type input "*****"
click at [844, 595] on span "Save" at bounding box center [840, 600] width 25 height 10
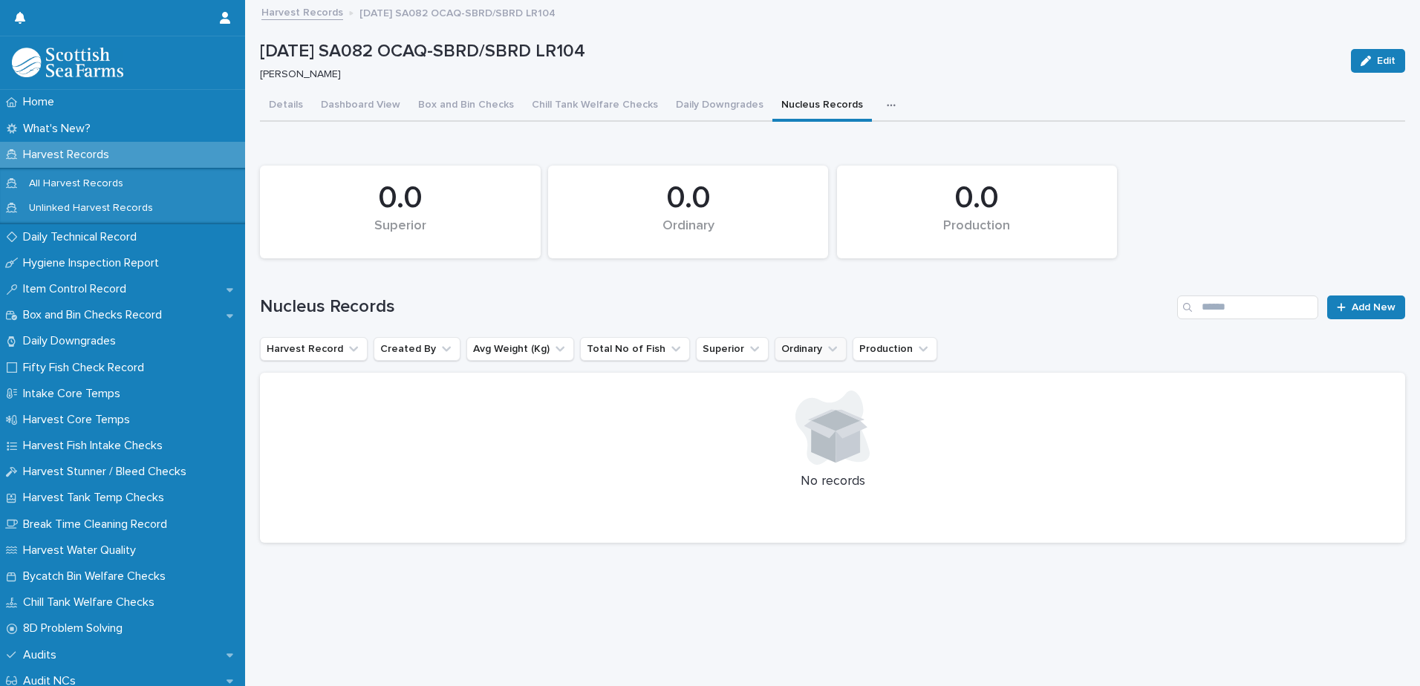
scroll to position [11, 0]
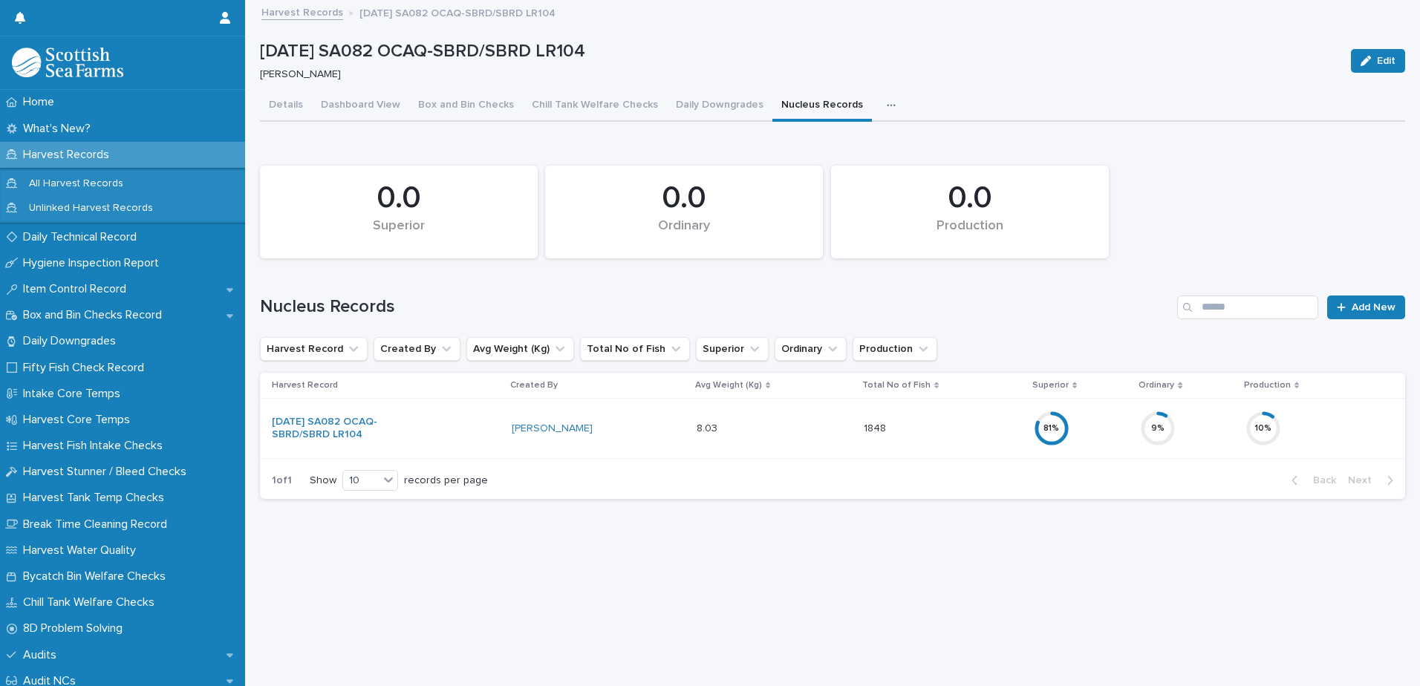
drag, startPoint x: 879, startPoint y: 95, endPoint x: 874, endPoint y: 117, distance: 22.0
click at [887, 100] on div "button" at bounding box center [894, 105] width 15 height 10
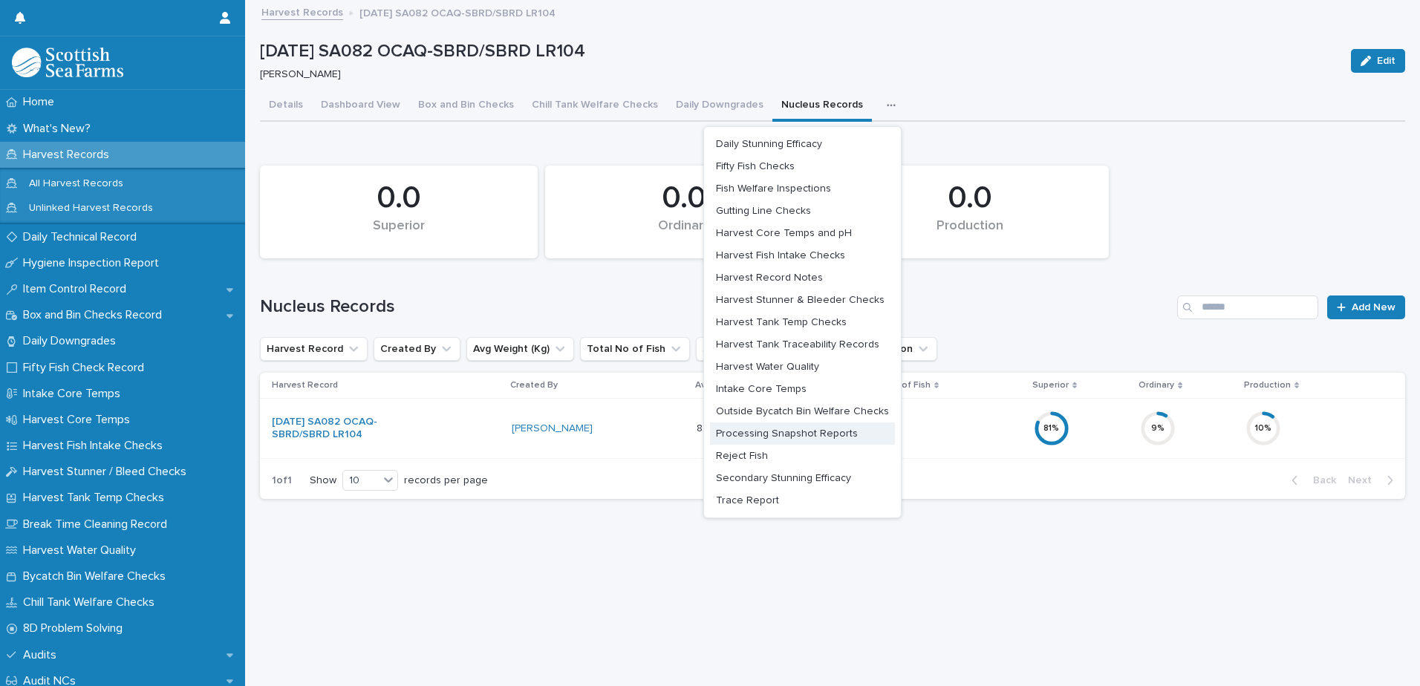
click at [790, 428] on span "Processing Snapshot Reports" at bounding box center [787, 433] width 142 height 10
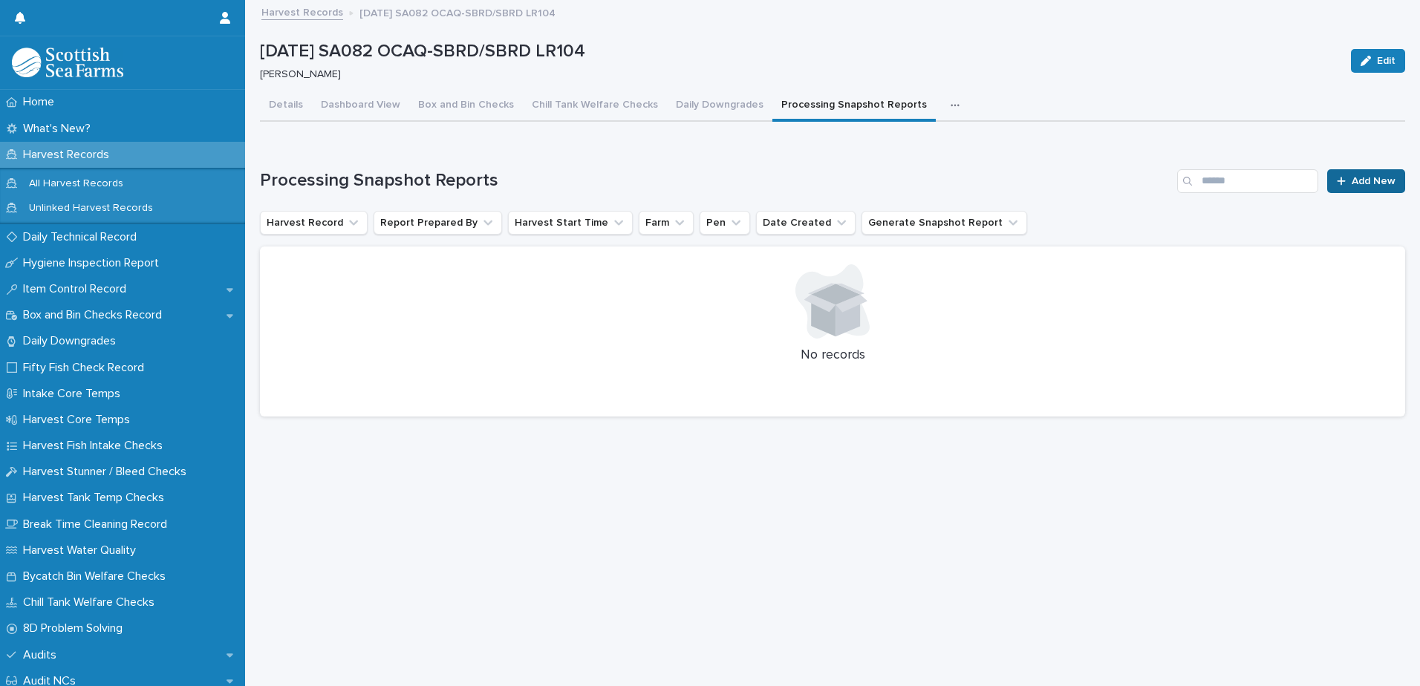
click at [1363, 176] on span "Add New" at bounding box center [1374, 181] width 44 height 10
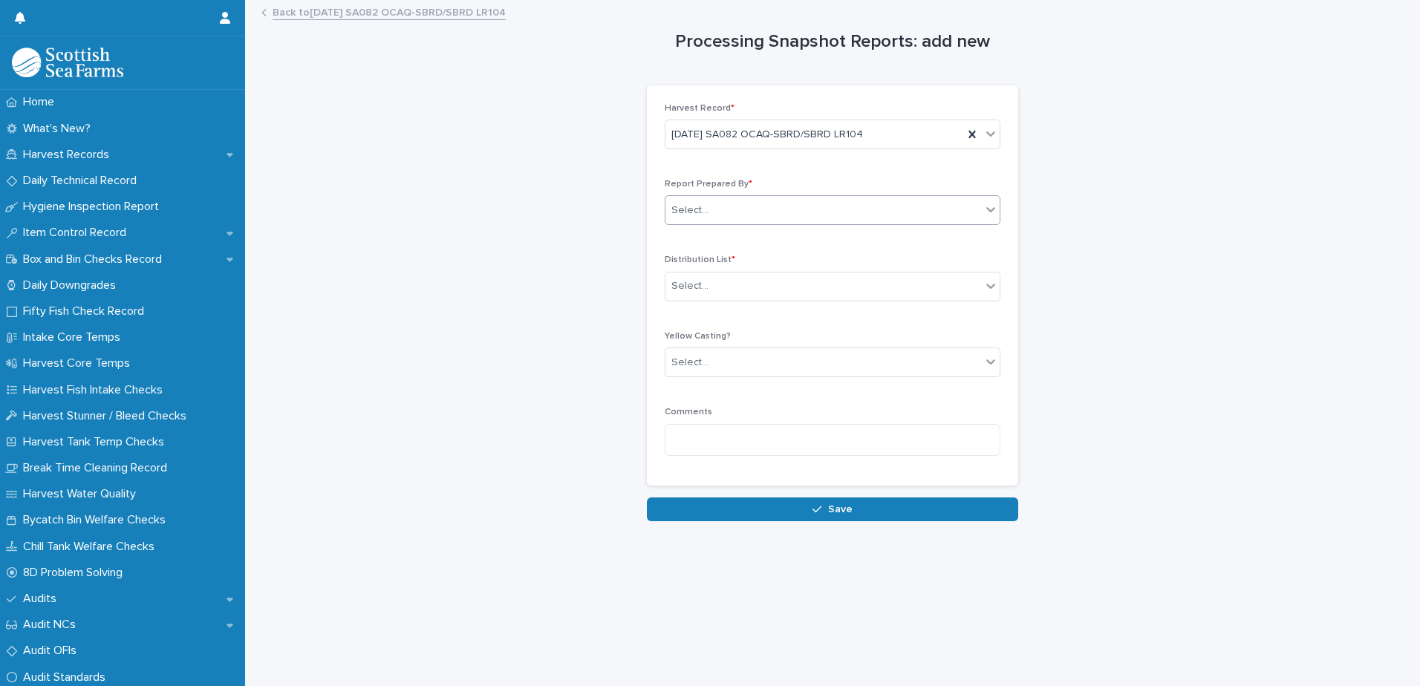
click at [704, 220] on div "Select..." at bounding box center [823, 210] width 316 height 25
type input "*********"
click at [713, 236] on div "Andrew Park" at bounding box center [827, 239] width 334 height 26
click at [967, 213] on icon at bounding box center [972, 210] width 15 height 15
click at [734, 212] on div "Select..." at bounding box center [823, 210] width 316 height 25
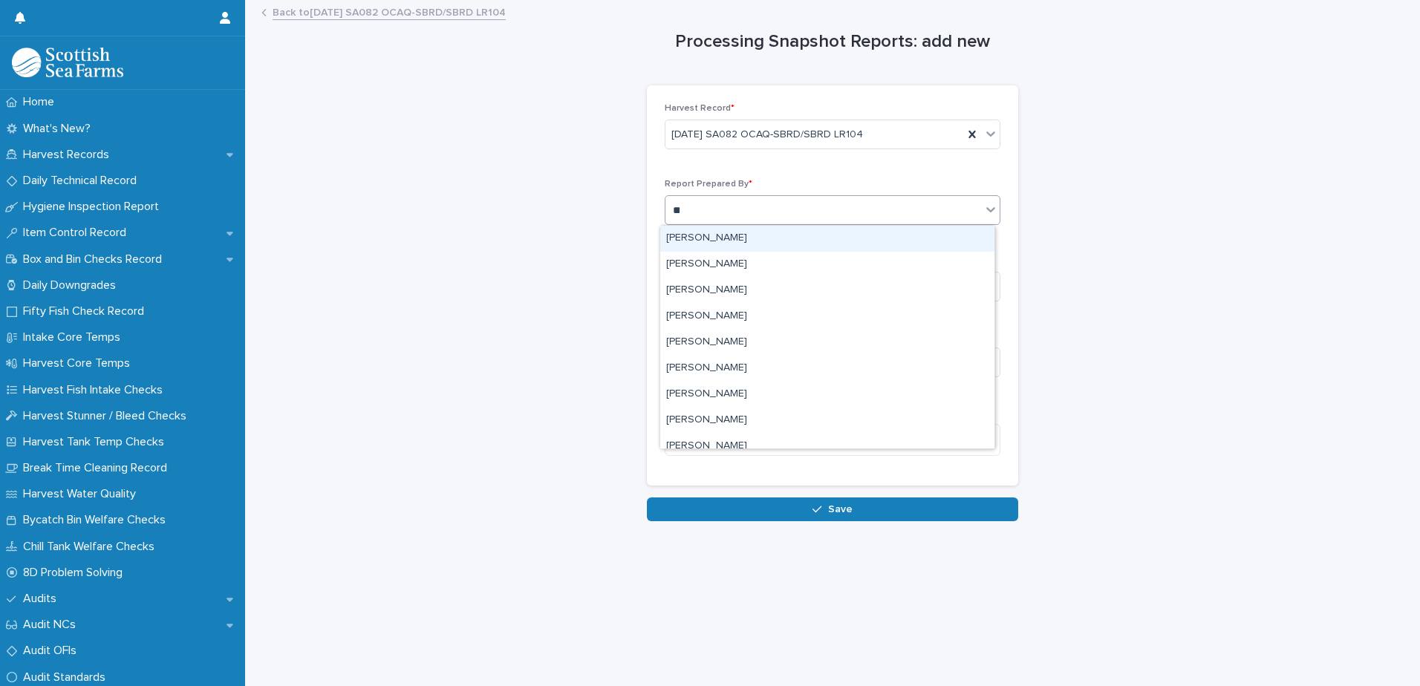
type input "***"
click at [721, 241] on div "Aniko Makai" at bounding box center [827, 239] width 334 height 26
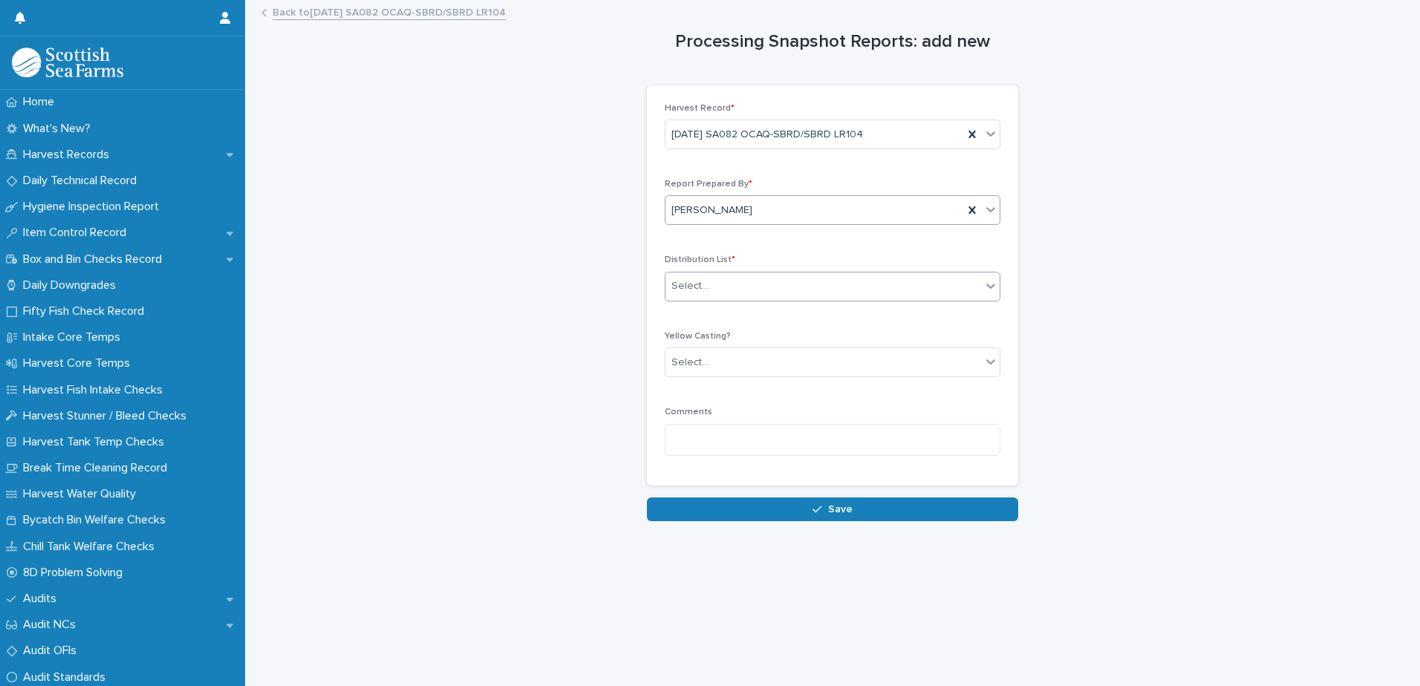
click at [710, 287] on div "Select..." at bounding box center [823, 286] width 316 height 25
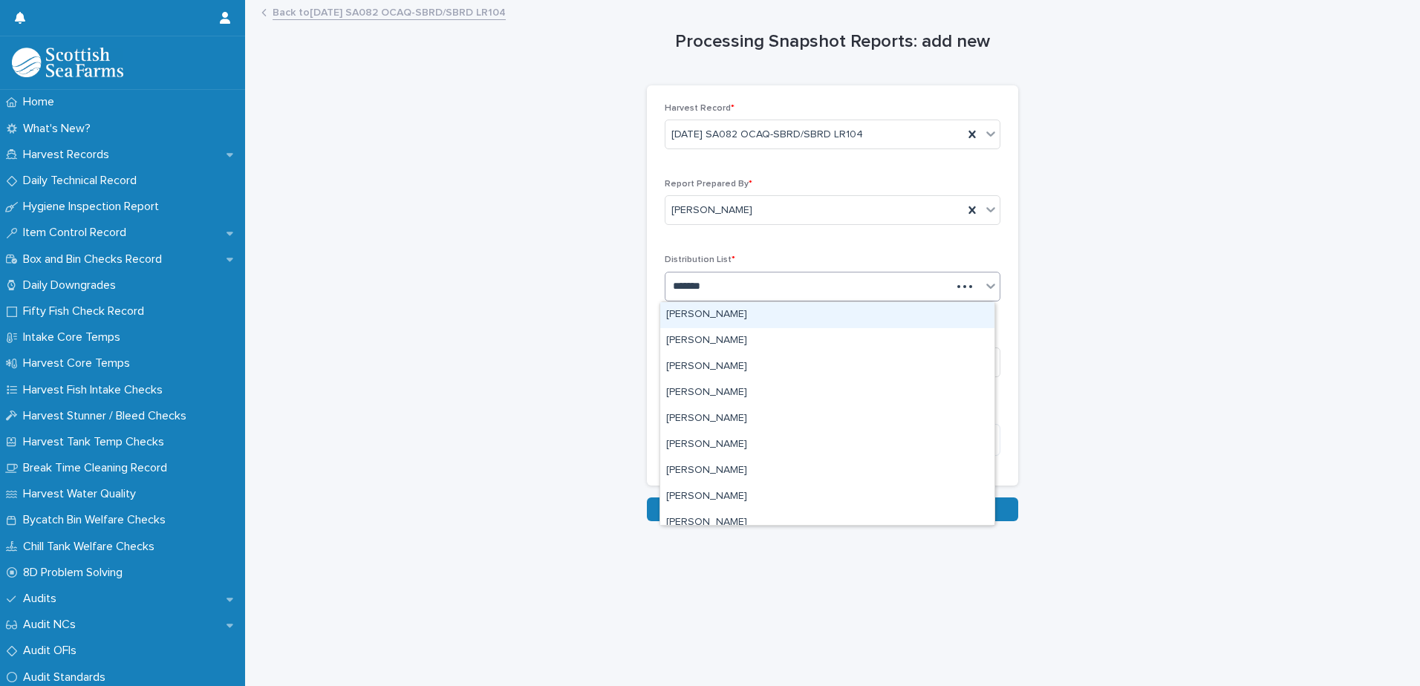
type input "********"
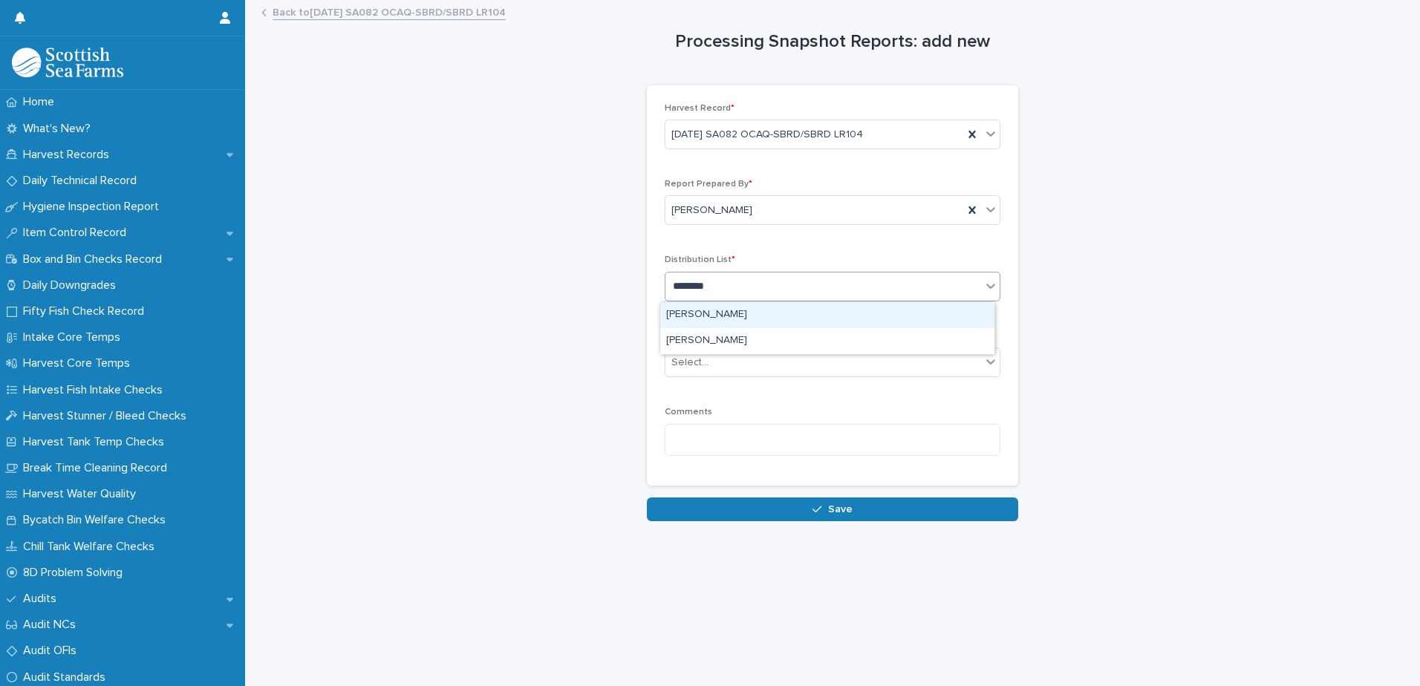
click at [722, 316] on div "Andrew Park" at bounding box center [827, 315] width 334 height 26
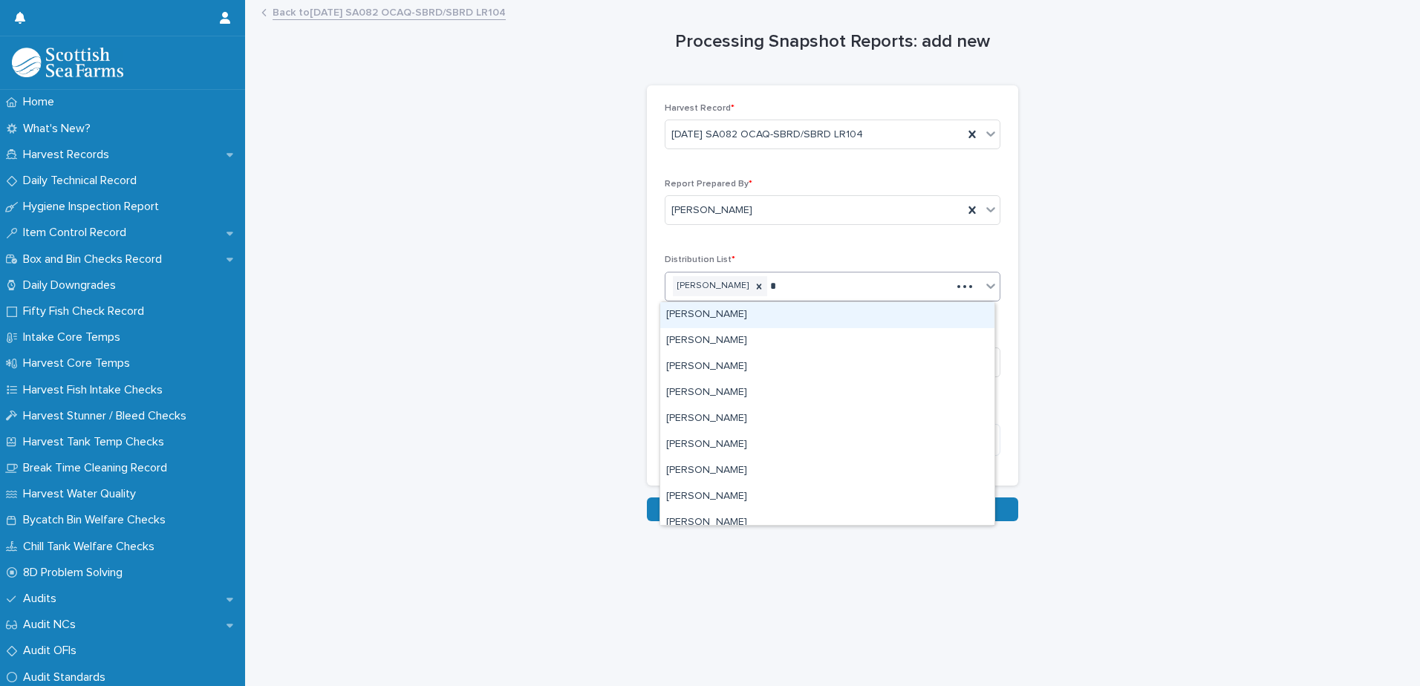
type input "**"
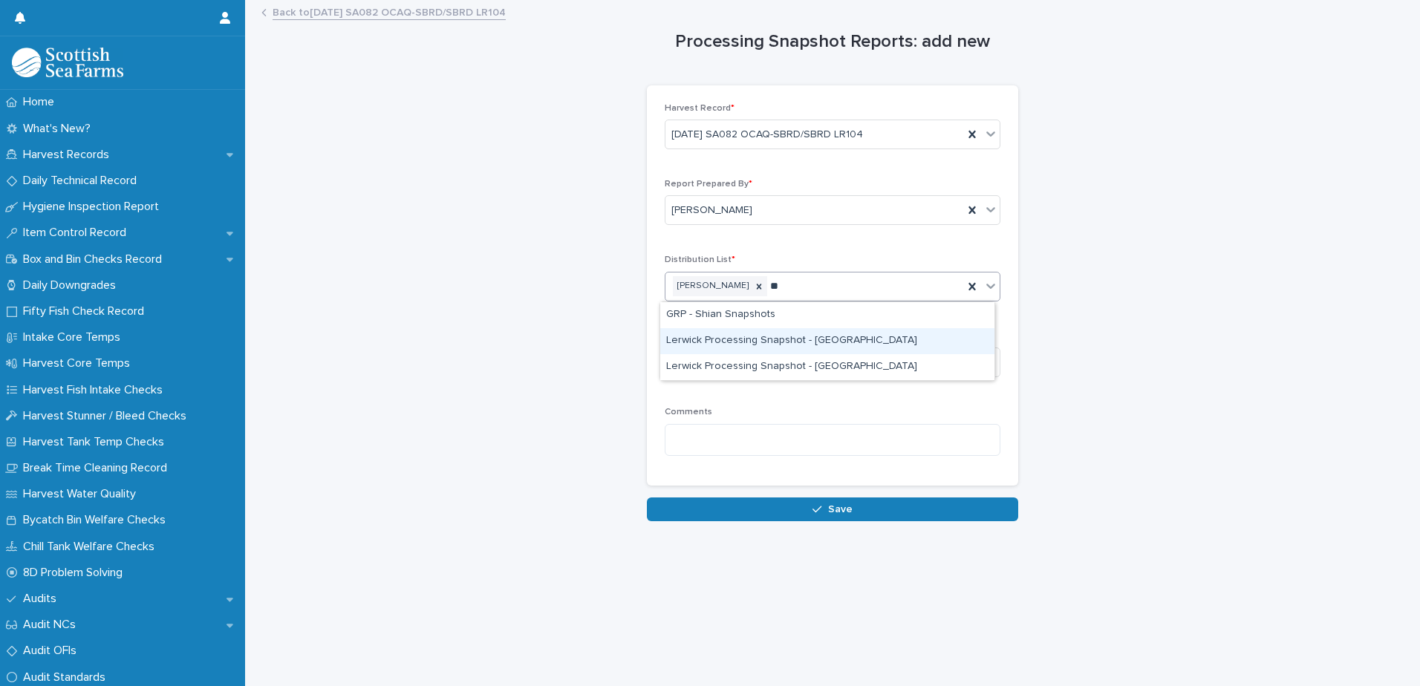
click at [817, 337] on div "Lerwick Processing Snapshot - Orkney" at bounding box center [827, 341] width 334 height 26
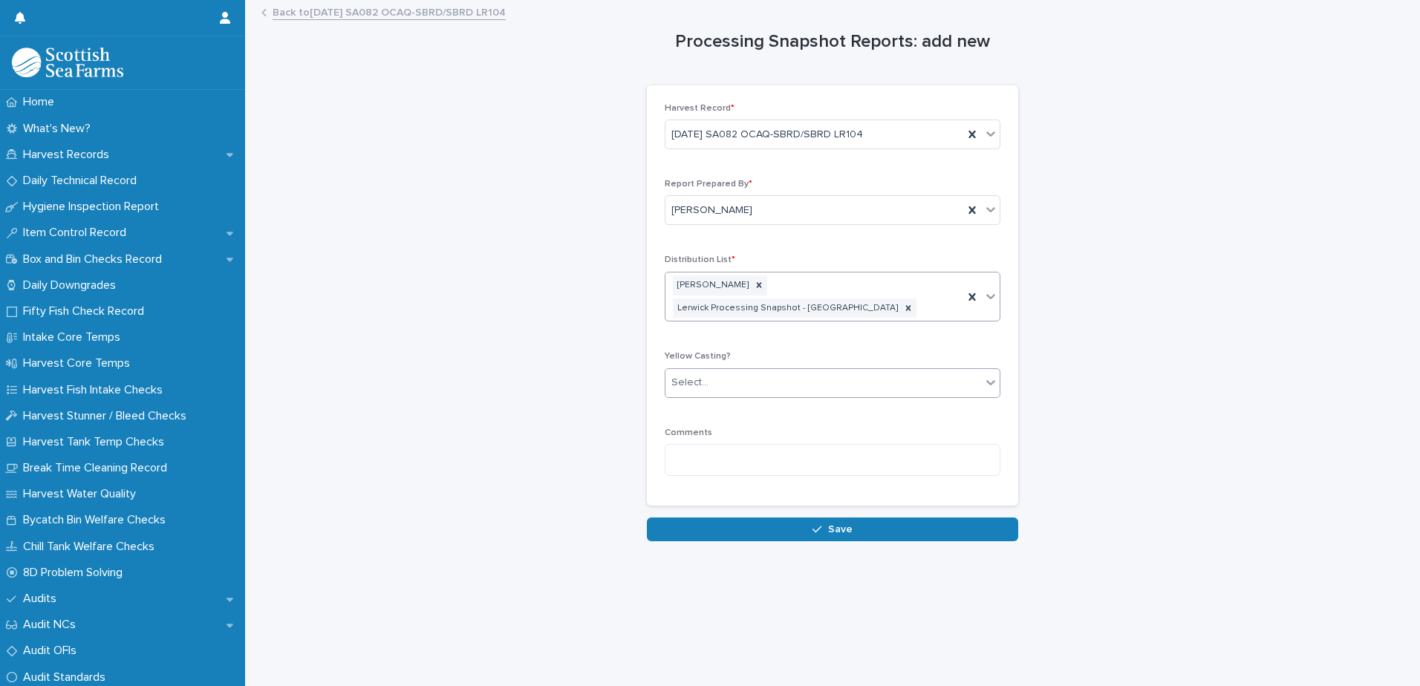
click at [715, 371] on div "Select..." at bounding box center [823, 383] width 316 height 25
click at [700, 391] on span "🟥 Yellow Casting" at bounding box center [711, 390] width 91 height 16
click at [692, 444] on textarea at bounding box center [833, 460] width 336 height 32
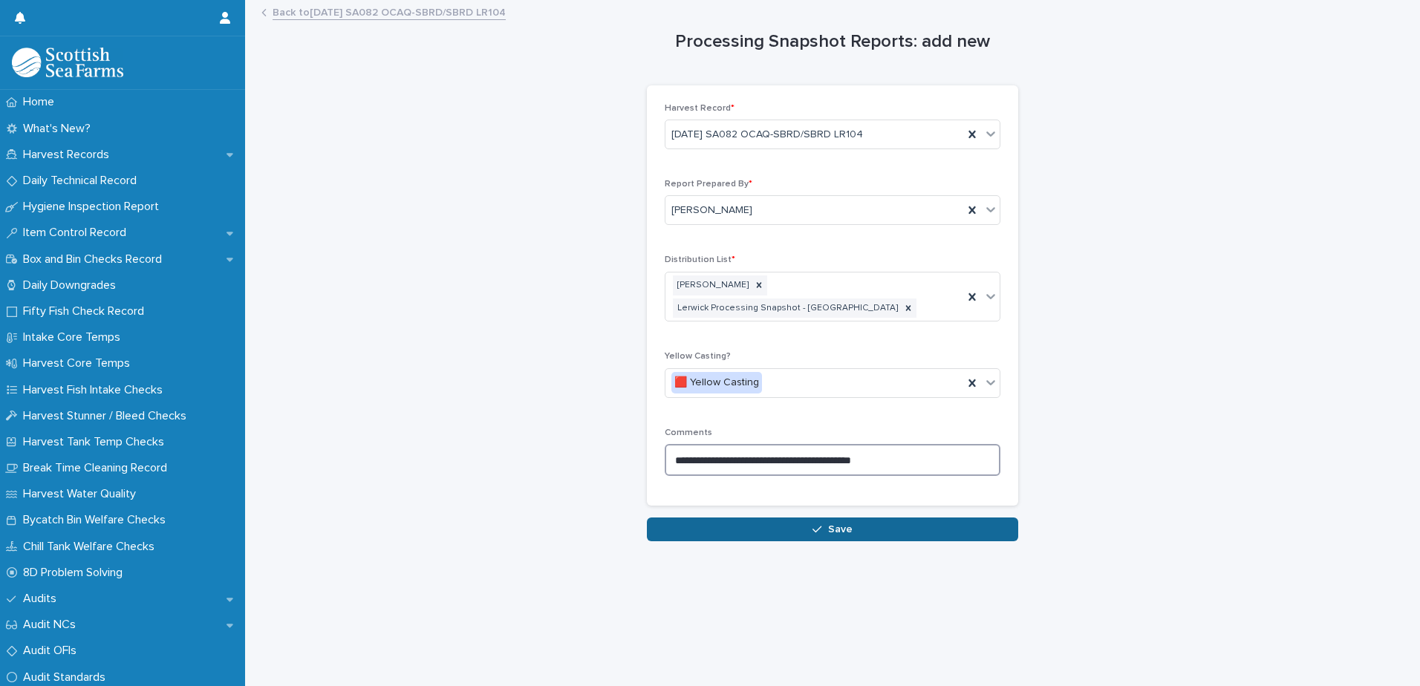
type textarea "**********"
click at [796, 518] on button "Save" at bounding box center [832, 530] width 371 height 24
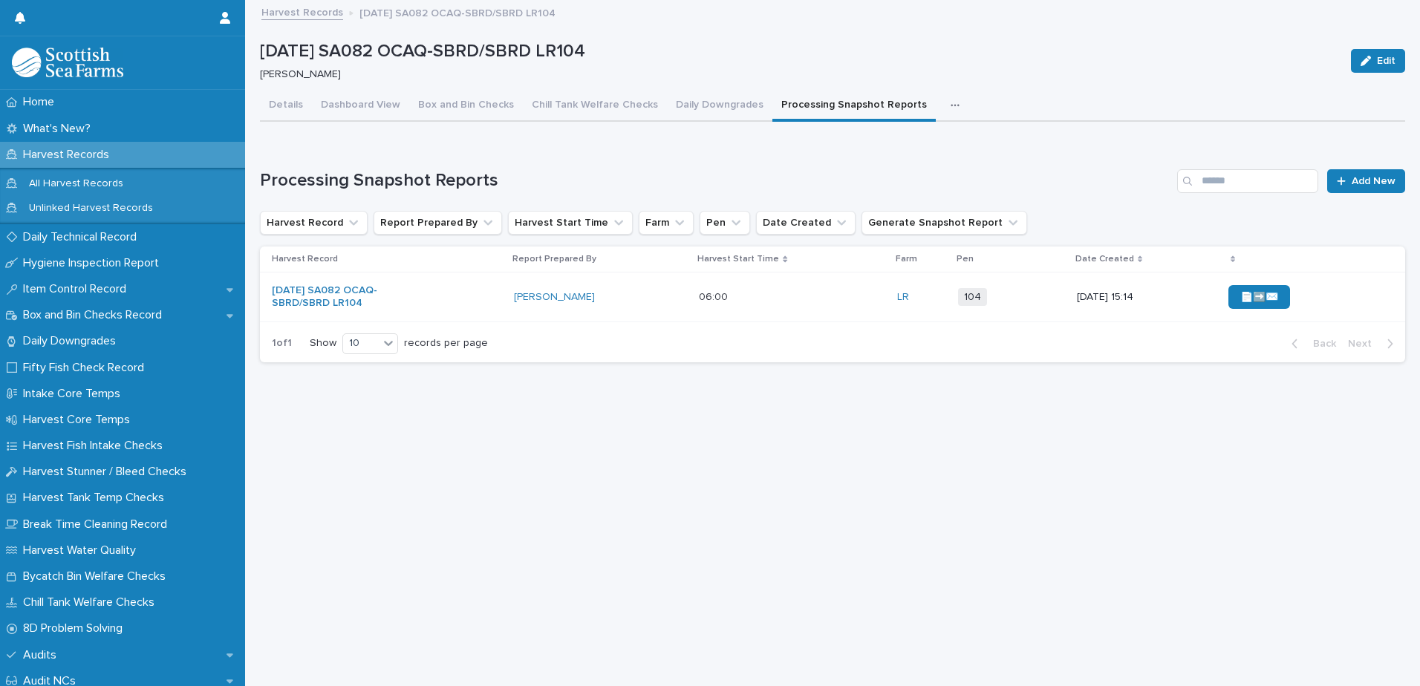
click at [1314, 302] on div "📄➡️✉️" at bounding box center [1304, 297] width 153 height 36
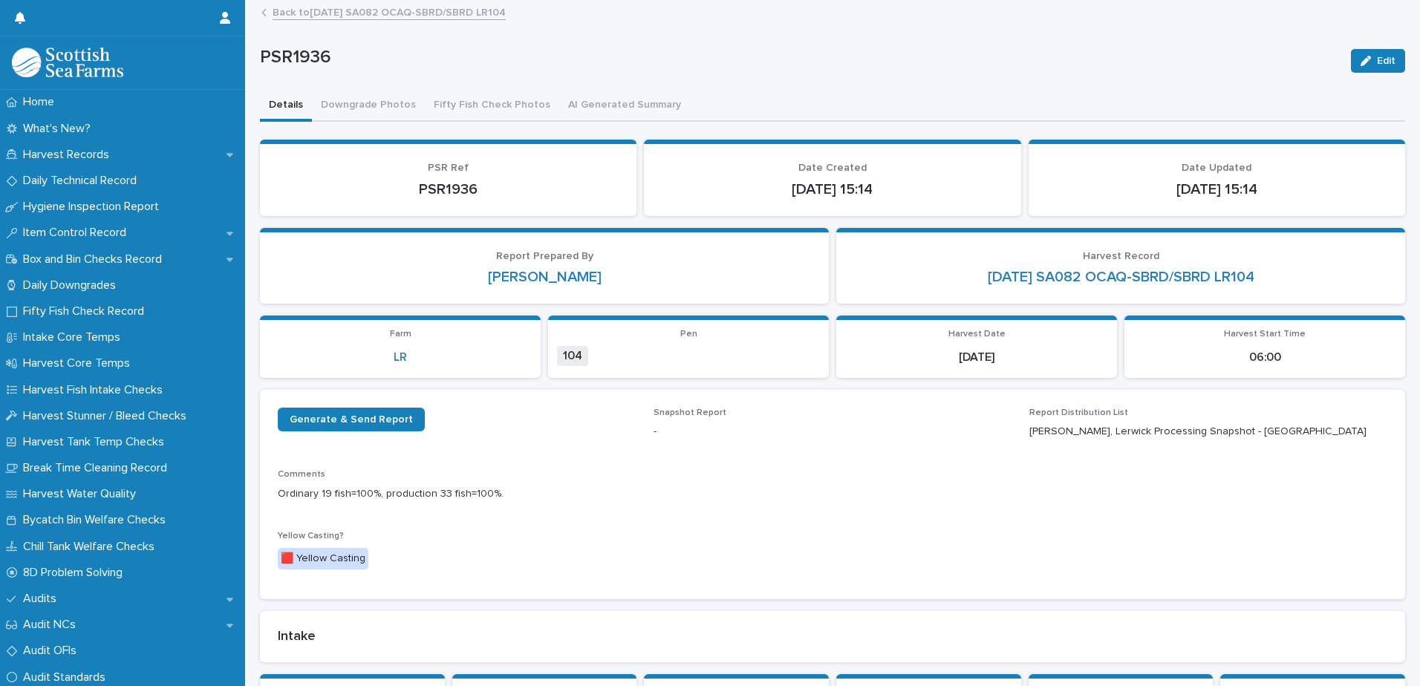
click at [304, 10] on link "Back to 13-08-2025 SA082 OCAQ-SBRD/SBRD LR104" at bounding box center [389, 11] width 233 height 17
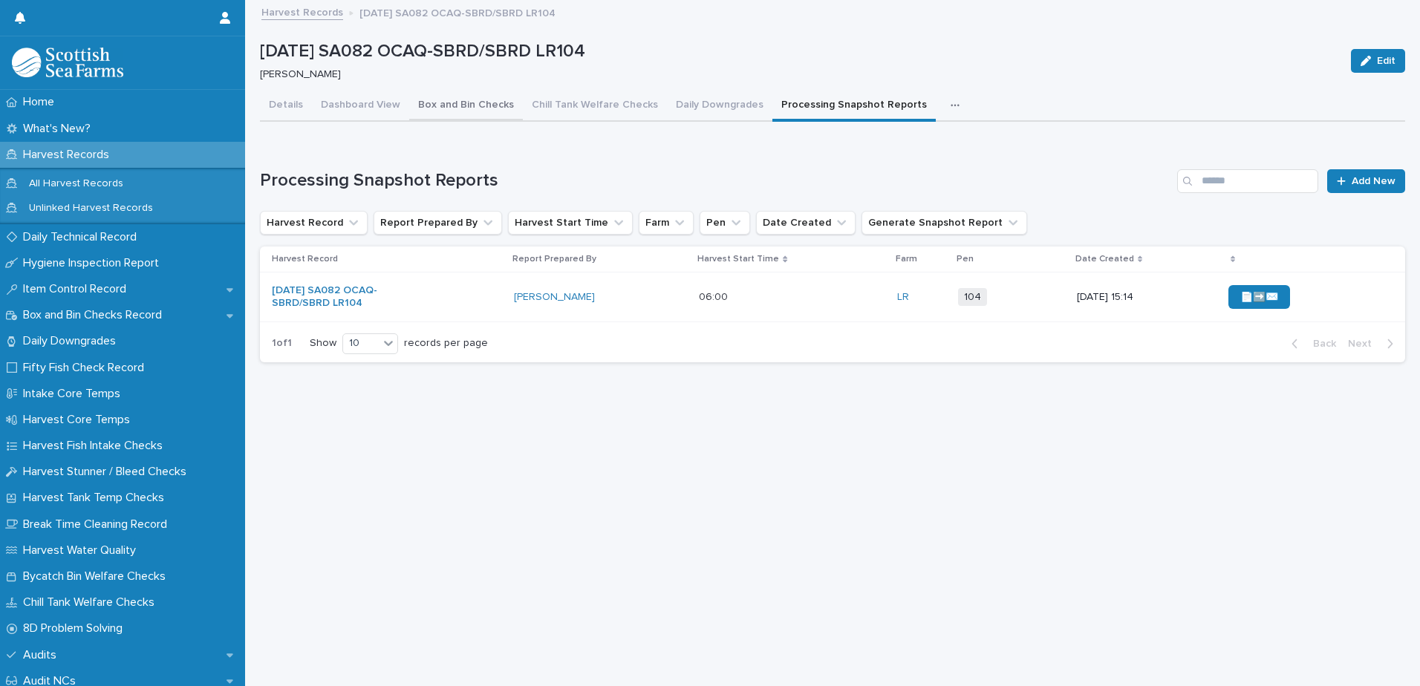
click at [429, 109] on button "Box and Bin Checks" at bounding box center [466, 106] width 114 height 31
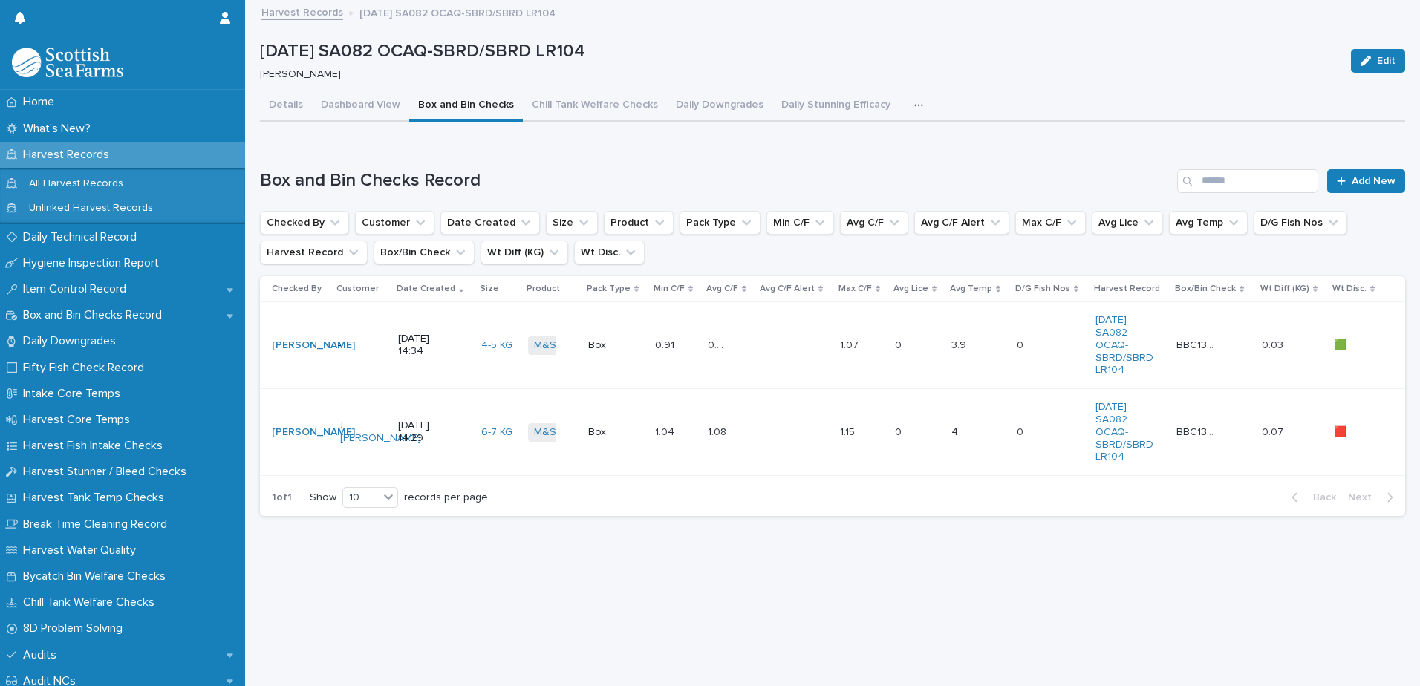
click at [914, 105] on icon "button" at bounding box center [918, 105] width 8 height 2
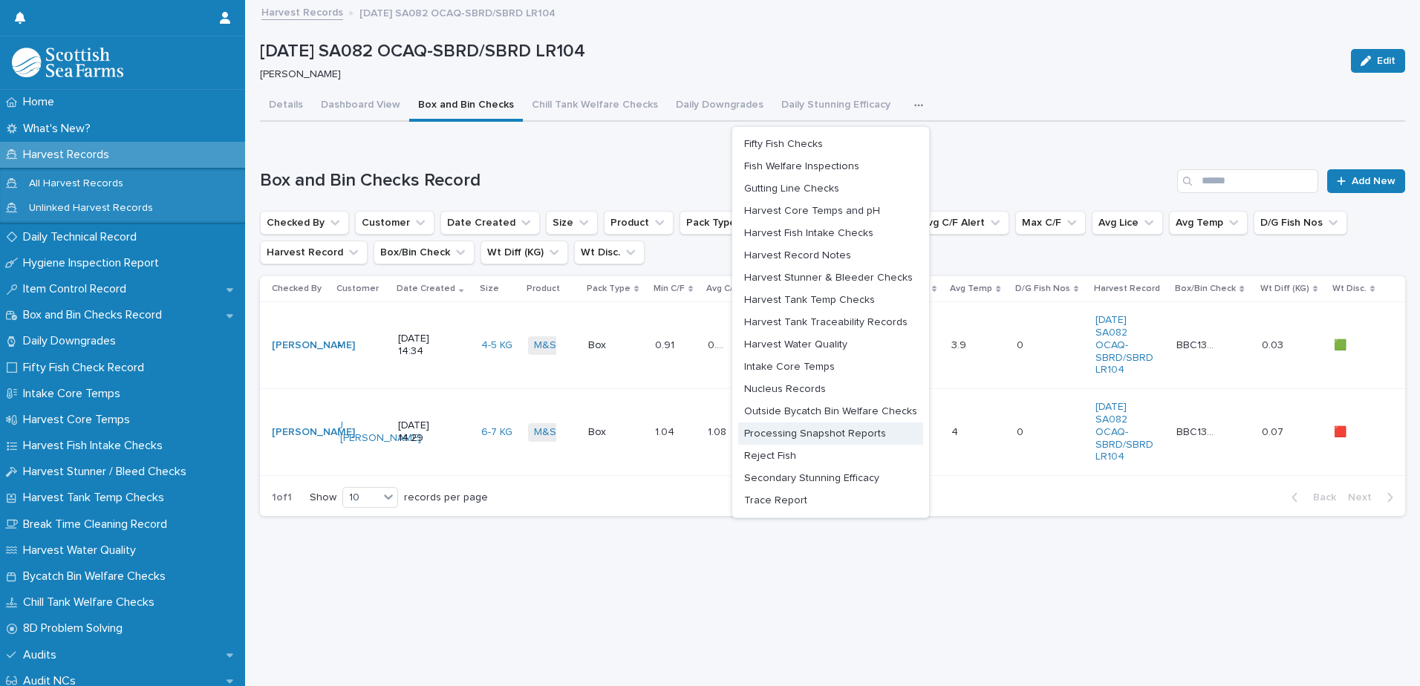
click at [832, 434] on span "Processing Snapshot Reports" at bounding box center [815, 433] width 142 height 10
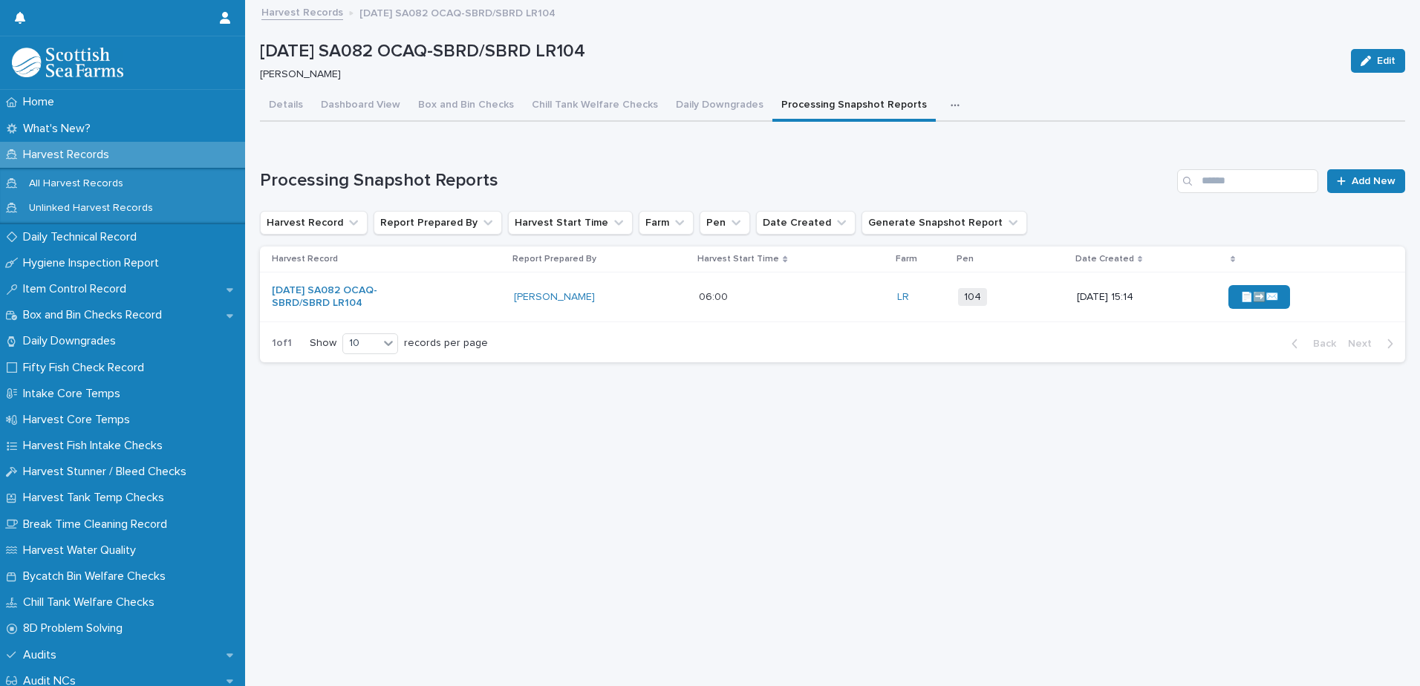
click at [1360, 302] on div "📄➡️✉️" at bounding box center [1304, 297] width 153 height 36
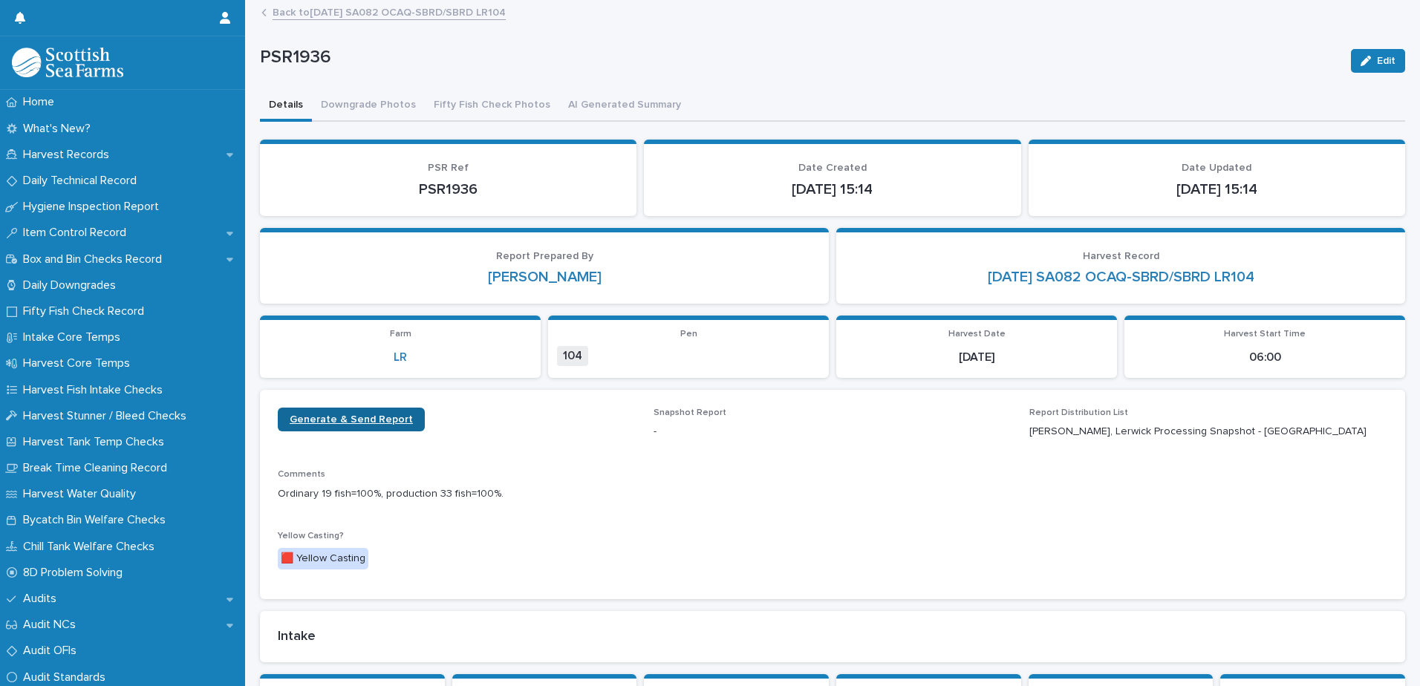
click at [370, 426] on link "Generate & Send Report" at bounding box center [351, 420] width 147 height 24
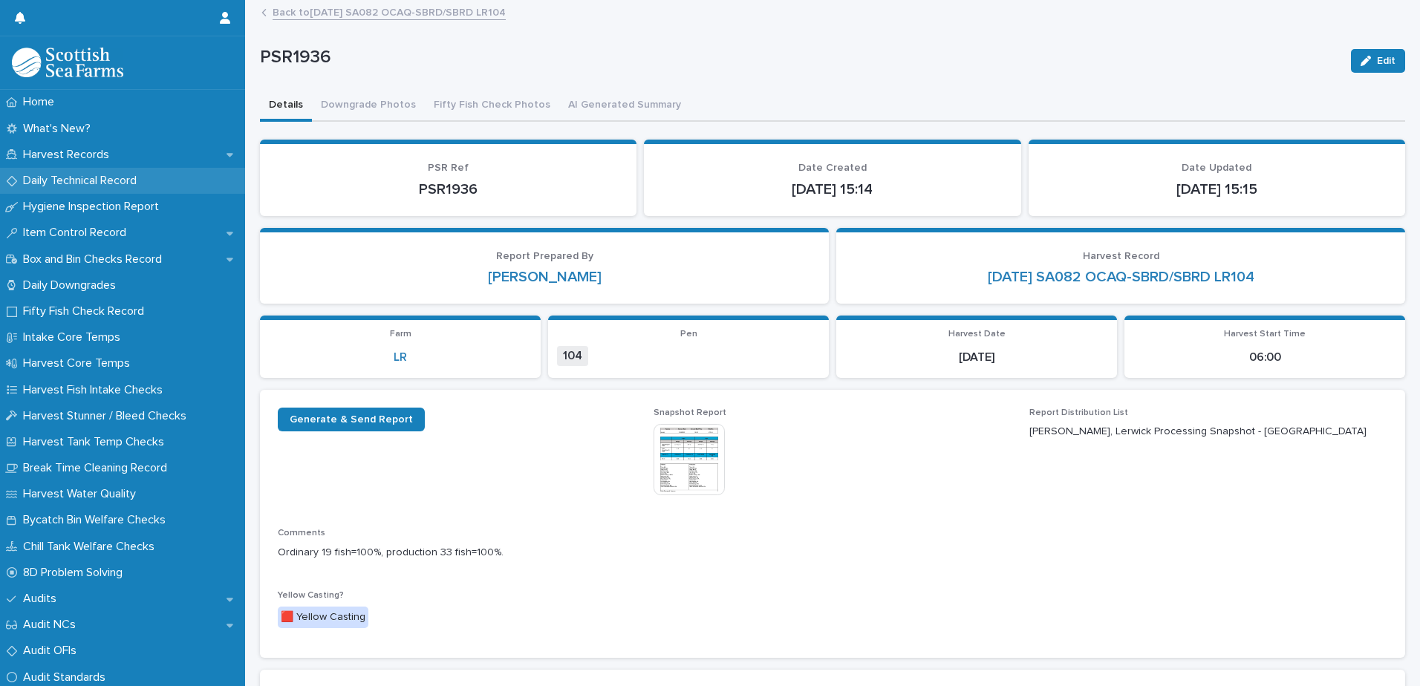
click at [59, 180] on p "Daily Technical Record" at bounding box center [82, 181] width 131 height 14
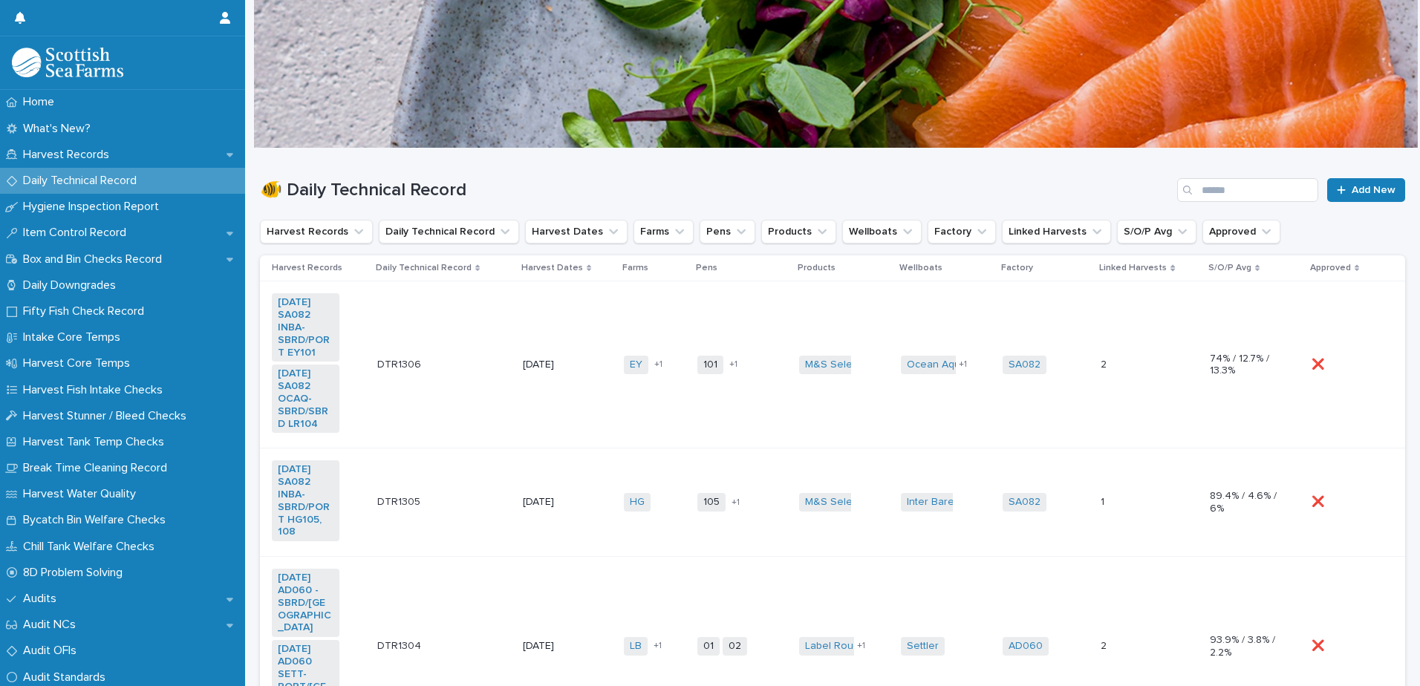
click at [624, 407] on td "EY LR + 1" at bounding box center [655, 364] width 74 height 167
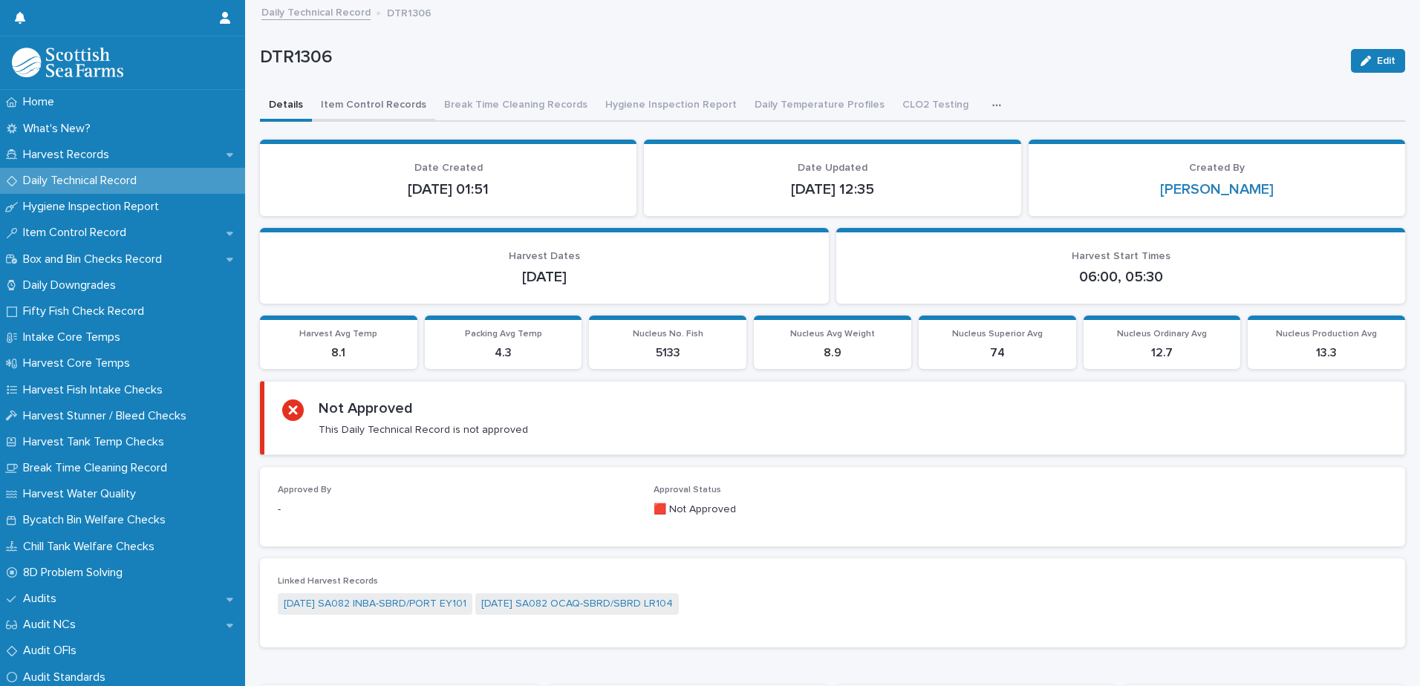
click at [379, 103] on button "Item Control Records" at bounding box center [373, 106] width 123 height 31
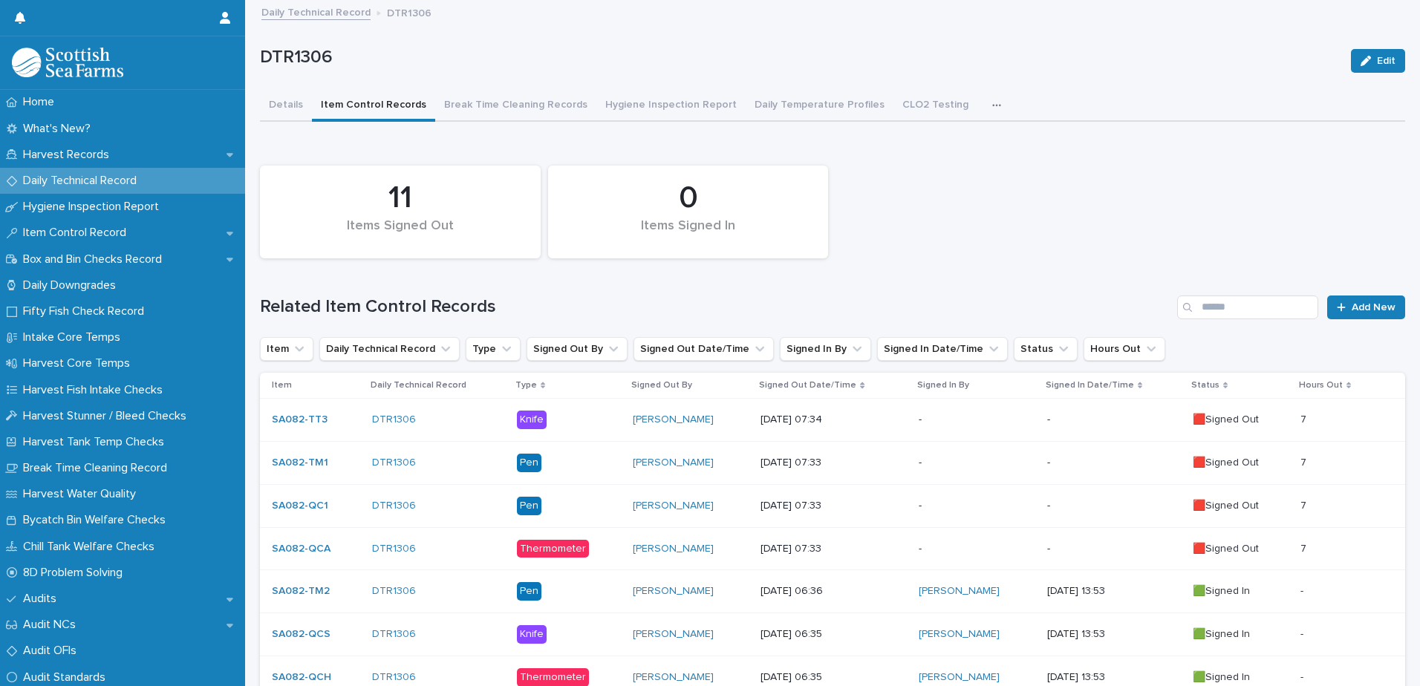
click at [1078, 423] on p "-" at bounding box center [1114, 420] width 134 height 13
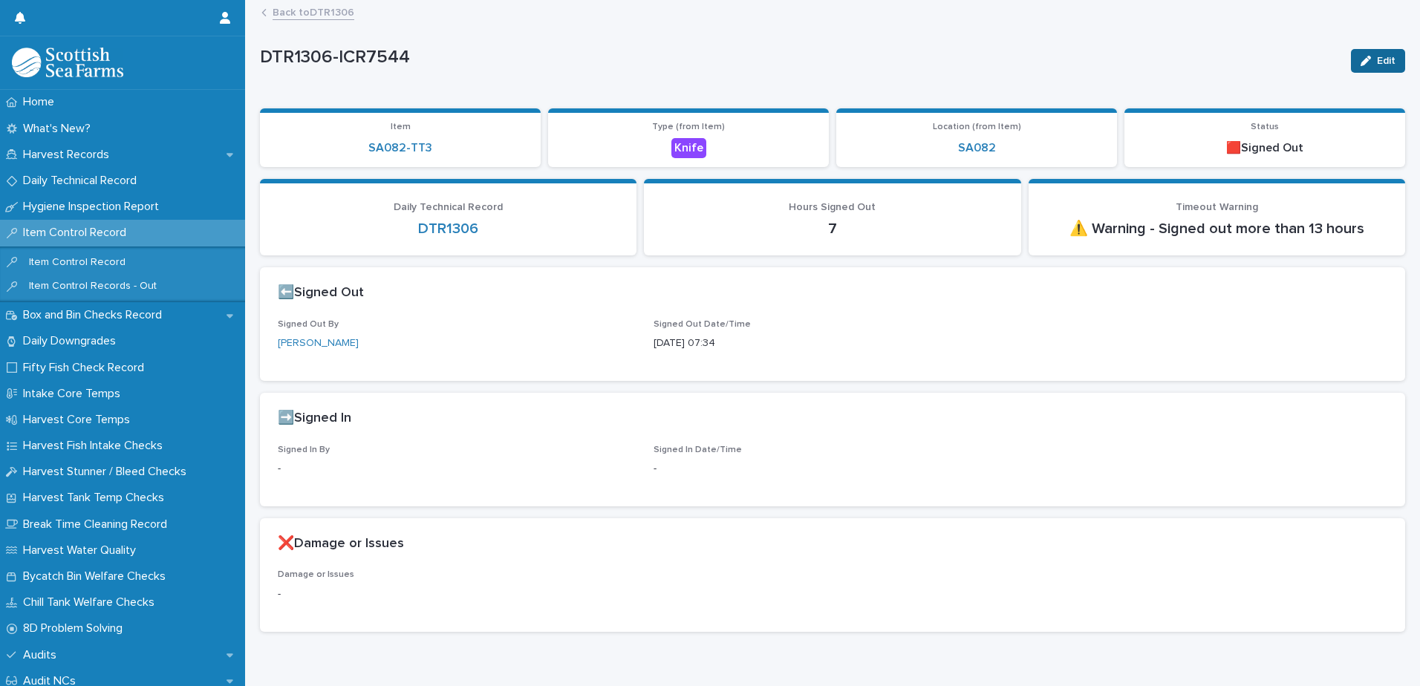
click at [1363, 64] on div "button" at bounding box center [1368, 61] width 16 height 10
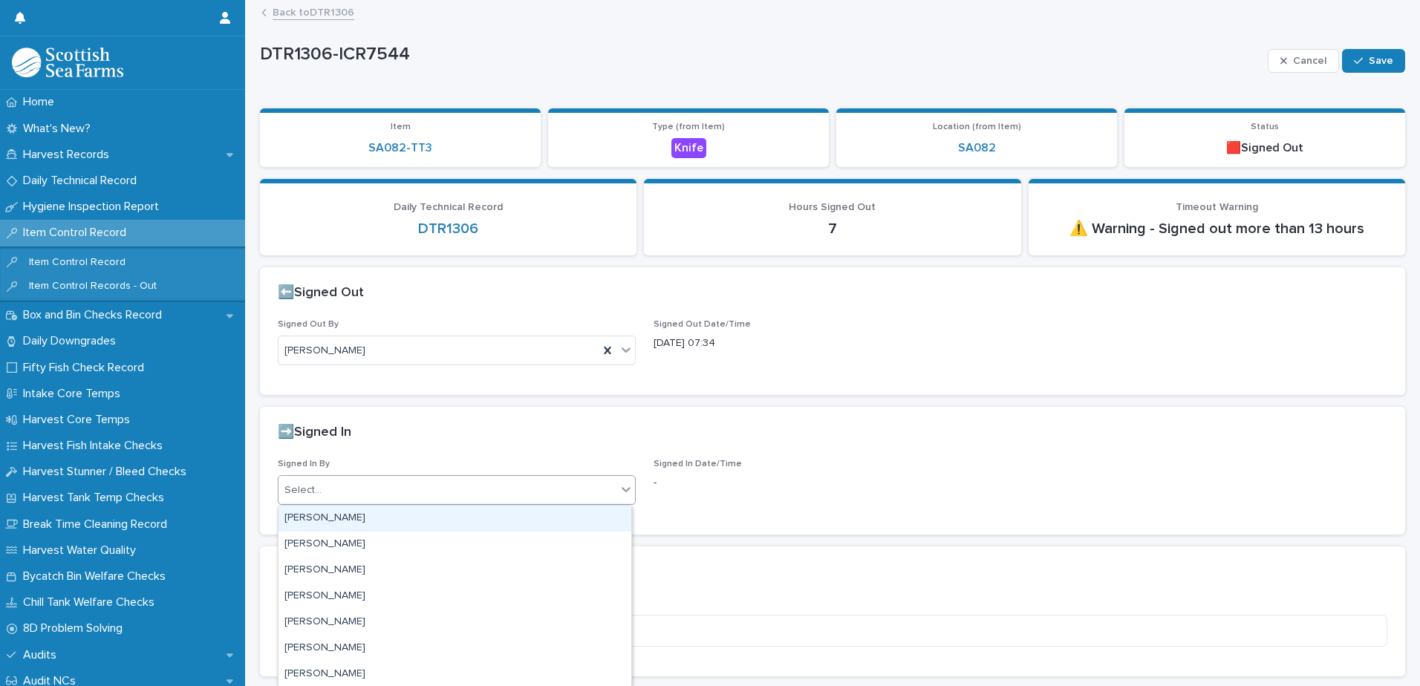
drag, startPoint x: 307, startPoint y: 484, endPoint x: 316, endPoint y: 475, distance: 13.1
click at [309, 483] on div "Select..." at bounding box center [302, 491] width 37 height 16
type input "***"
click at [323, 517] on div "Aniko Makai" at bounding box center [454, 519] width 353 height 26
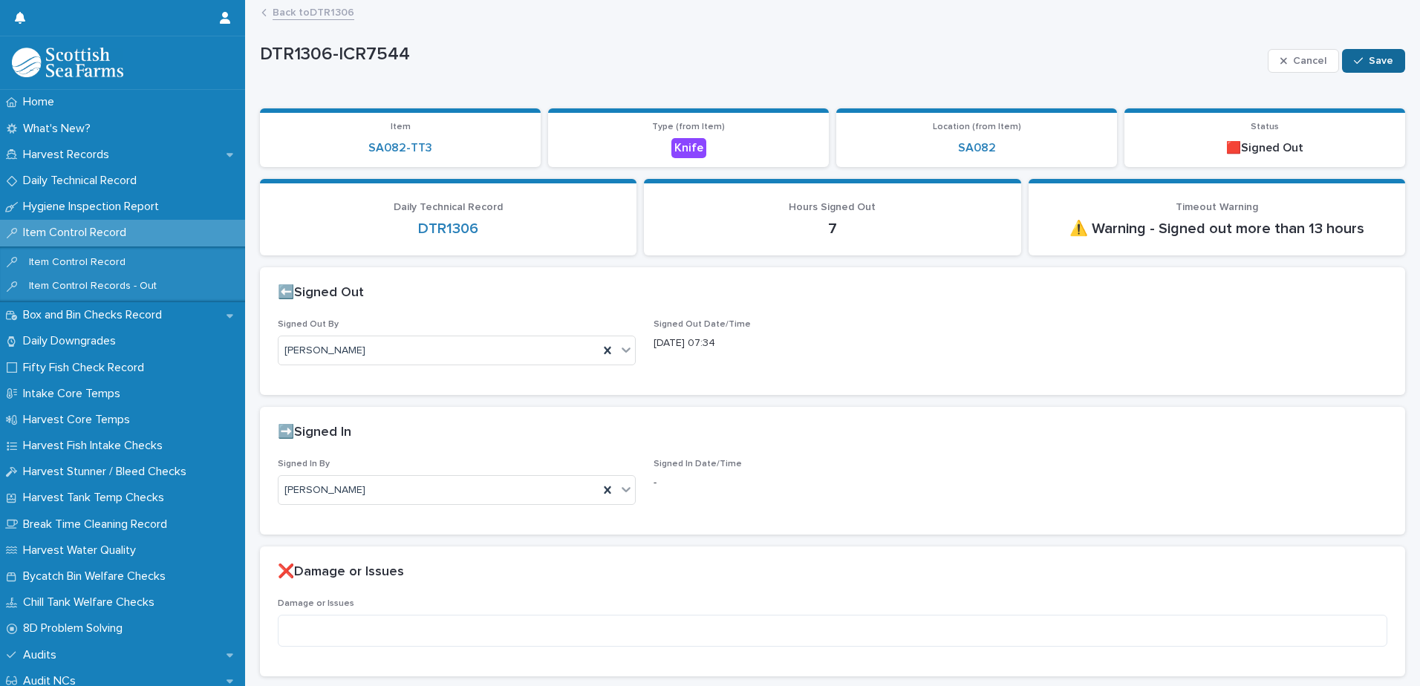
click at [1357, 53] on button "Save" at bounding box center [1373, 61] width 63 height 24
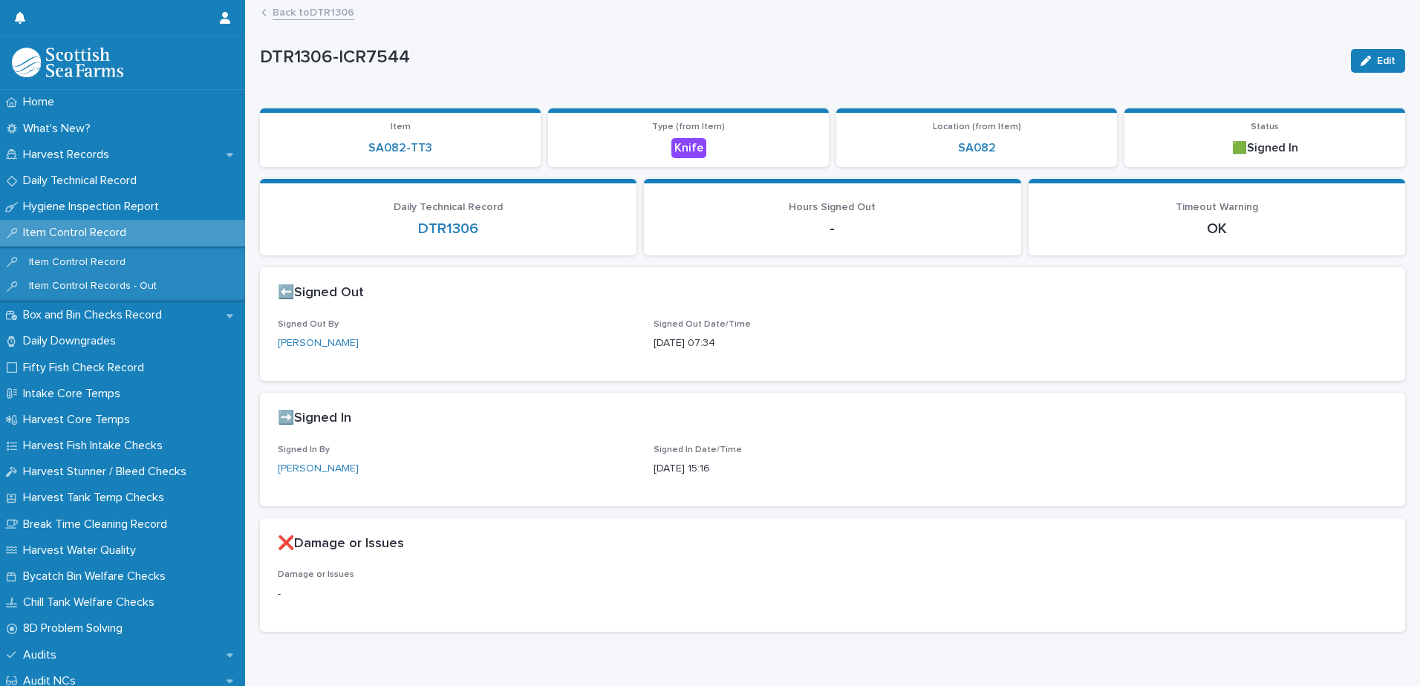
click at [302, 10] on link "Back to DTR1306" at bounding box center [314, 11] width 82 height 17
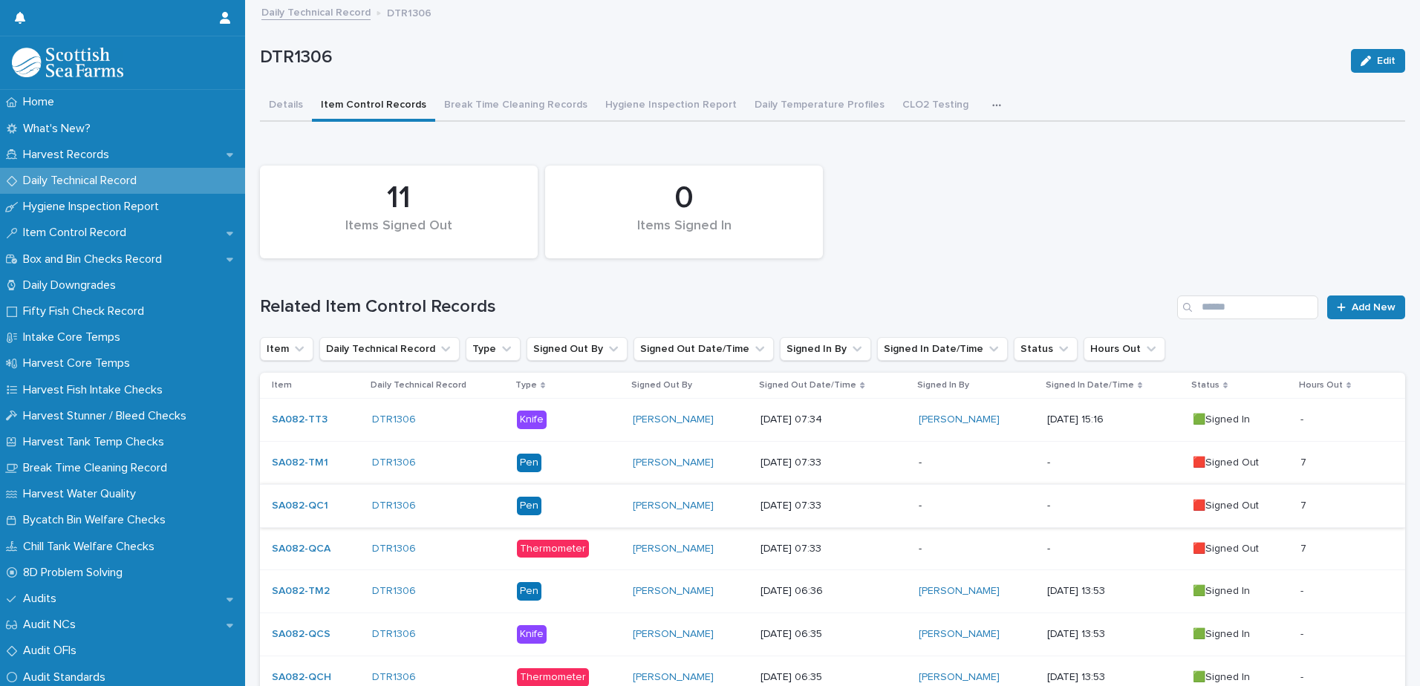
click at [931, 457] on p "-" at bounding box center [977, 463] width 116 height 13
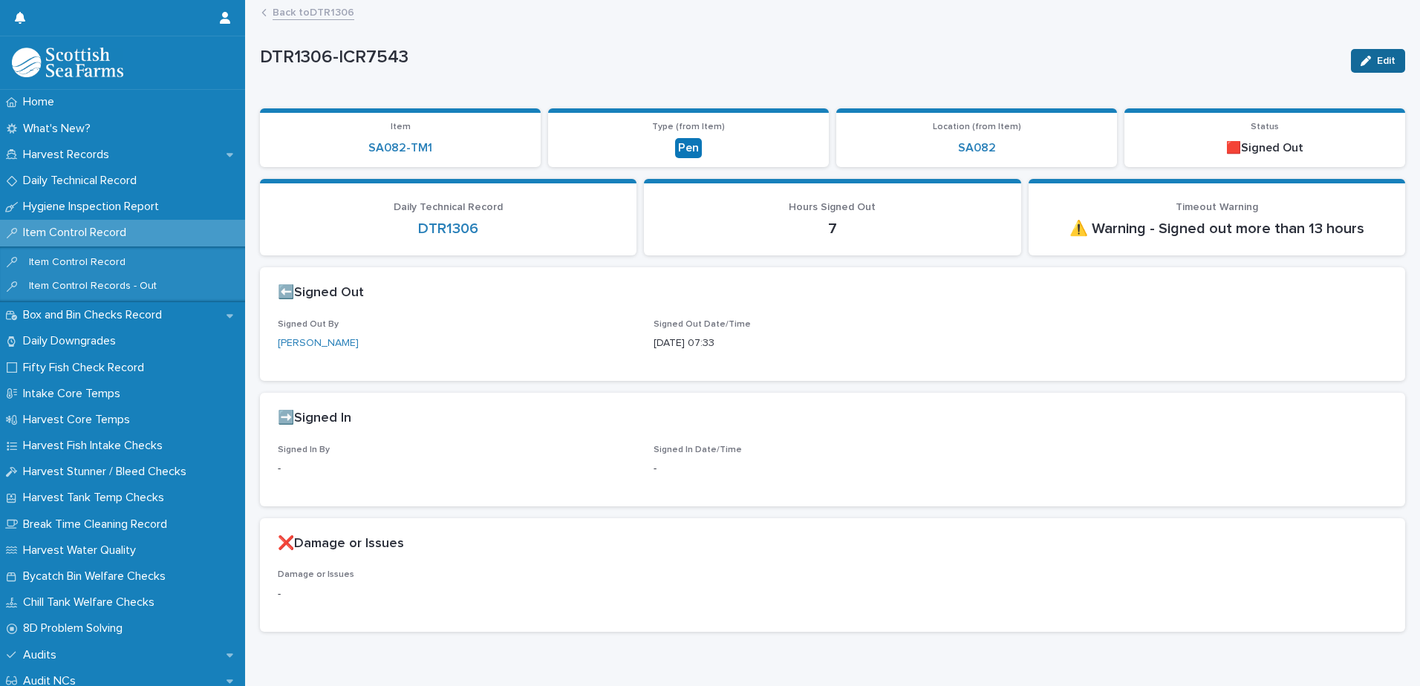
click at [1360, 61] on icon "button" at bounding box center [1365, 61] width 10 height 10
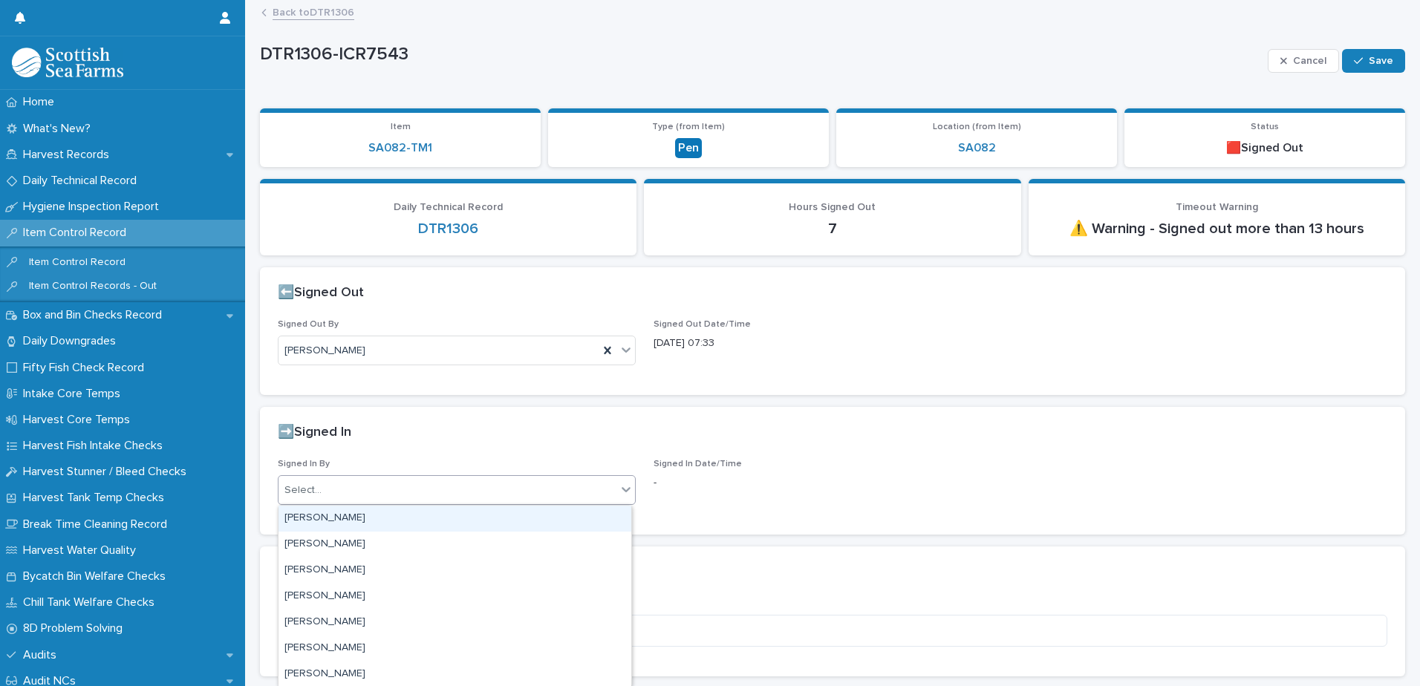
click at [414, 483] on div "Select..." at bounding box center [447, 490] width 338 height 25
type input "***"
click at [307, 519] on div "Aniko Makai" at bounding box center [454, 519] width 353 height 26
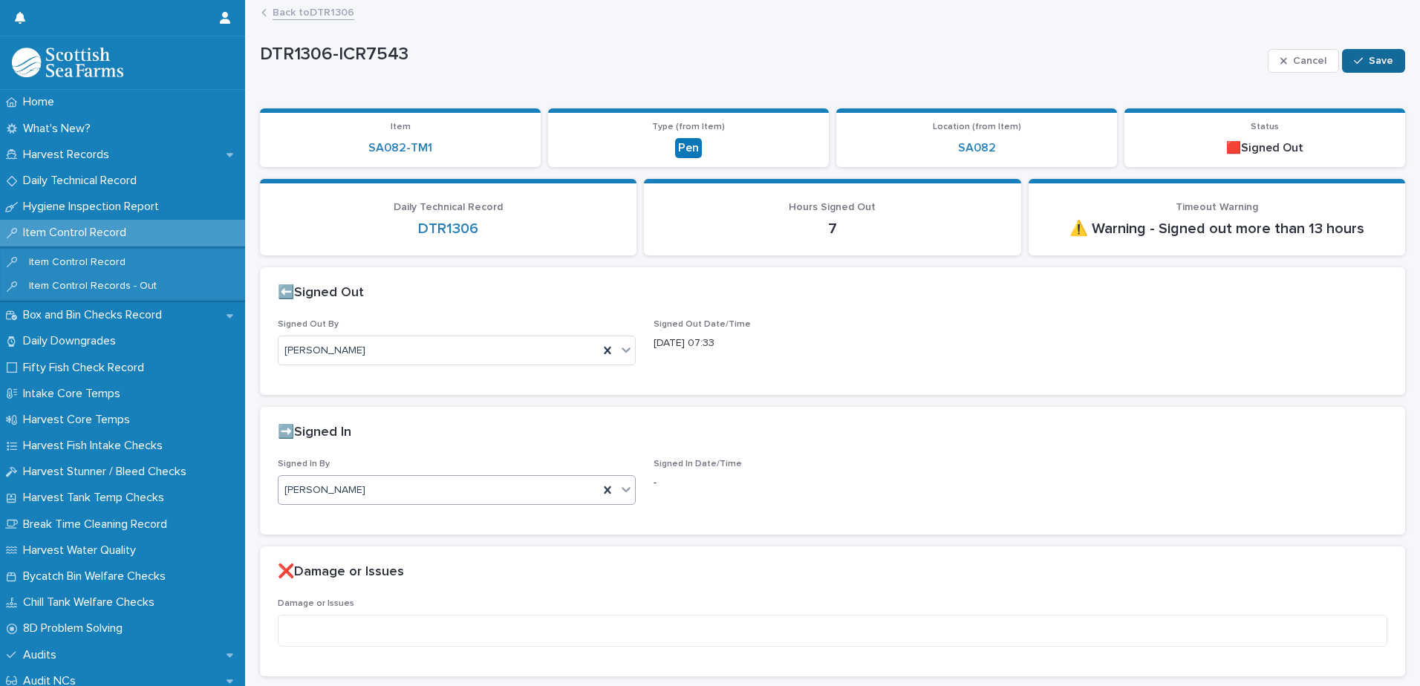
click at [1374, 65] on span "Save" at bounding box center [1381, 61] width 25 height 10
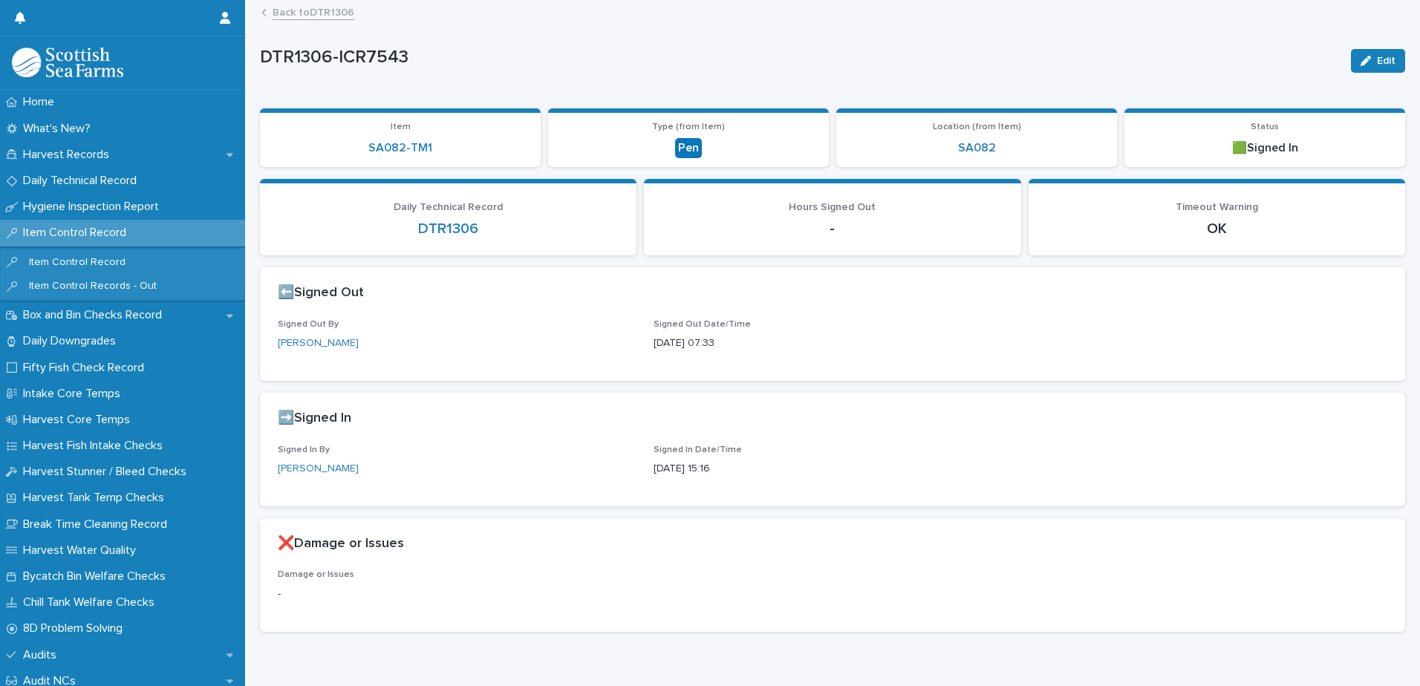
click at [296, 11] on link "Back to DTR1306" at bounding box center [314, 11] width 82 height 17
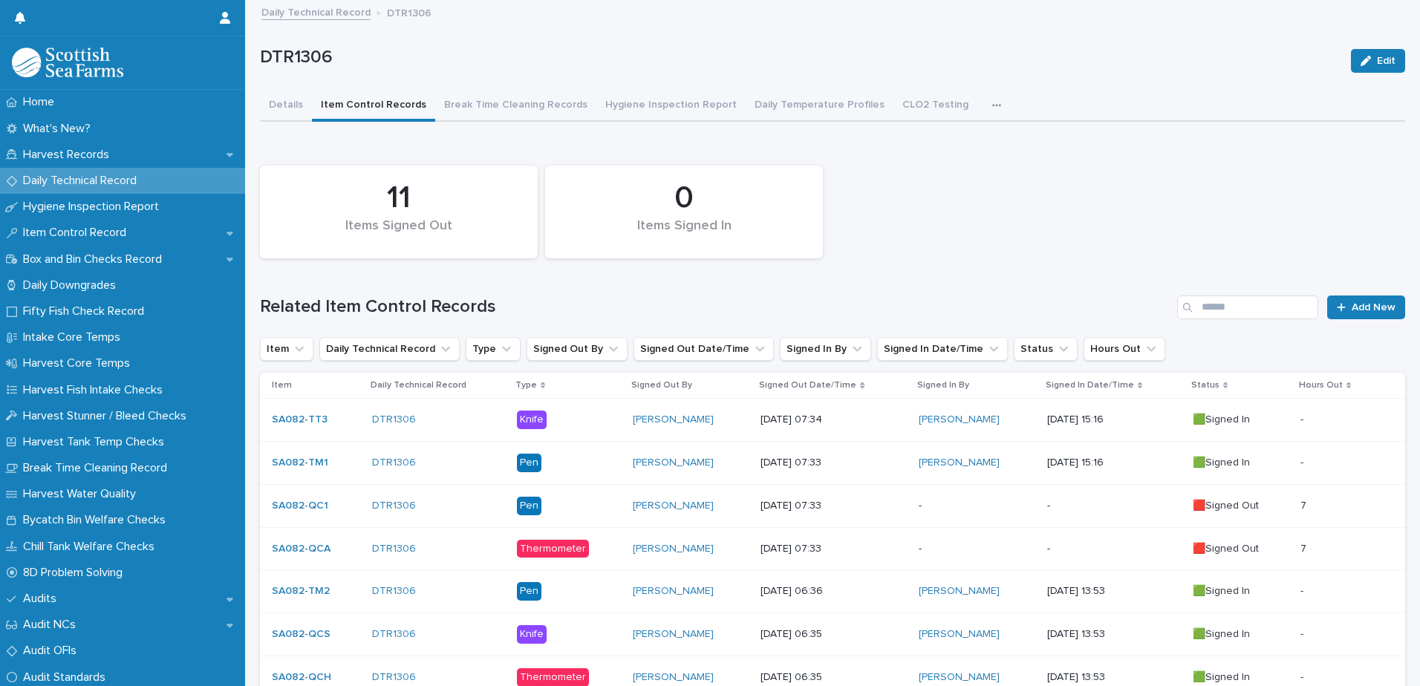
click at [866, 505] on p "13/8/2025 07:33" at bounding box center [833, 506] width 146 height 13
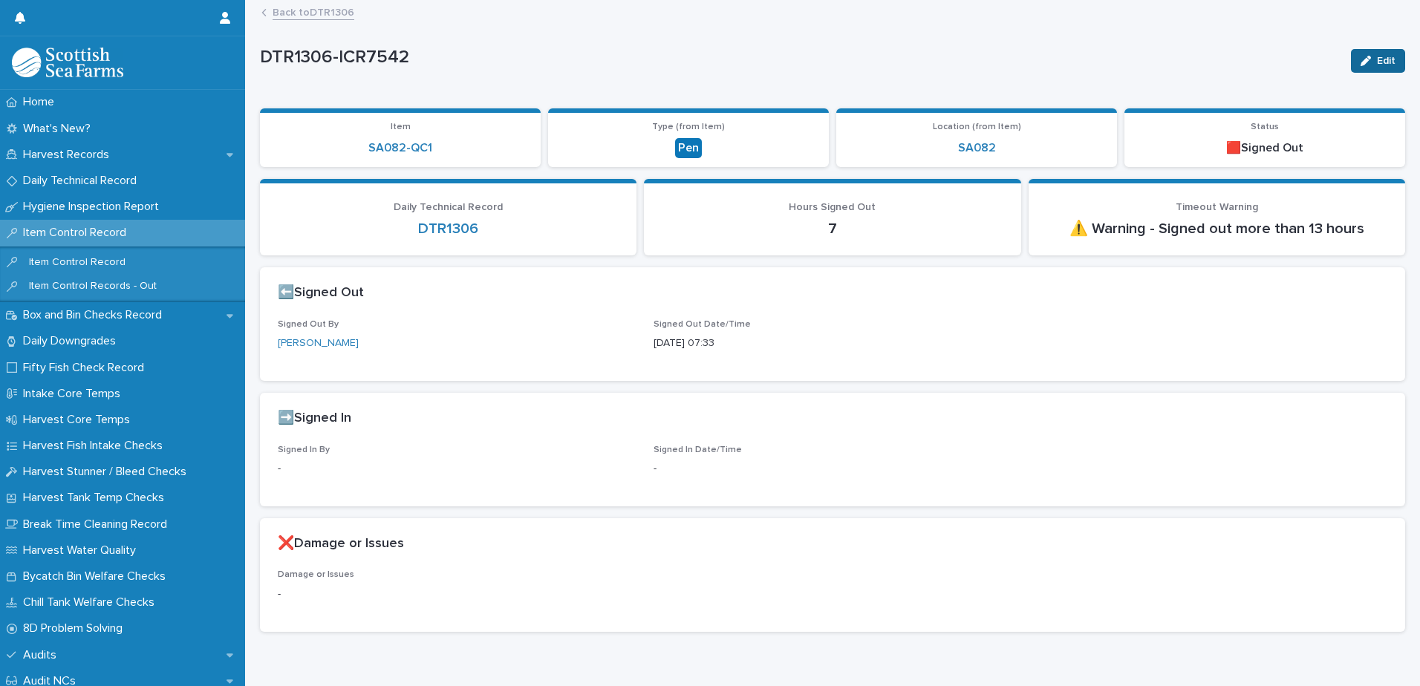
click at [1377, 61] on span "Edit" at bounding box center [1386, 61] width 19 height 10
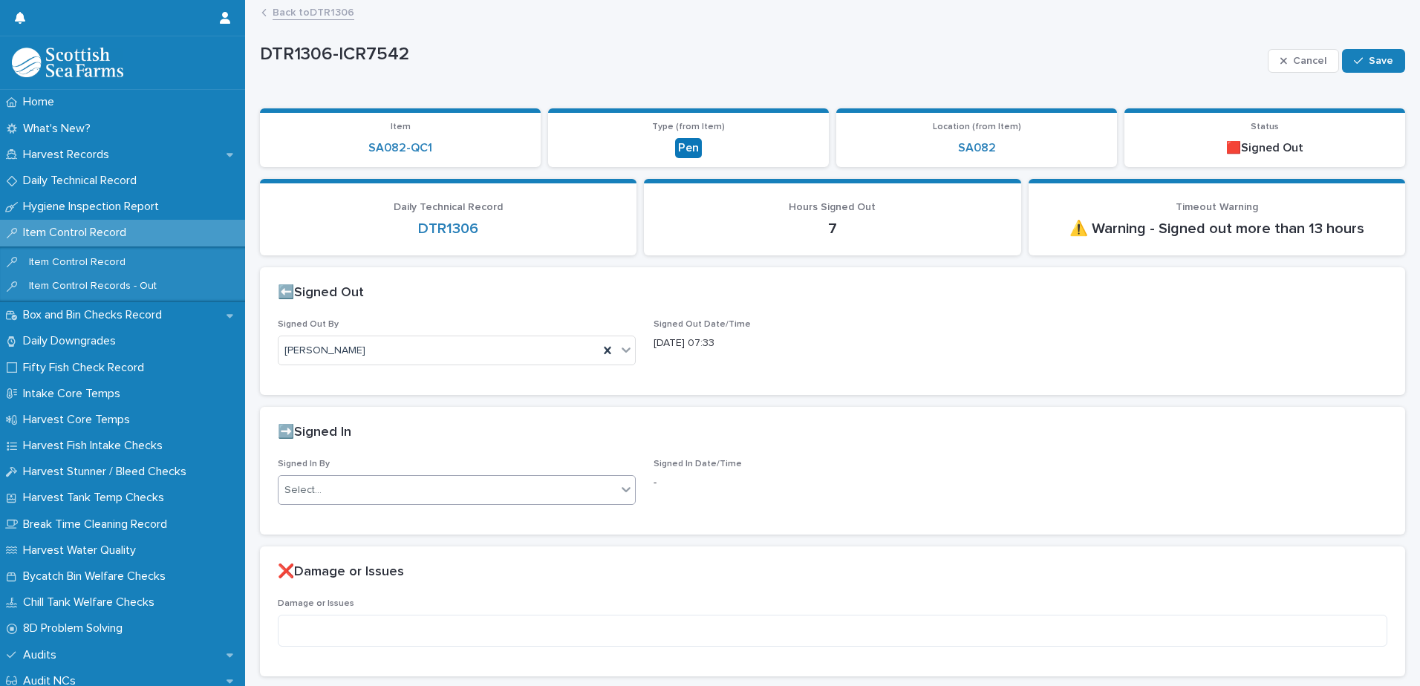
click at [301, 491] on div "Select..." at bounding box center [302, 491] width 37 height 16
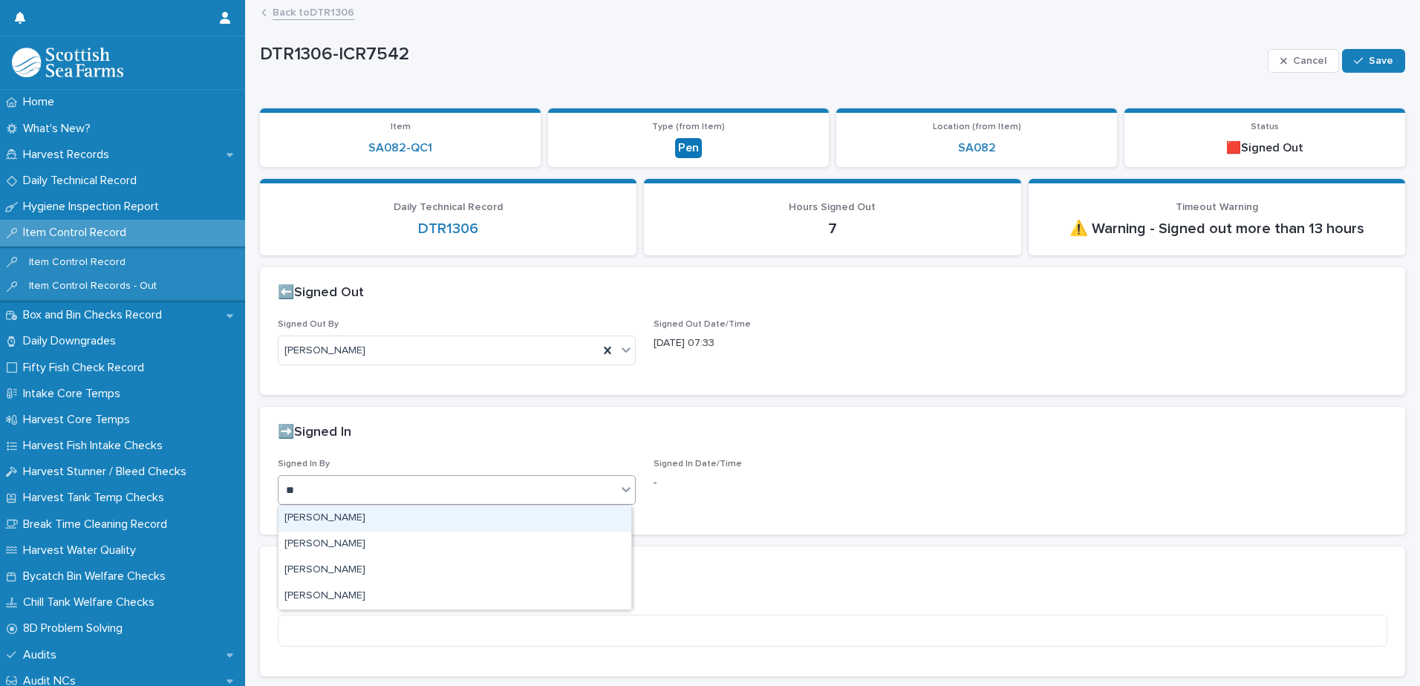
type input "***"
click at [313, 512] on div "Aniko Makai" at bounding box center [454, 519] width 353 height 26
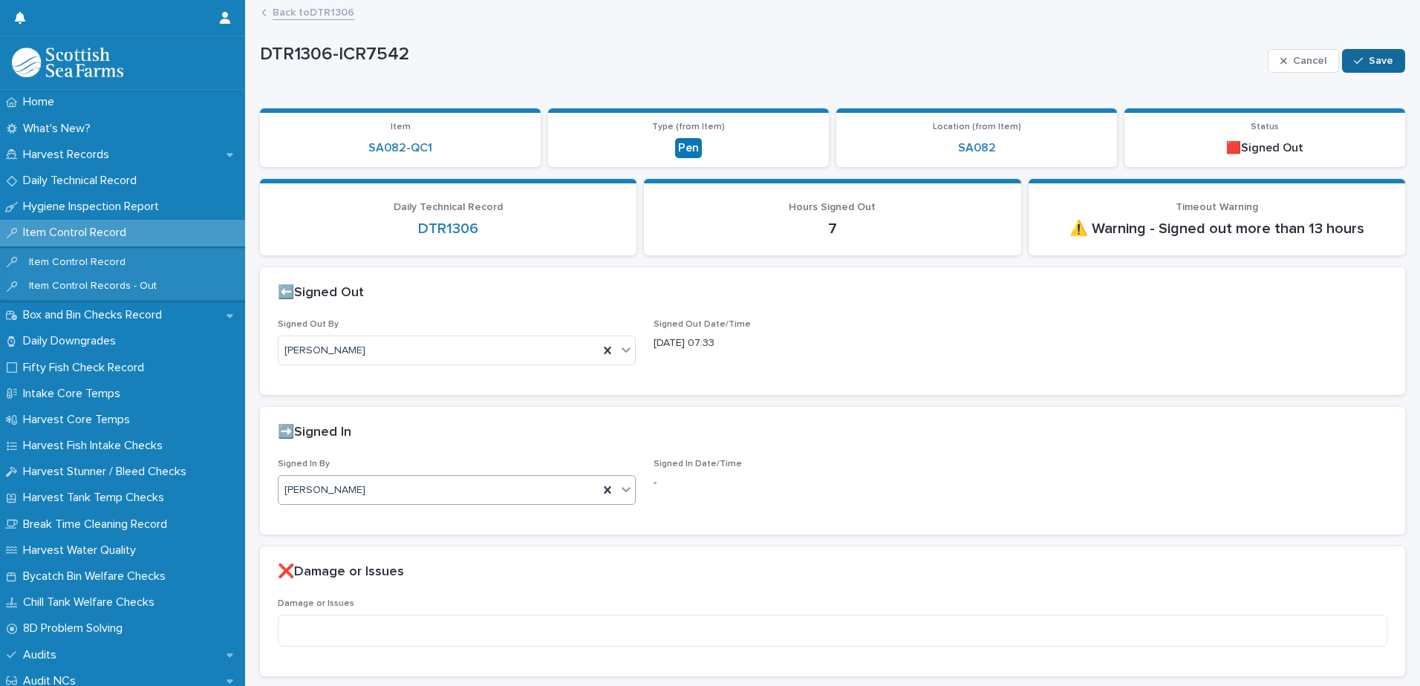
click at [1343, 66] on button "Save" at bounding box center [1373, 61] width 63 height 24
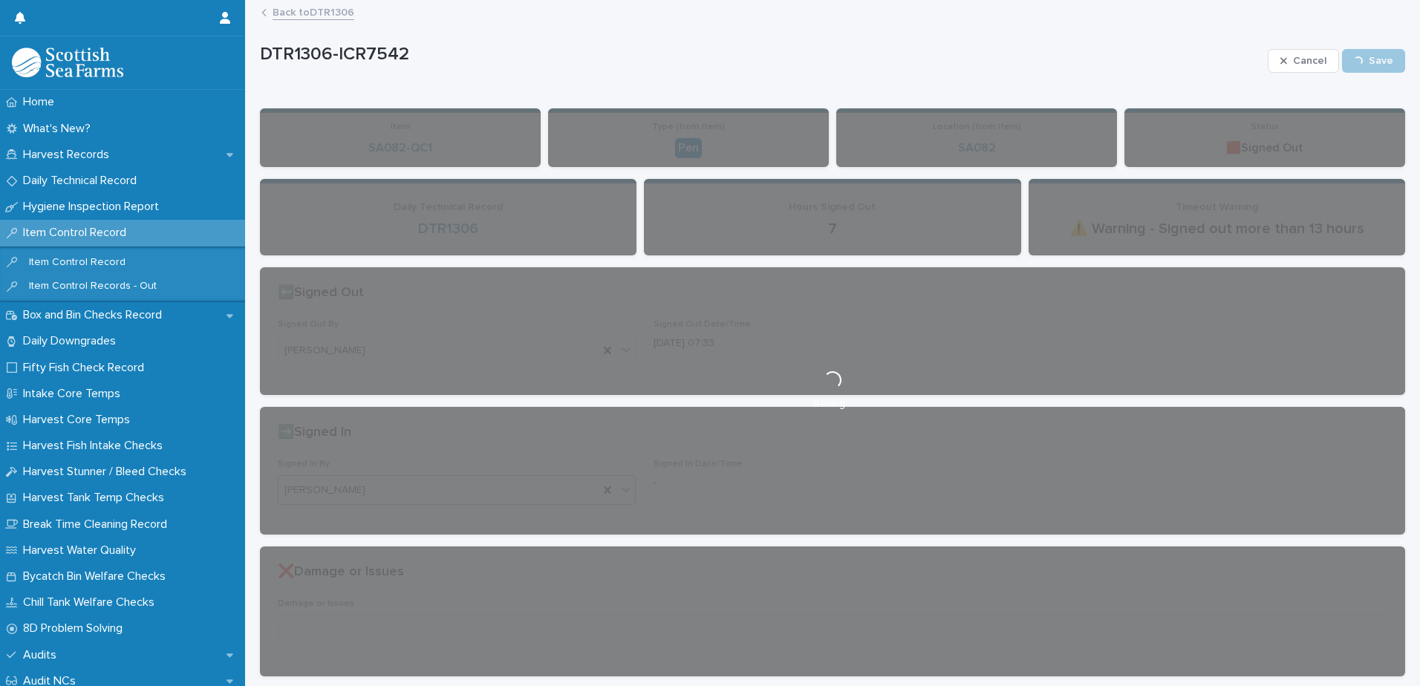
click at [287, 12] on link "Back to DTR1306" at bounding box center [314, 11] width 82 height 17
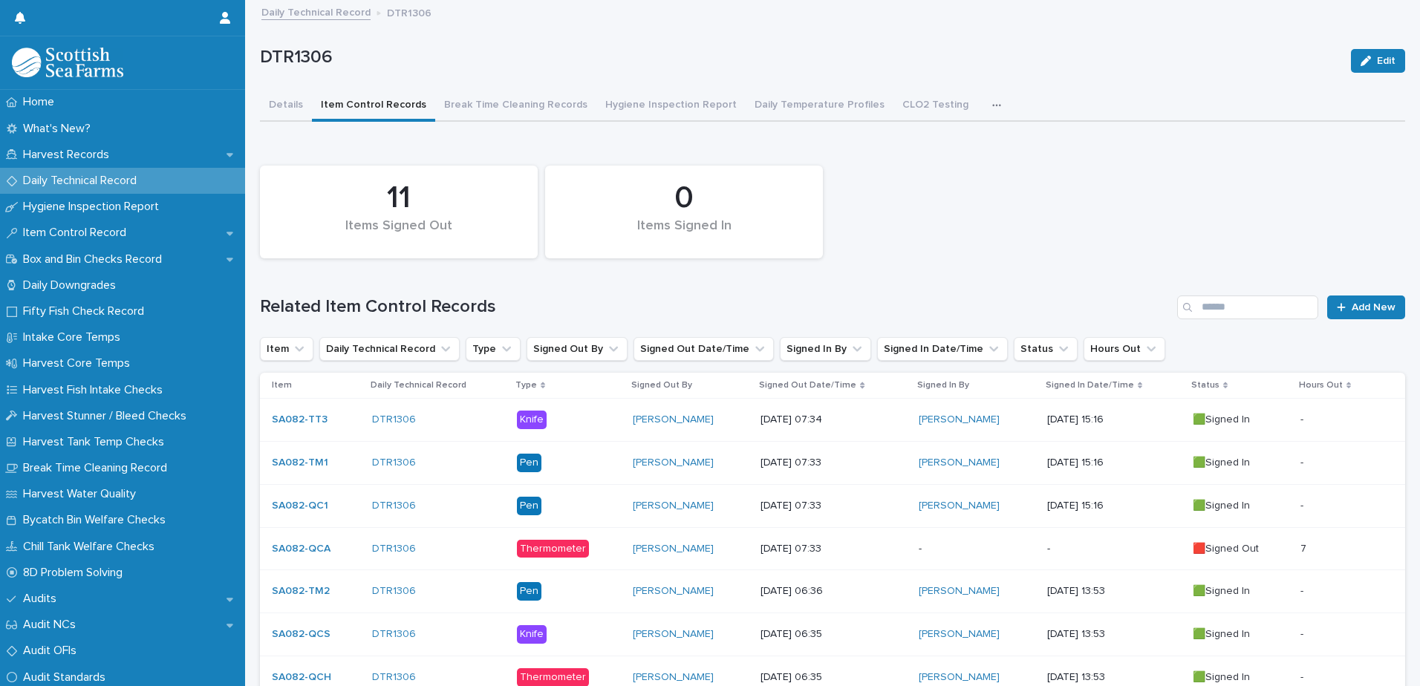
click at [1052, 550] on p "-" at bounding box center [1114, 549] width 134 height 13
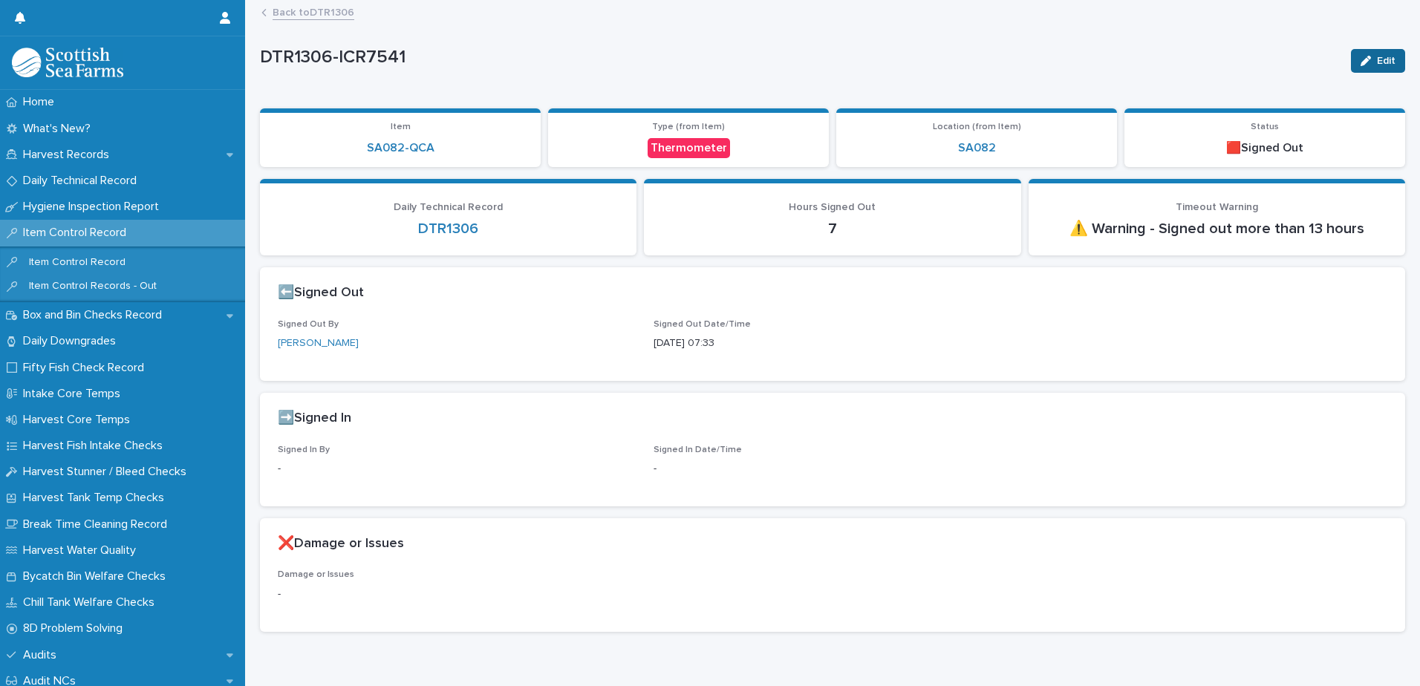
click at [1362, 65] on div "button" at bounding box center [1368, 61] width 16 height 10
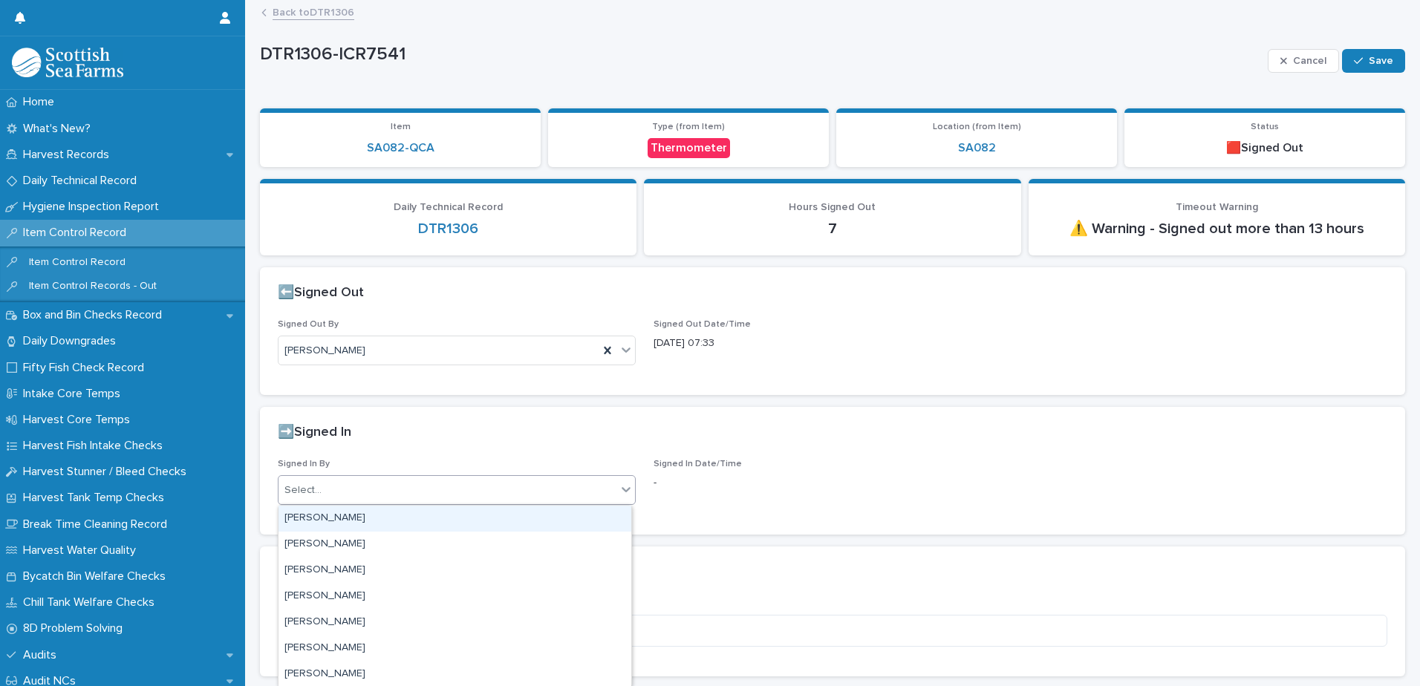
click at [319, 484] on div "Select..." at bounding box center [302, 491] width 37 height 16
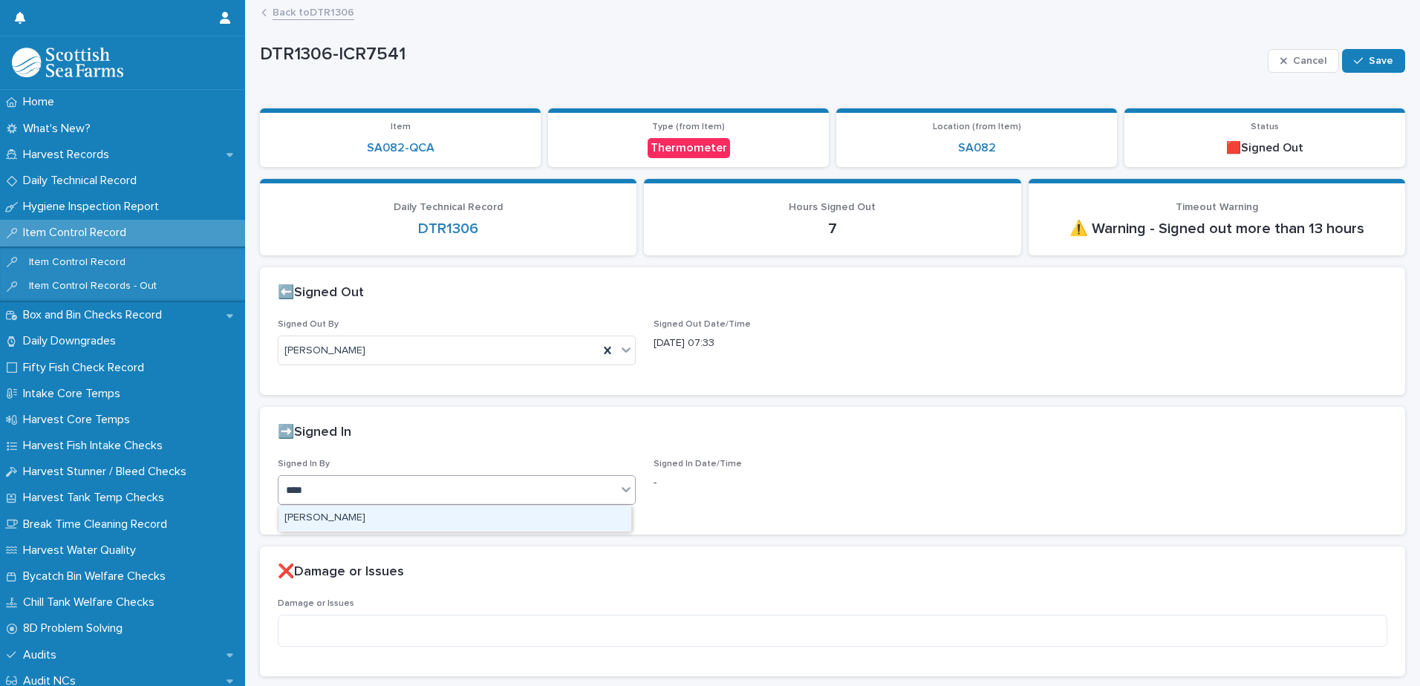
type input "*****"
click at [316, 519] on div "Aniko Makai" at bounding box center [454, 519] width 353 height 26
click at [1354, 56] on icon "button" at bounding box center [1358, 61] width 9 height 10
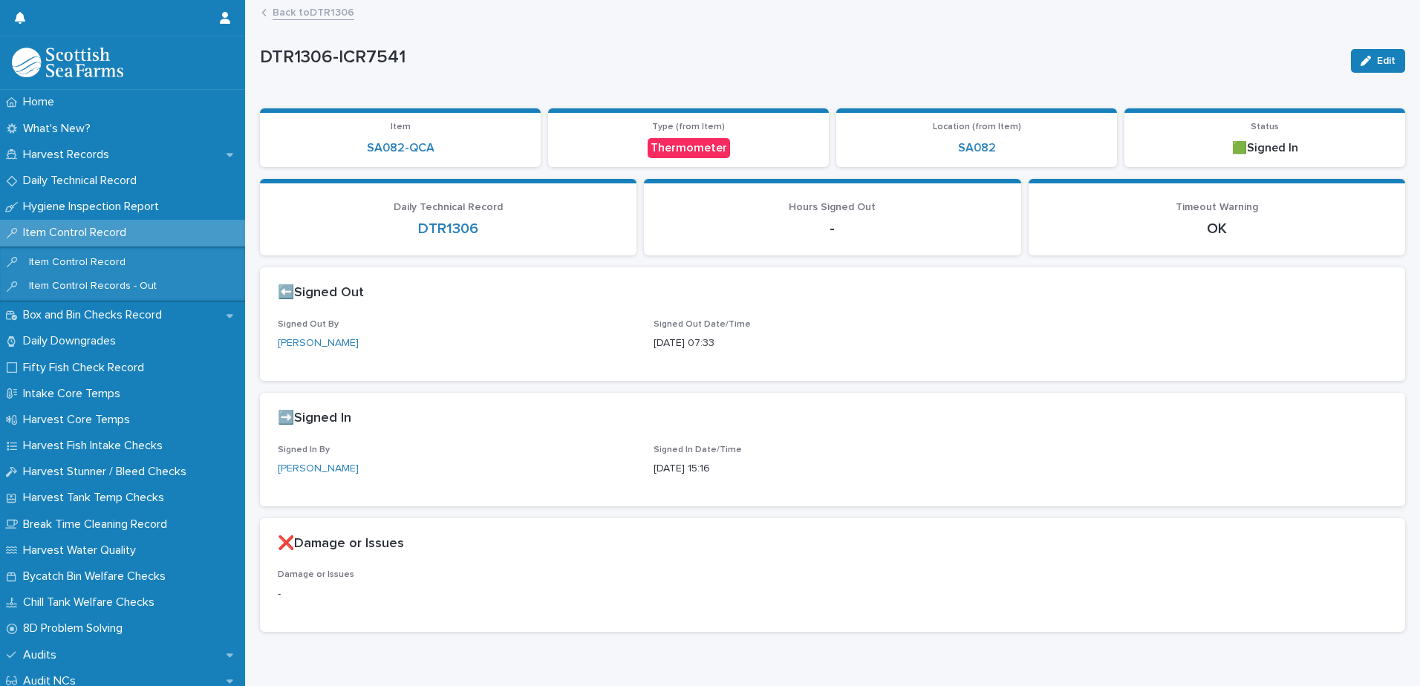
click at [292, 15] on link "Back to DTR1306" at bounding box center [314, 11] width 82 height 17
